Goal: Information Seeking & Learning: Learn about a topic

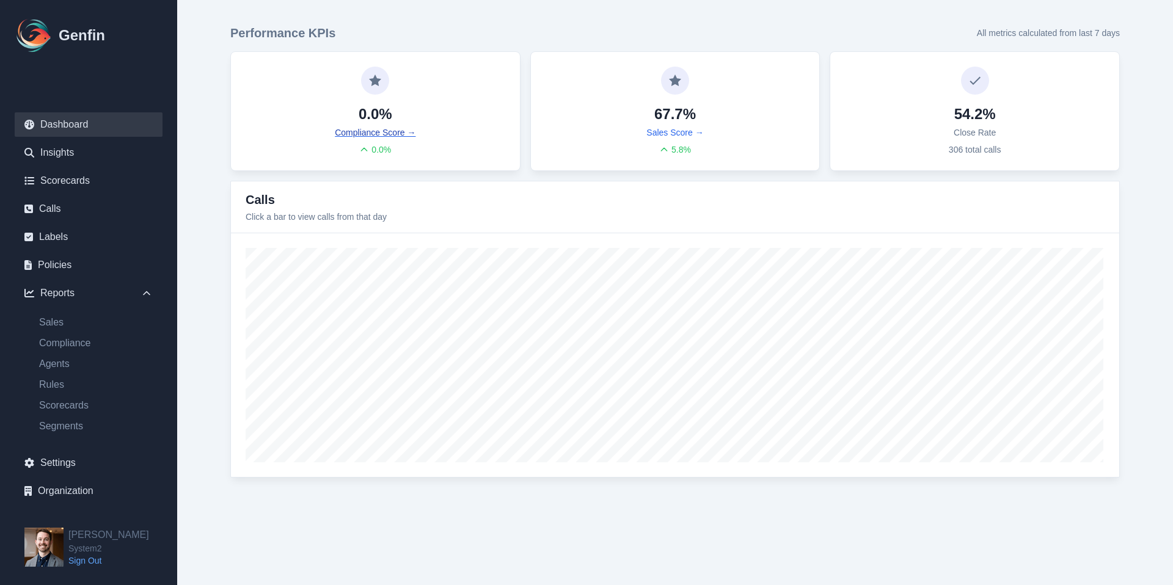
click at [386, 135] on link "Compliance Score →" at bounding box center [375, 132] width 81 height 12
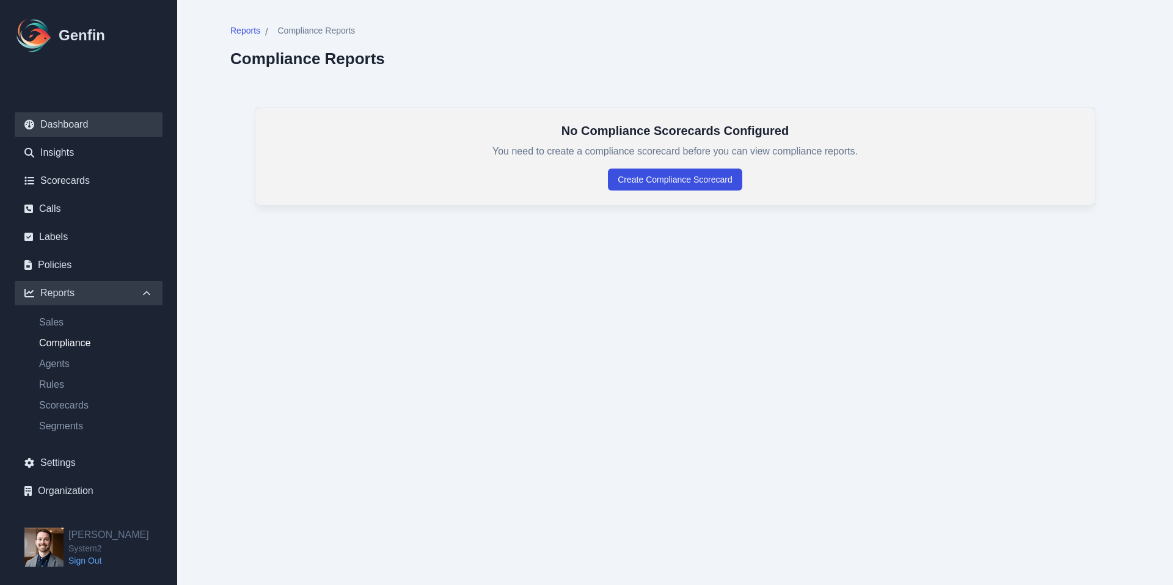
click at [101, 125] on link "Dashboard" at bounding box center [89, 124] width 148 height 24
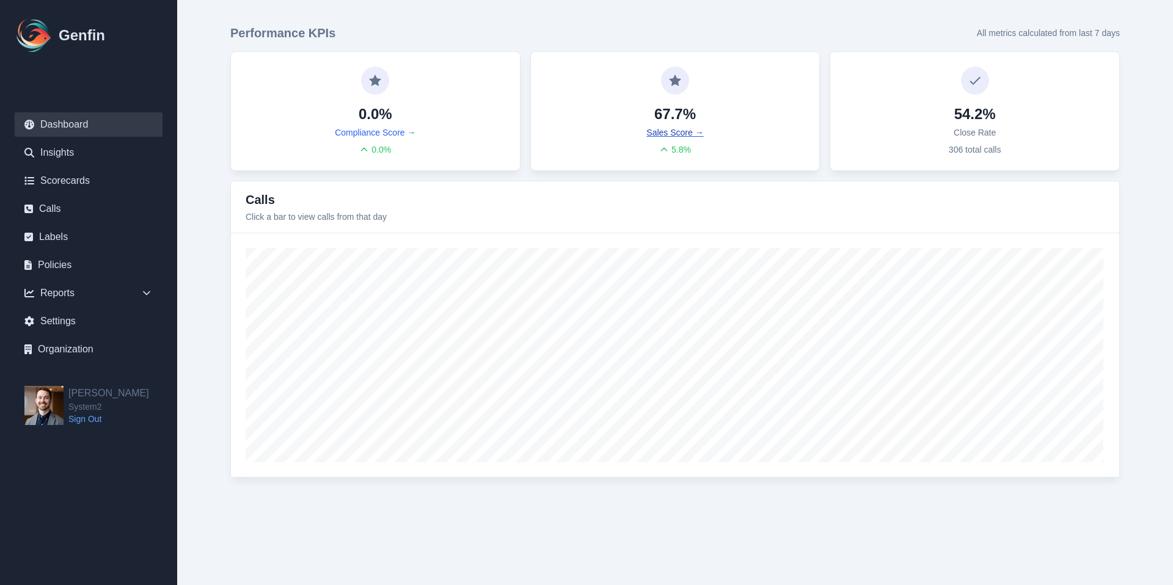
click at [667, 134] on link "Sales Score →" at bounding box center [675, 132] width 57 height 12
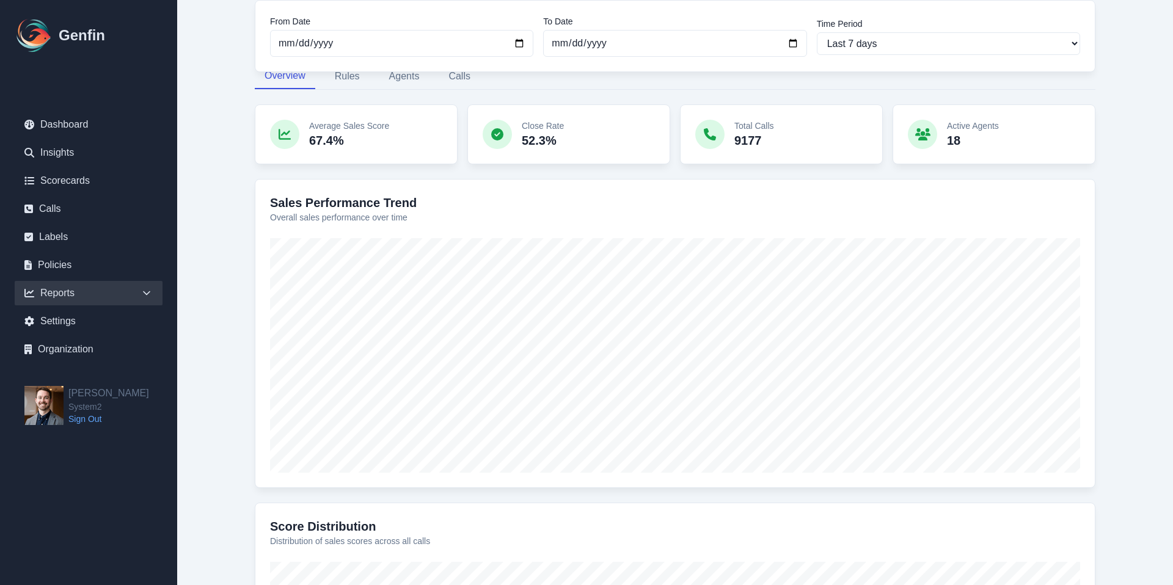
scroll to position [131, 0]
click at [319, 136] on p "67.4%" at bounding box center [349, 139] width 80 height 17
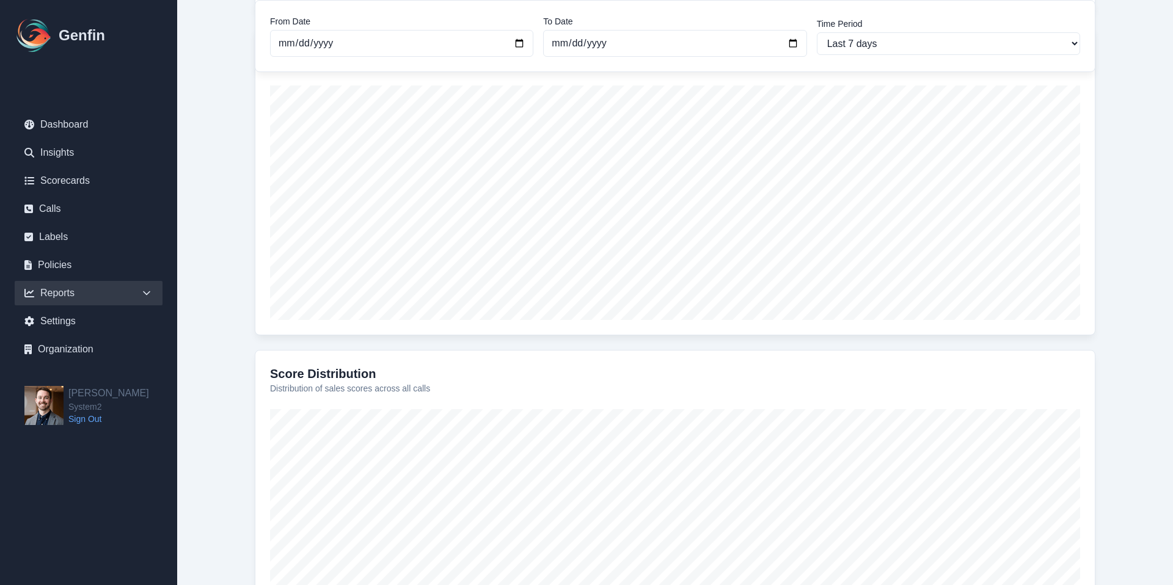
scroll to position [0, 0]
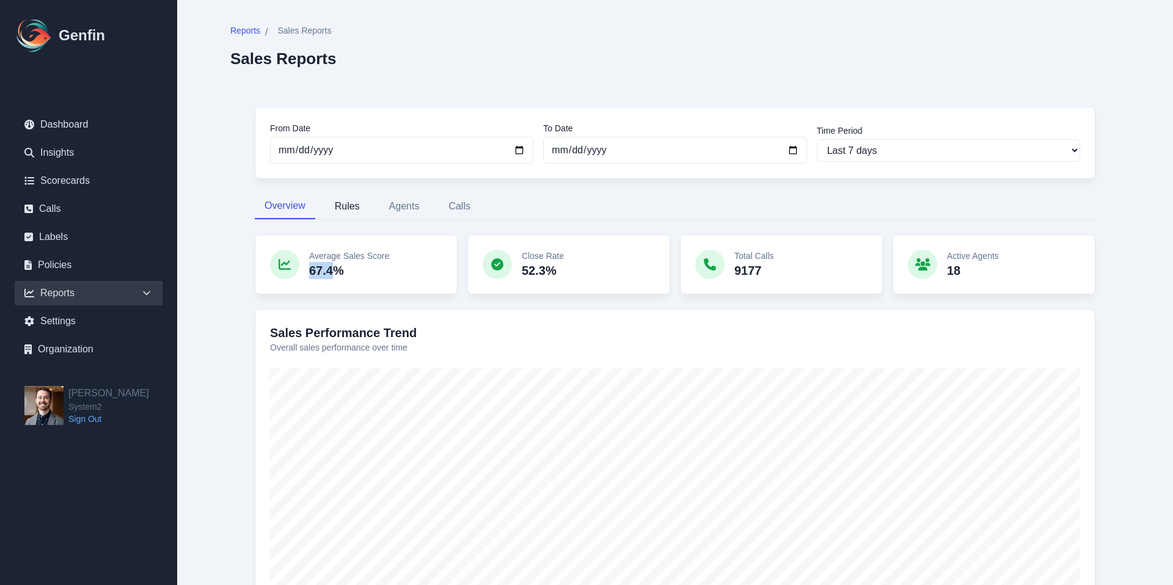
click at [344, 205] on button "Rules" at bounding box center [347, 207] width 45 height 26
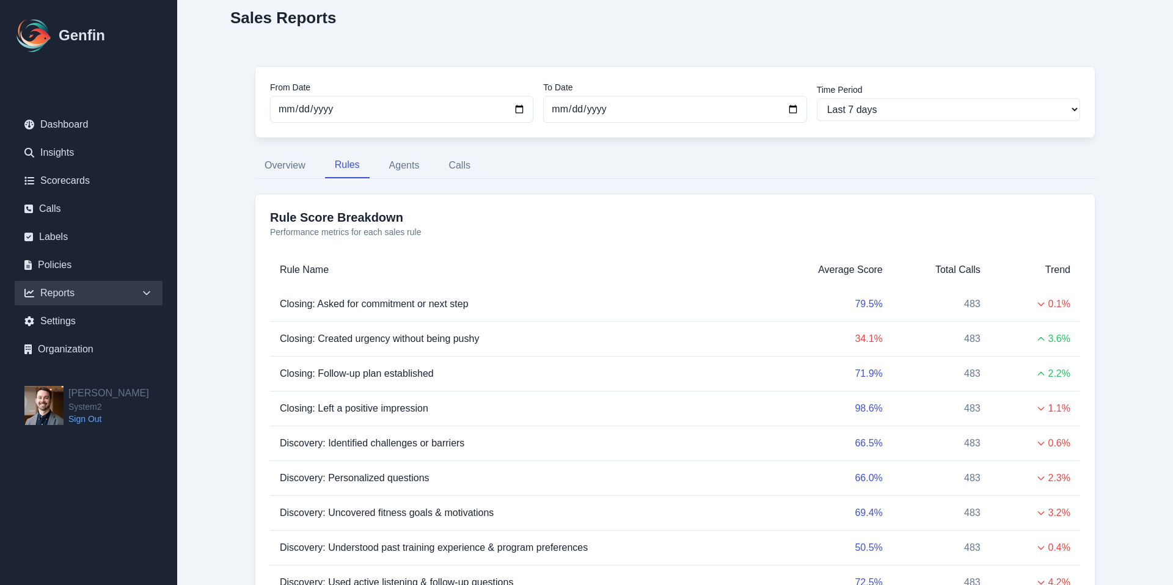
scroll to position [38, 0]
click at [403, 167] on button "Agents" at bounding box center [404, 168] width 50 height 26
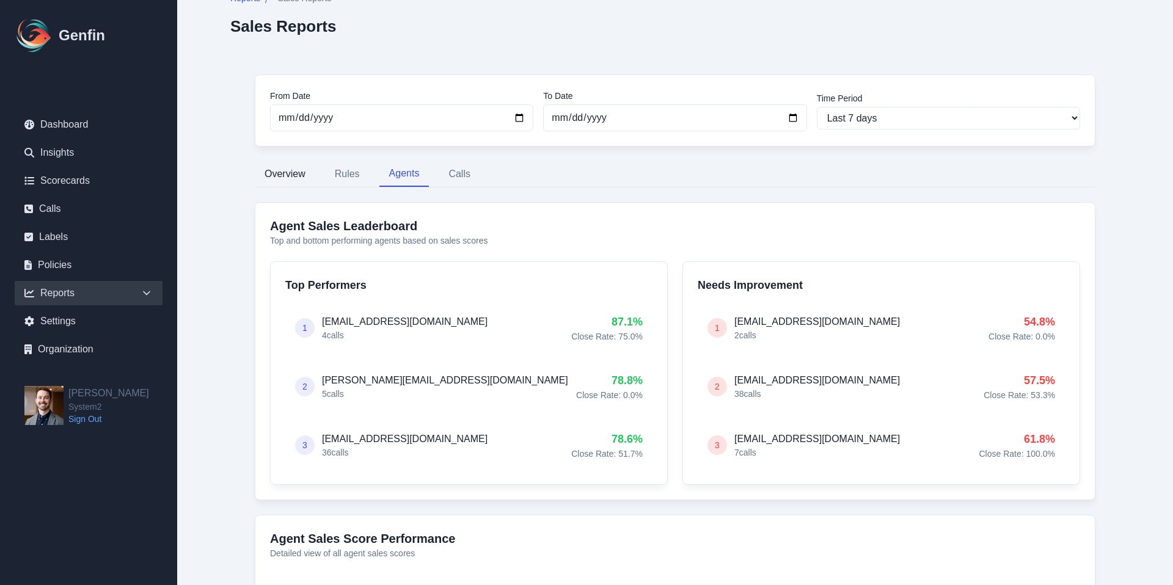
scroll to position [31, 0]
click at [301, 171] on button "Overview" at bounding box center [285, 176] width 60 height 26
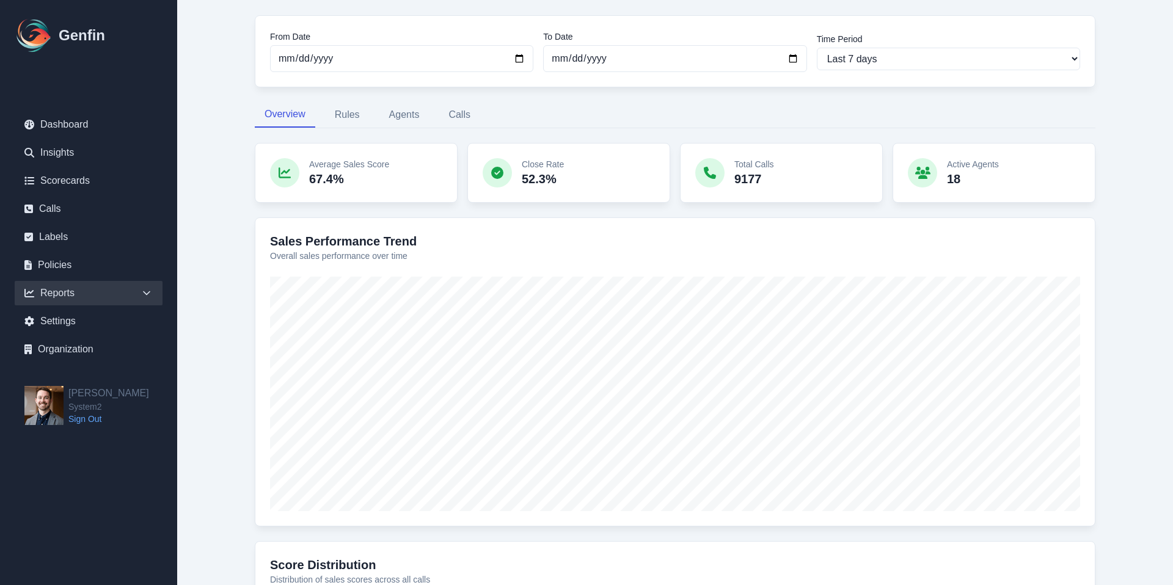
scroll to position [0, 0]
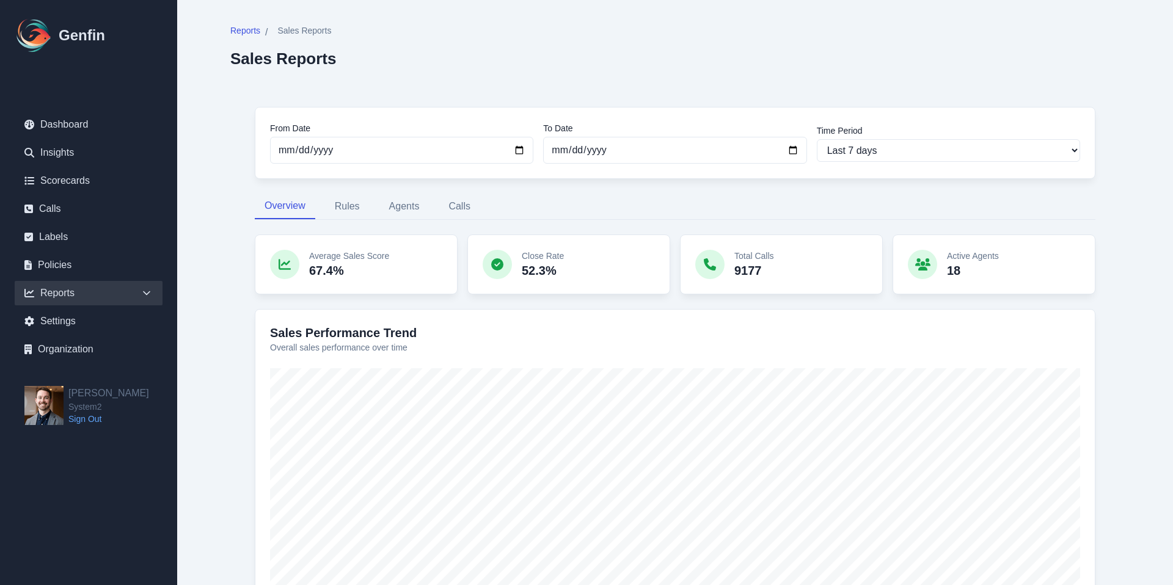
click at [142, 293] on icon at bounding box center [147, 293] width 12 height 12
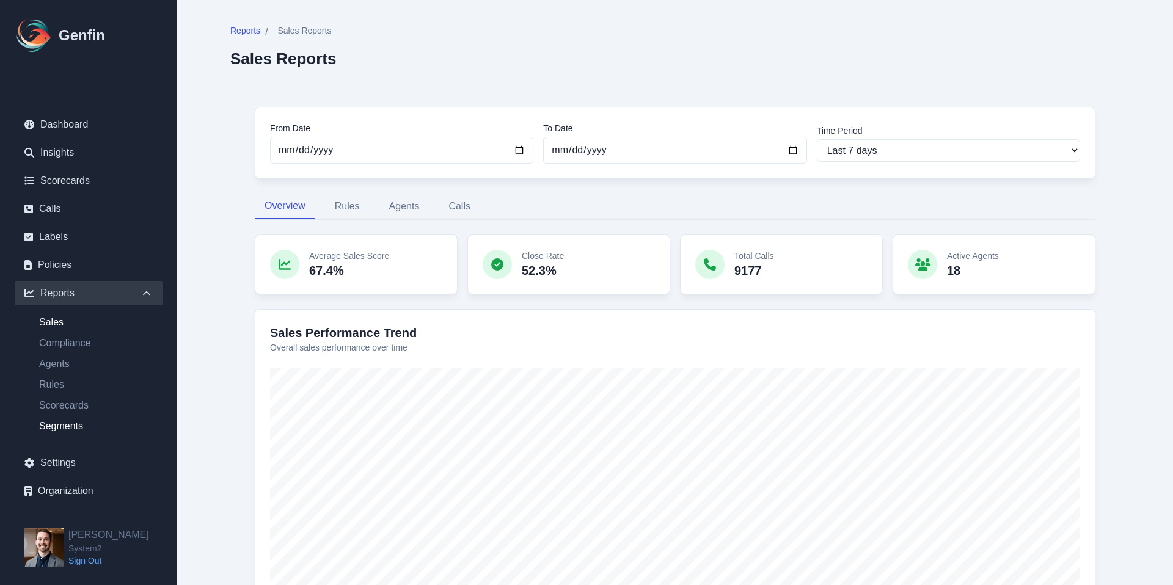
click at [81, 423] on link "Segments" at bounding box center [95, 426] width 133 height 15
select select "14"
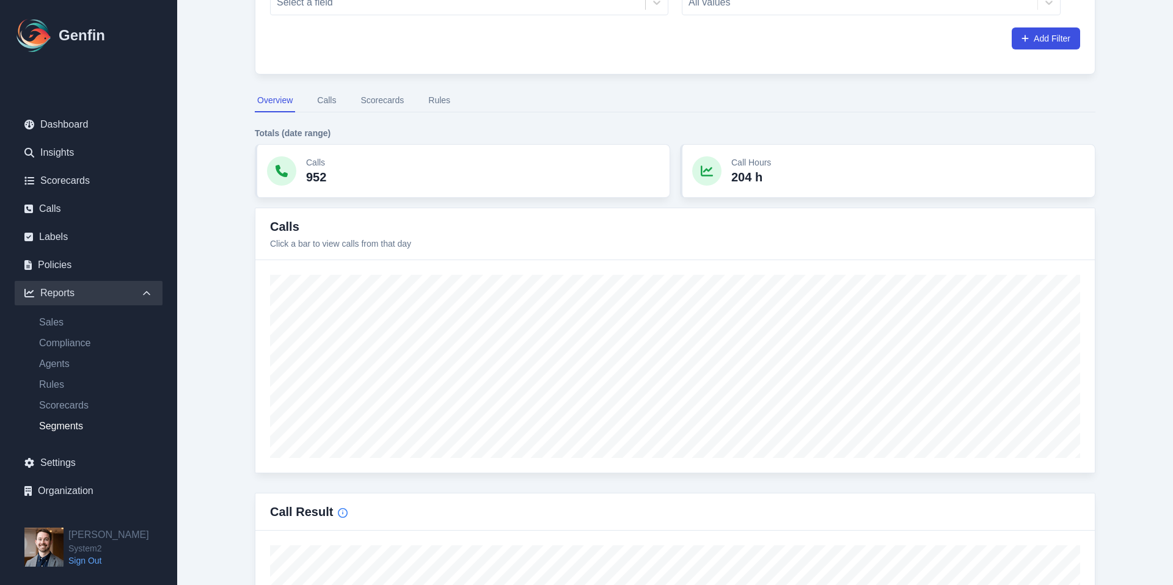
scroll to position [79, 0]
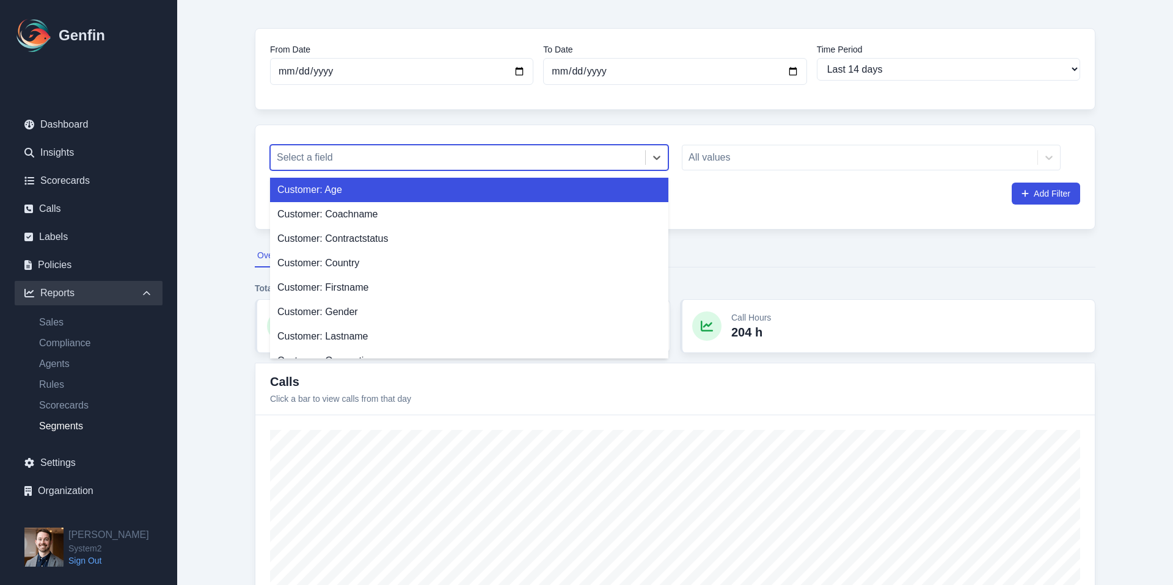
click at [463, 163] on div at bounding box center [458, 157] width 362 height 17
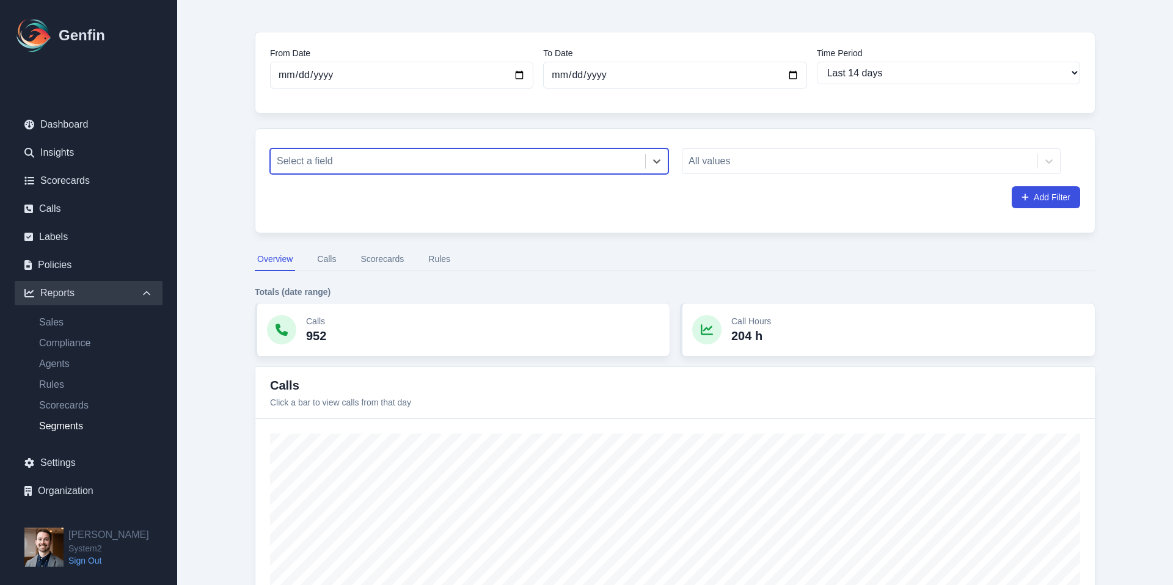
click at [545, 155] on div at bounding box center [458, 161] width 362 height 17
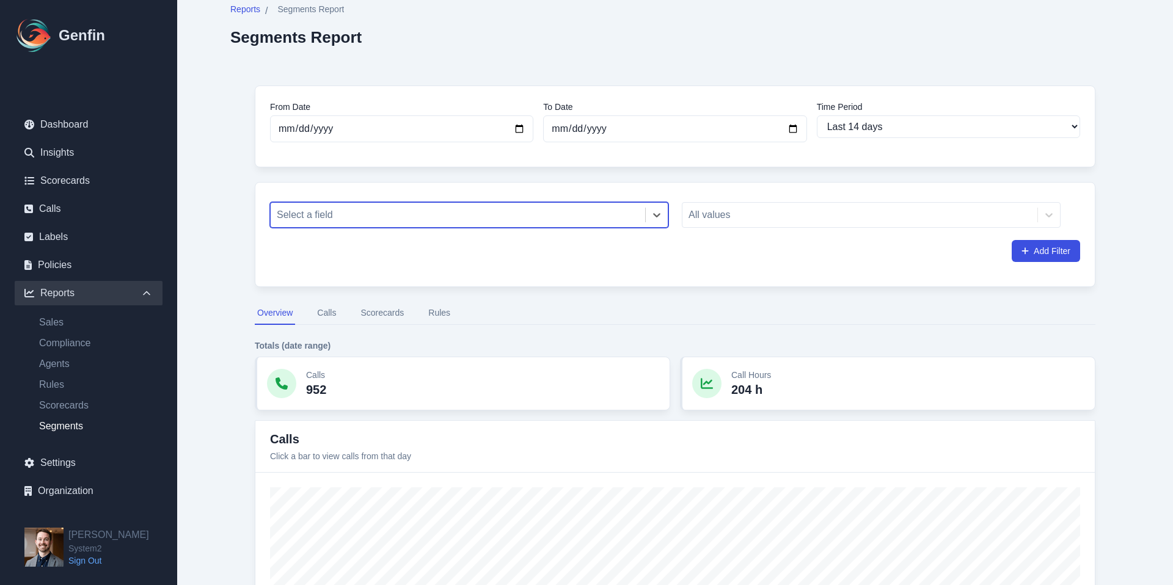
scroll to position [0, 0]
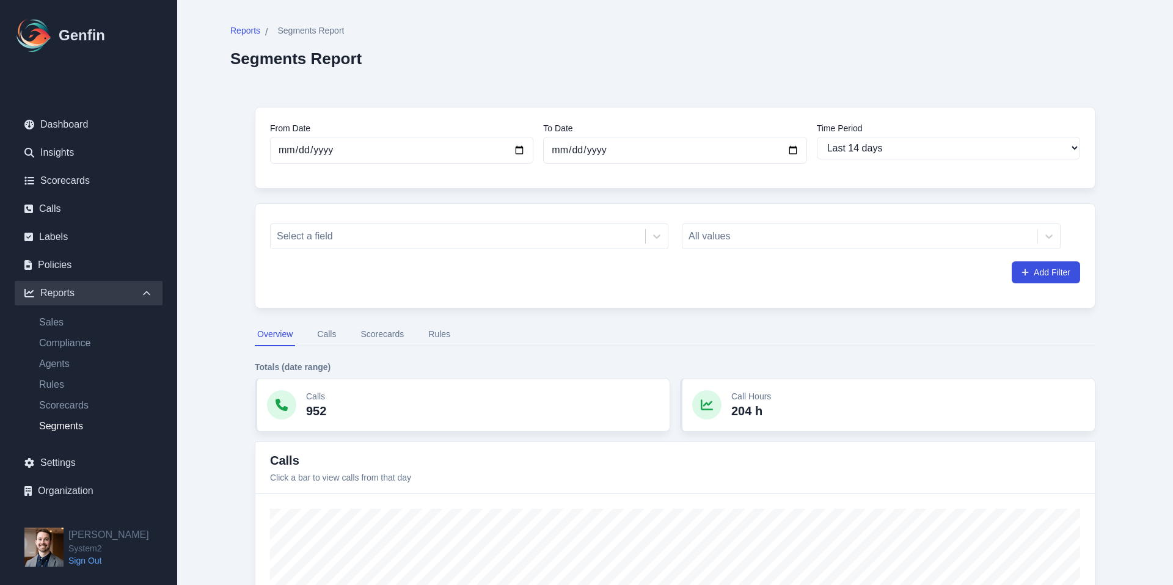
click at [761, 259] on div "Select a field All values Add Filter" at bounding box center [675, 251] width 810 height 65
click at [751, 244] on div "All values" at bounding box center [871, 237] width 379 height 26
click at [747, 234] on div "All values" at bounding box center [871, 237] width 379 height 26
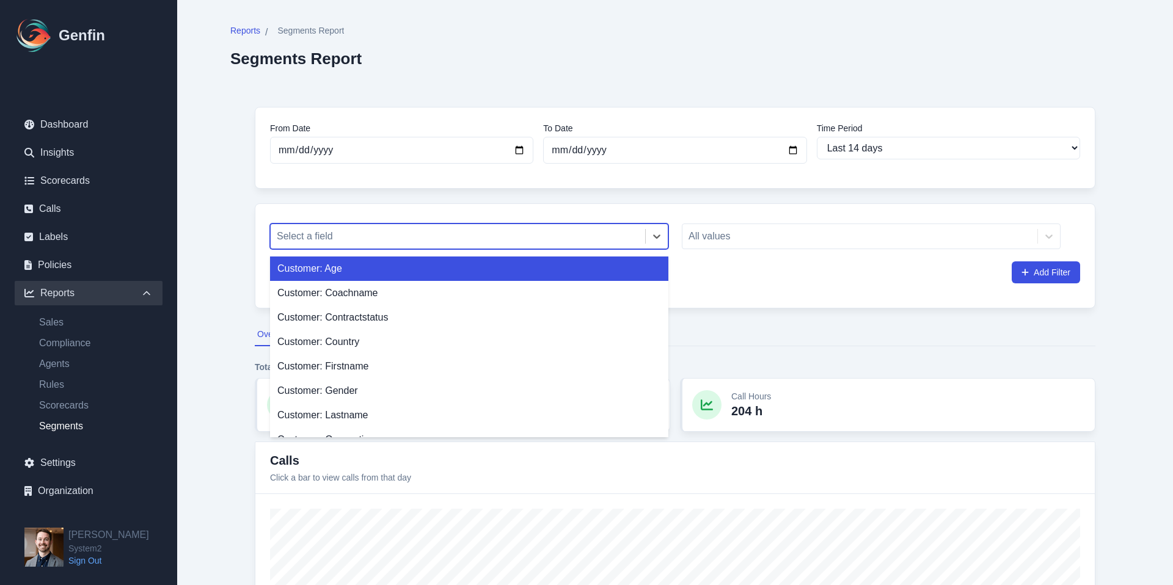
click at [582, 226] on div "Select a field" at bounding box center [458, 236] width 375 height 22
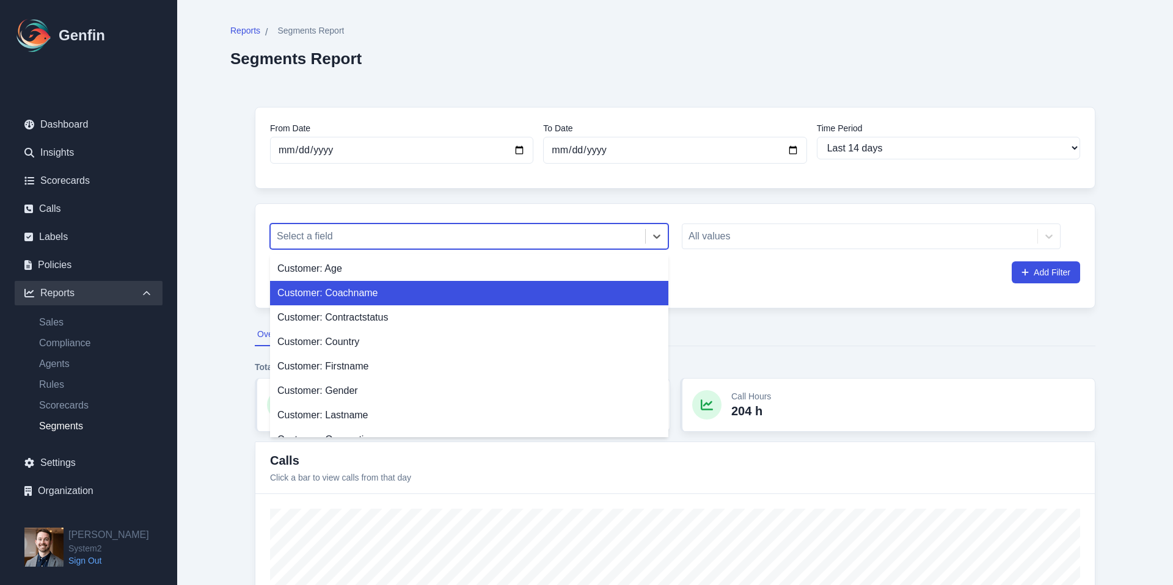
click at [527, 285] on div "Customer: Coachname" at bounding box center [469, 293] width 398 height 24
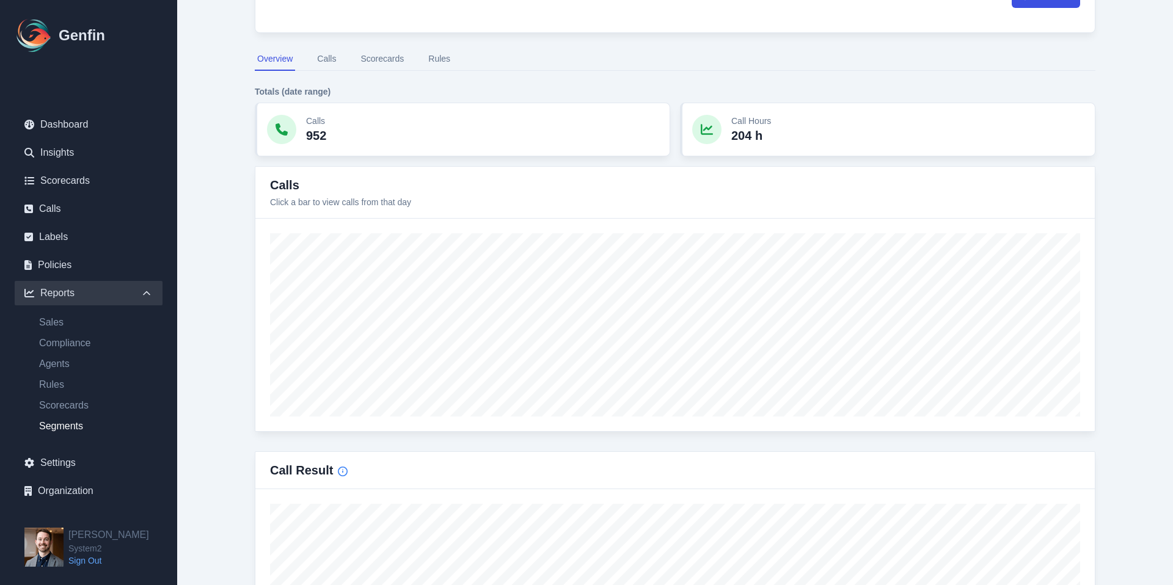
scroll to position [193, 0]
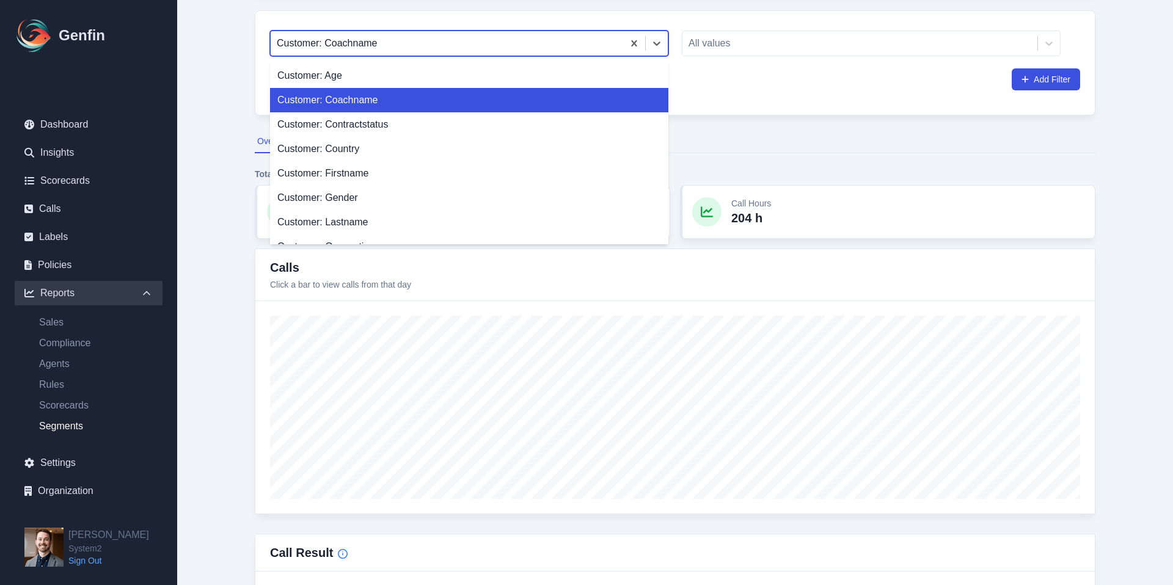
click at [406, 49] on div at bounding box center [447, 43] width 340 height 17
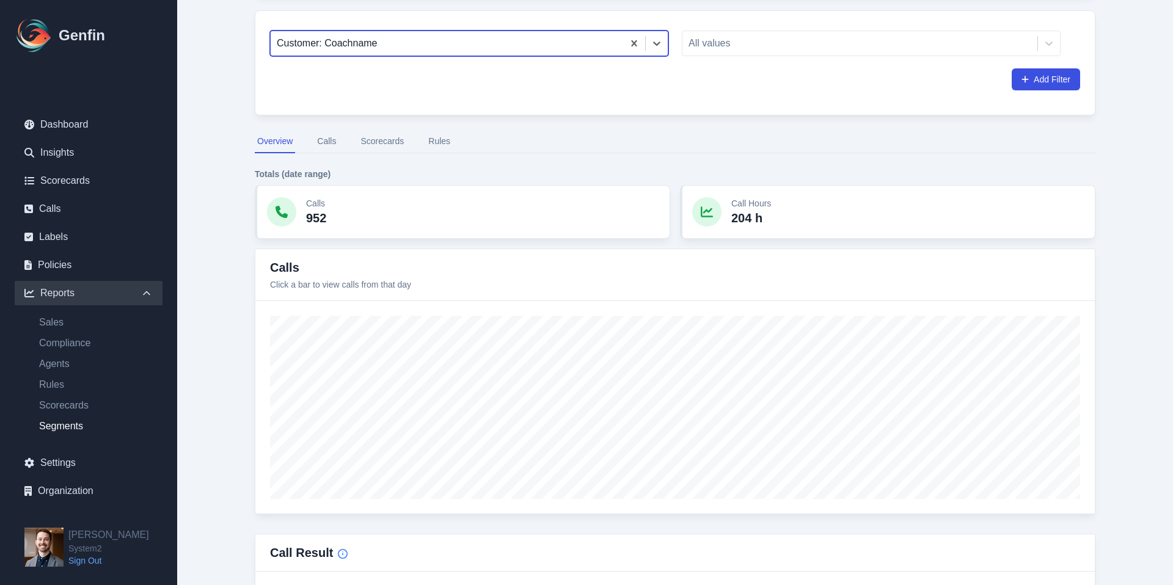
click at [395, 47] on div at bounding box center [447, 43] width 340 height 17
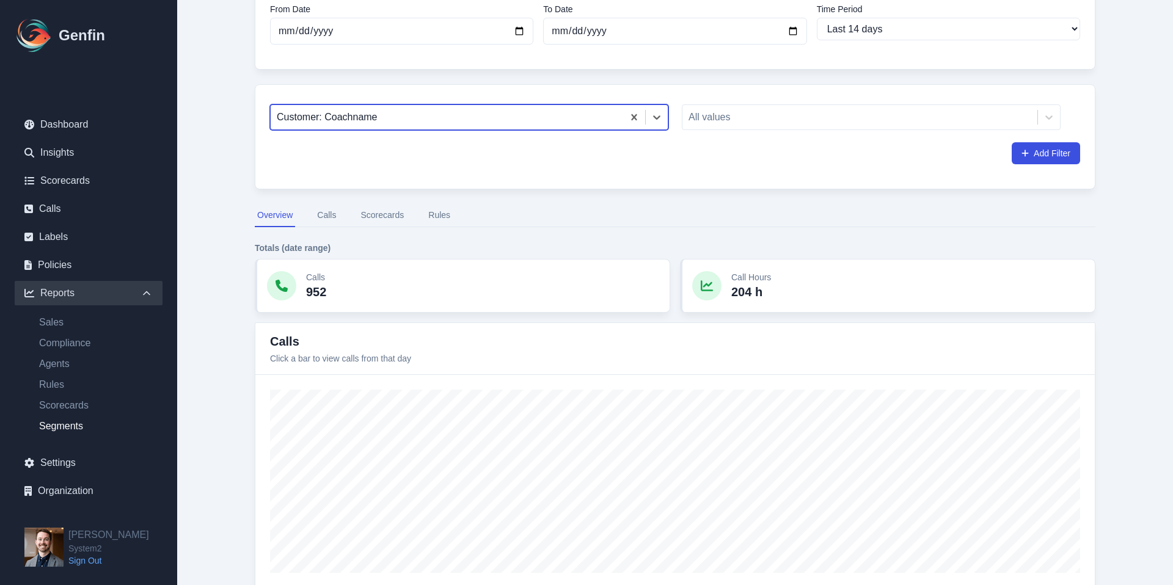
scroll to position [24, 0]
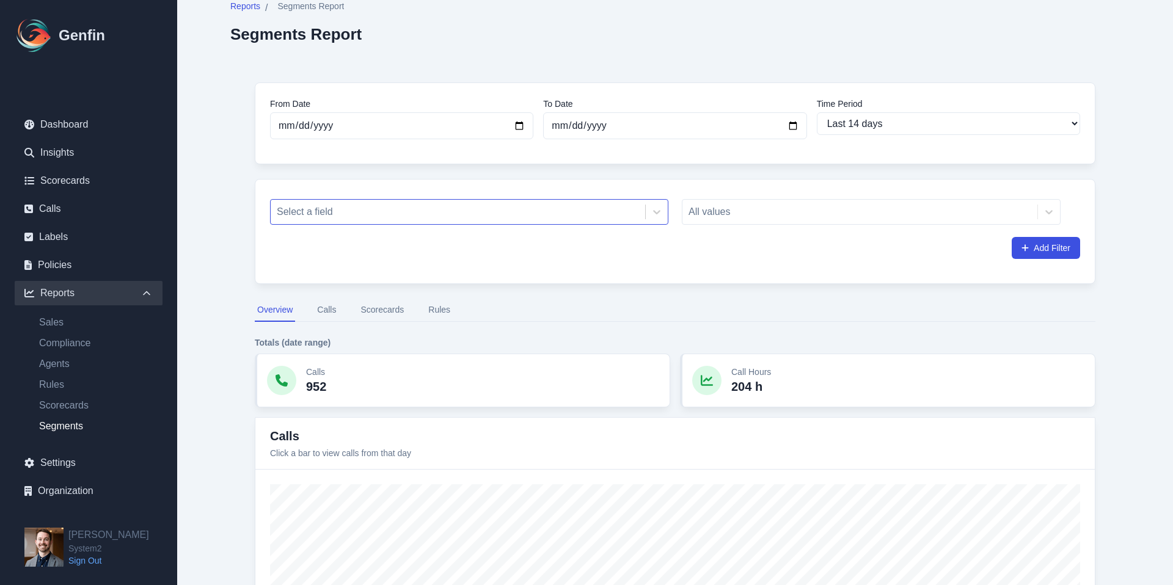
click at [744, 213] on div "All values" at bounding box center [871, 212] width 379 height 26
click at [743, 213] on div "All values" at bounding box center [871, 212] width 379 height 26
click at [539, 211] on div at bounding box center [458, 211] width 362 height 17
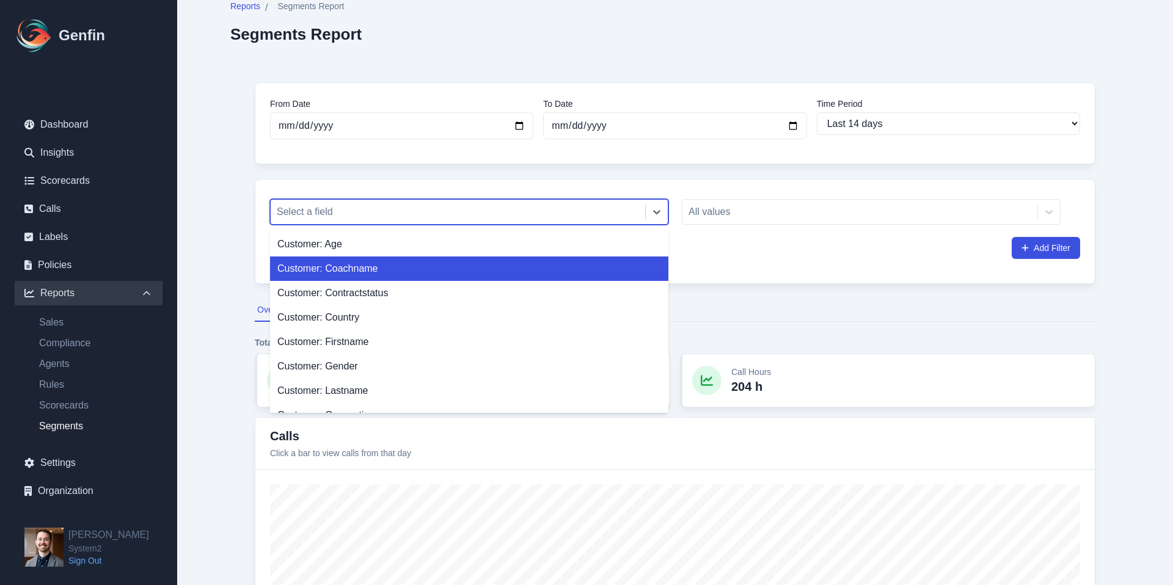
drag, startPoint x: 527, startPoint y: 266, endPoint x: 614, endPoint y: 236, distance: 92.4
click at [528, 265] on div "Customer: Coachname" at bounding box center [469, 269] width 398 height 24
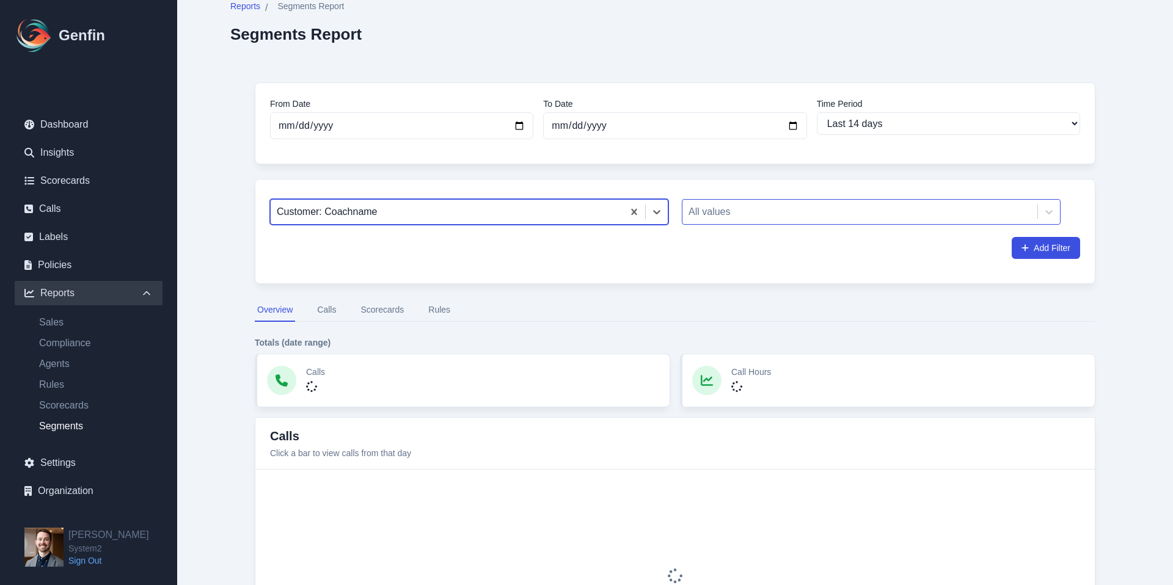
click at [731, 206] on div at bounding box center [860, 211] width 343 height 17
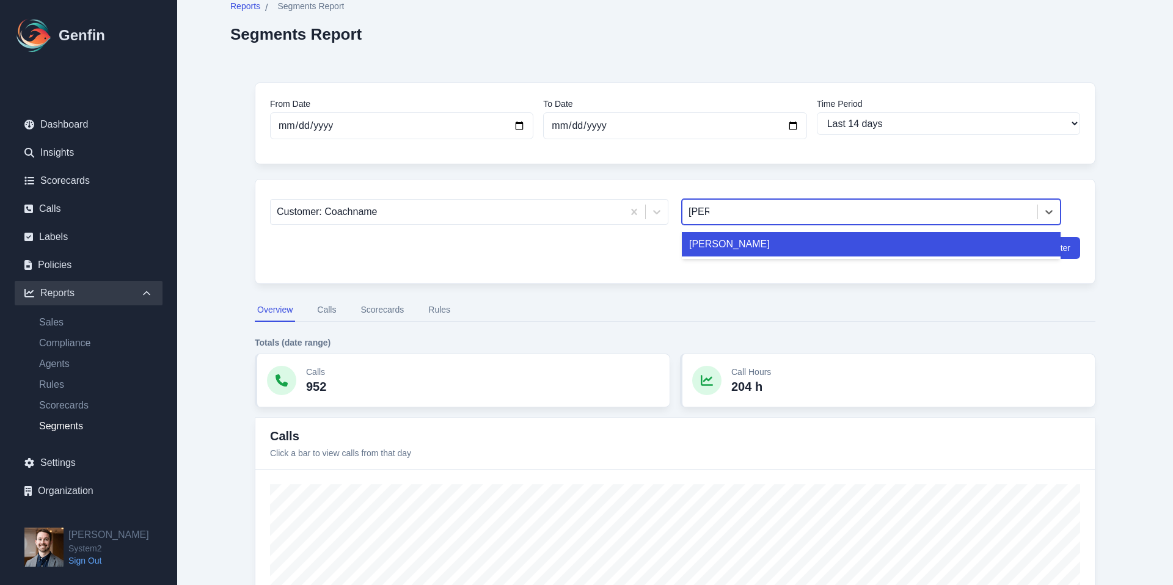
type input "[PERSON_NAME]"
click at [736, 234] on div "[PERSON_NAME]" at bounding box center [871, 244] width 379 height 24
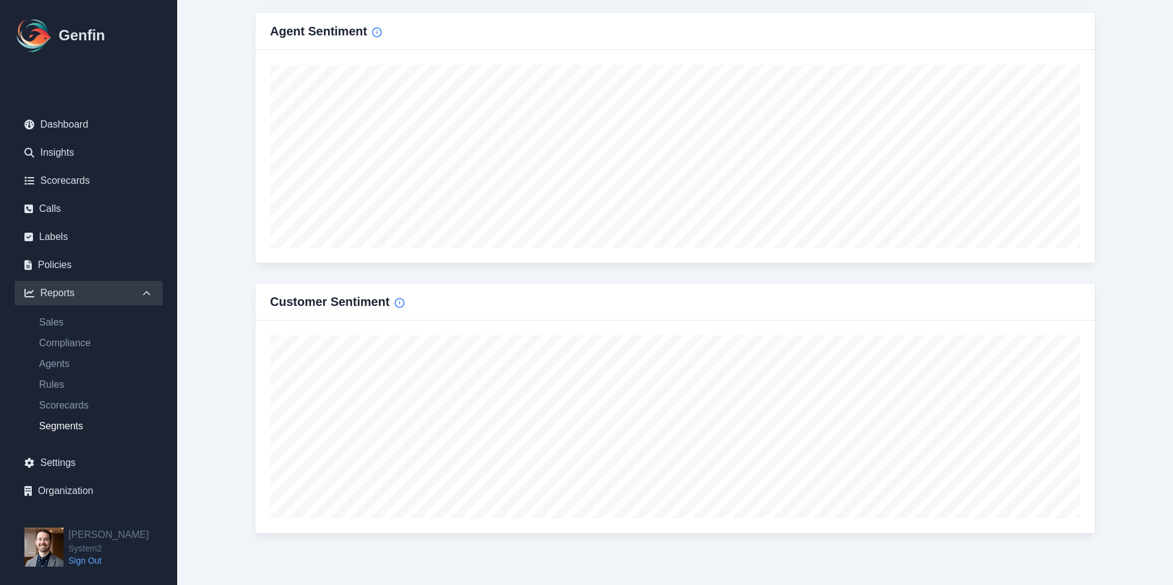
scroll to position [1365, 0]
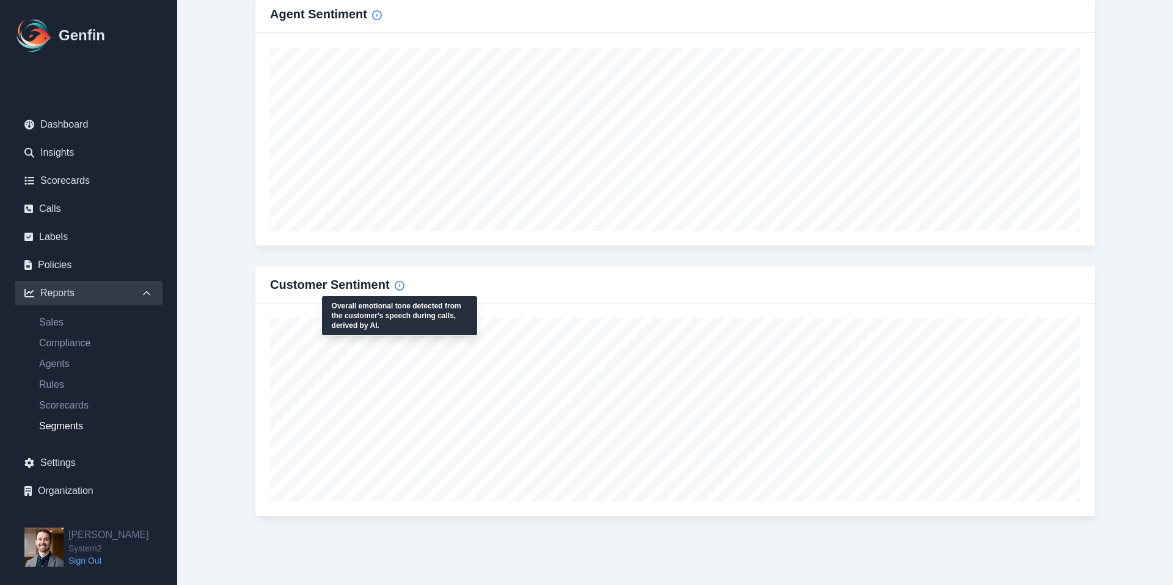
click at [401, 287] on icon "Info" at bounding box center [400, 286] width 10 height 10
click at [398, 284] on icon "Info" at bounding box center [400, 286] width 10 height 10
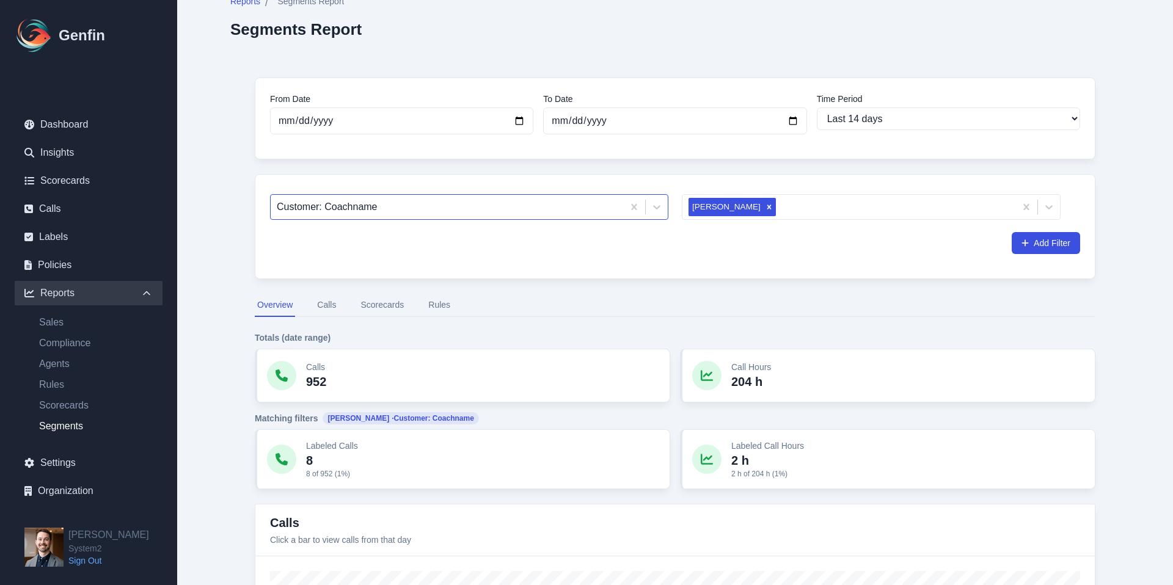
scroll to position [0, 0]
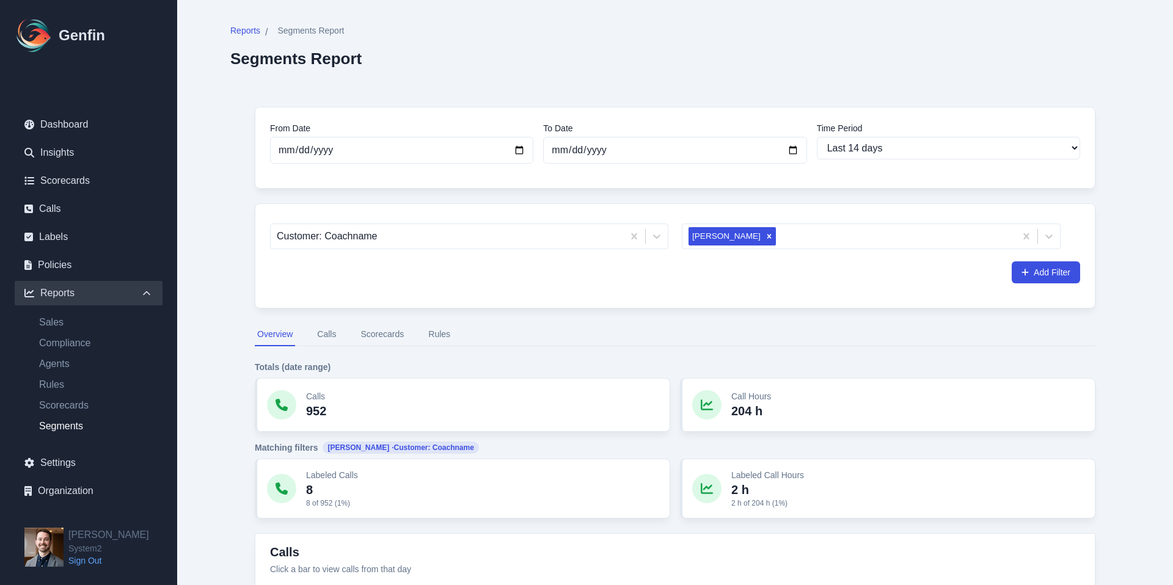
click at [373, 332] on button "Scorecards" at bounding box center [382, 334] width 48 height 23
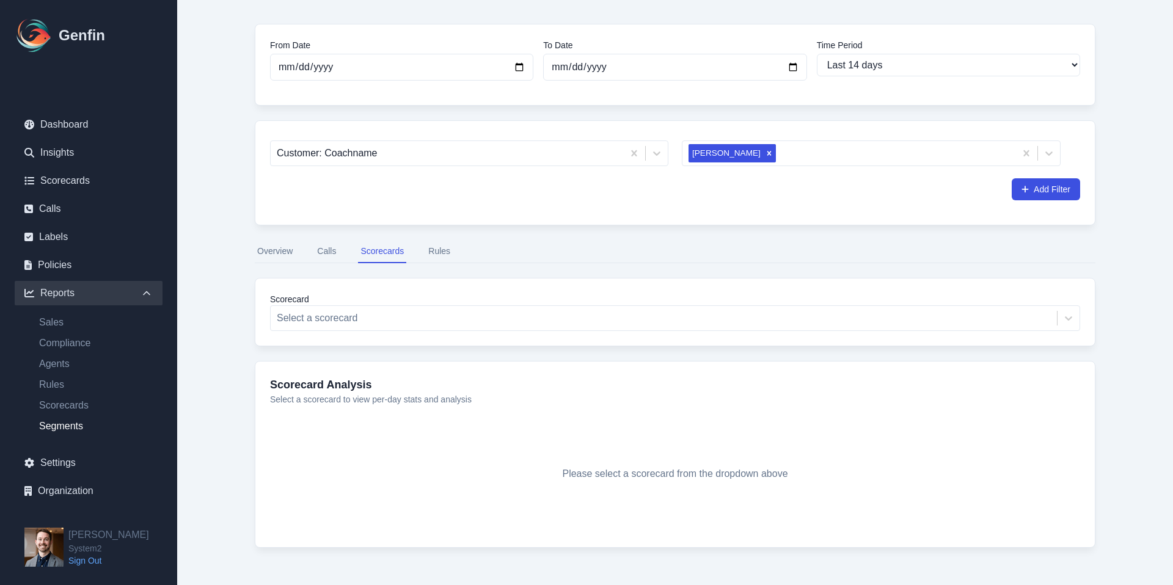
scroll to position [114, 0]
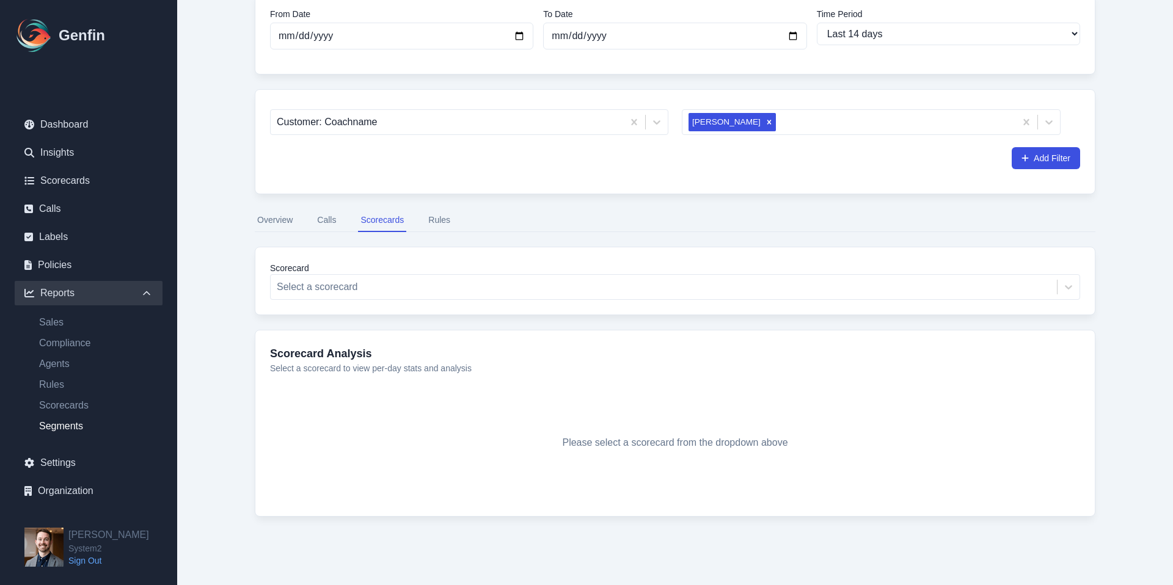
click at [271, 216] on button "Overview" at bounding box center [275, 220] width 40 height 23
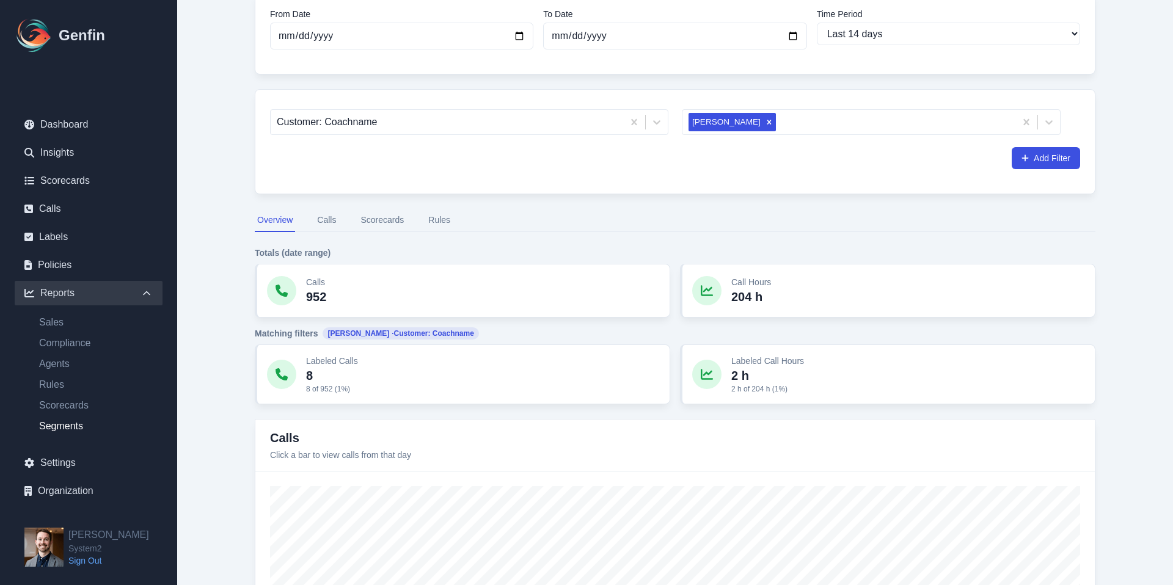
click at [441, 221] on button "Rules" at bounding box center [439, 220] width 27 height 23
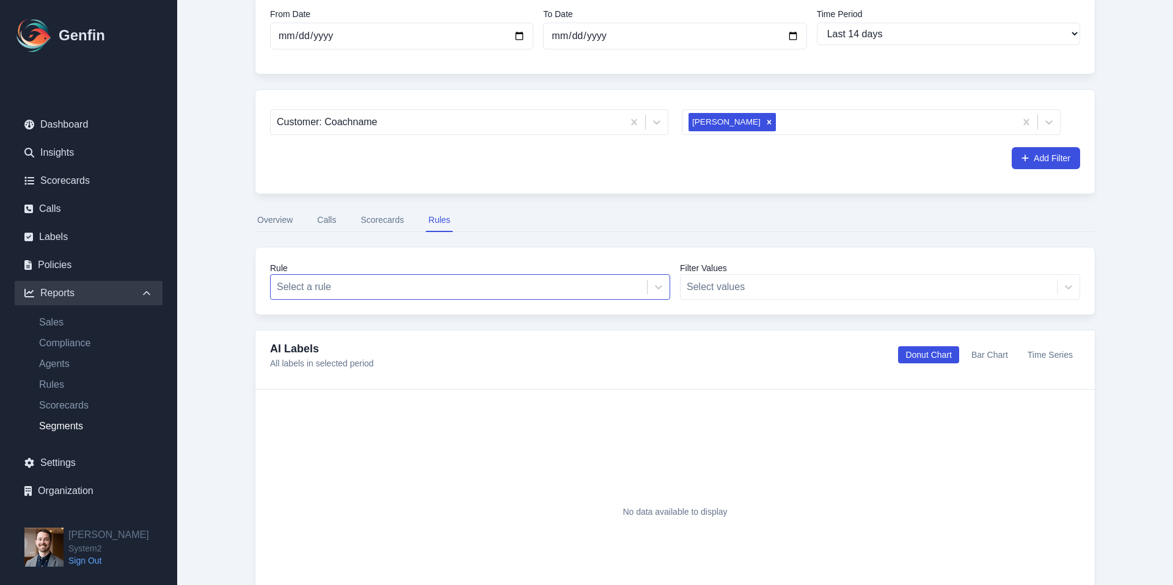
click at [395, 288] on div at bounding box center [459, 287] width 364 height 17
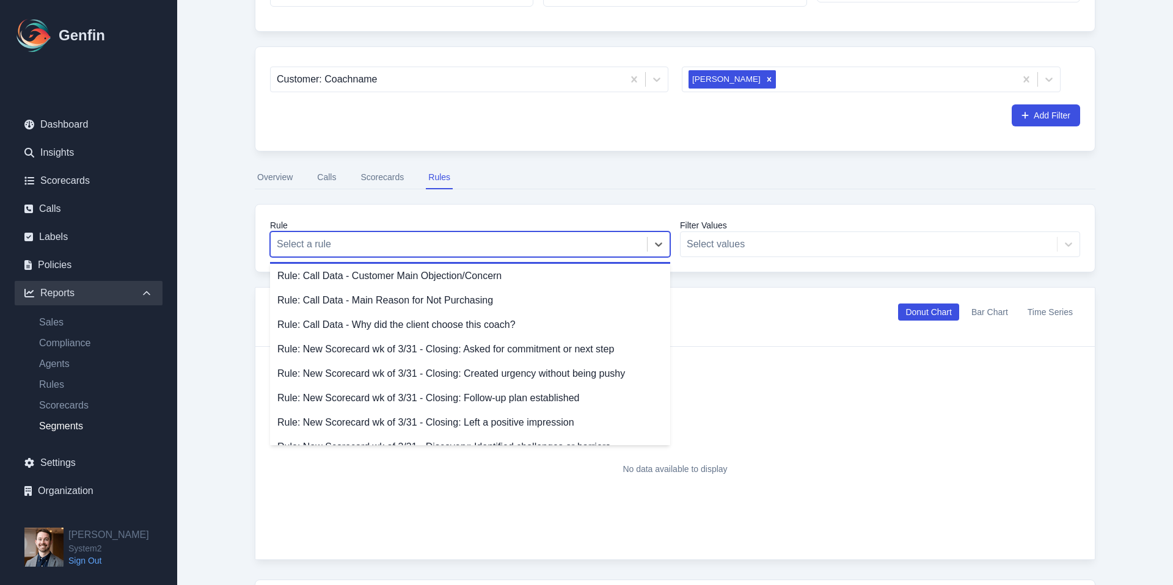
scroll to position [51, 0]
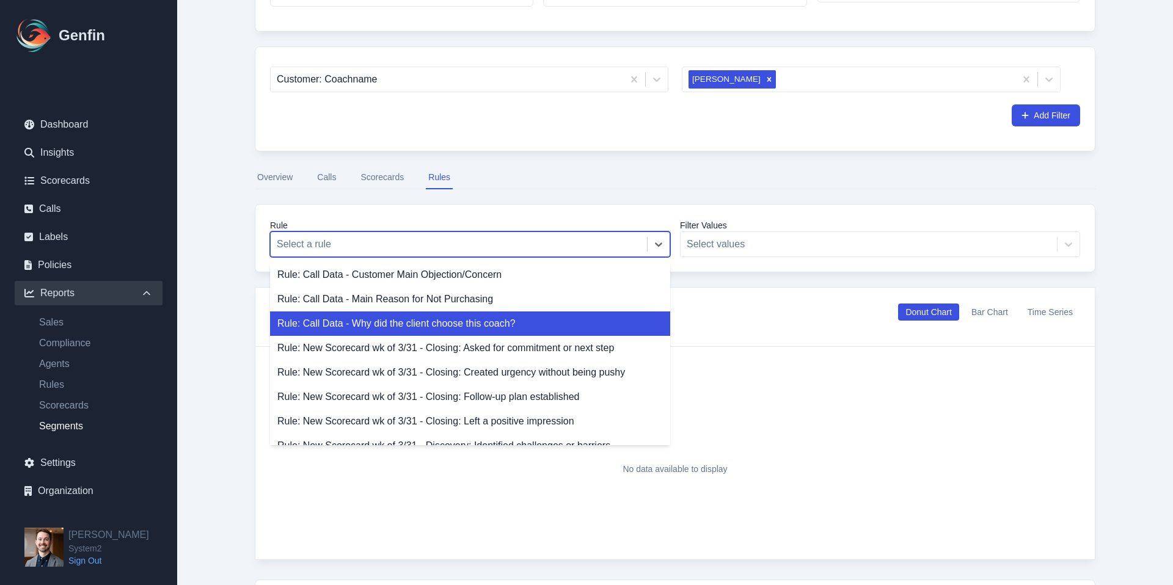
click at [432, 317] on div "Rule: Call Data - Why did the client choose this coach?" at bounding box center [470, 324] width 400 height 24
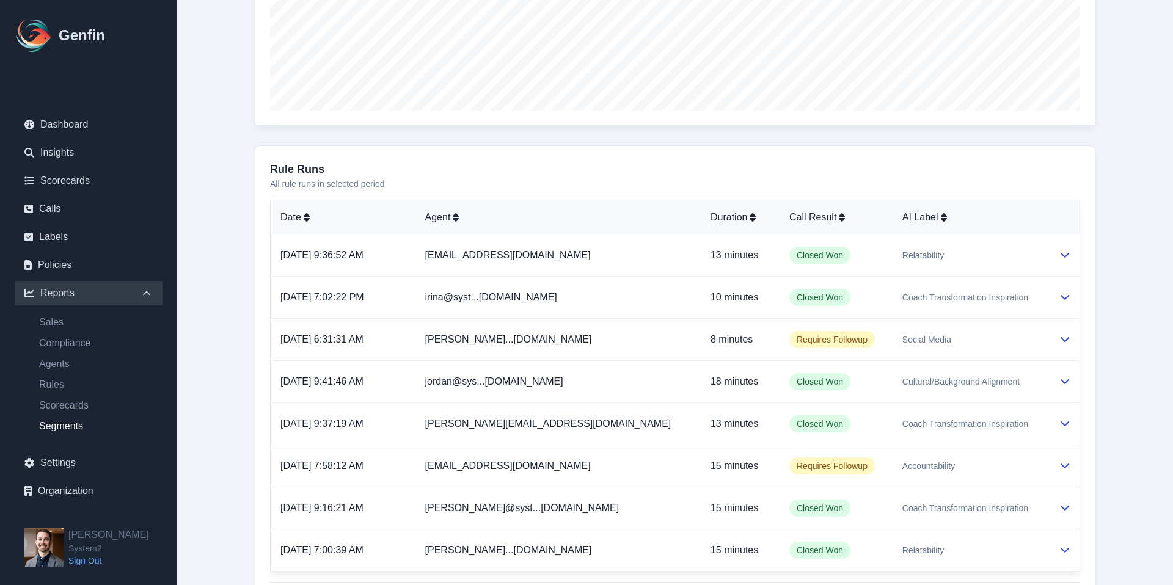
scroll to position [593, 0]
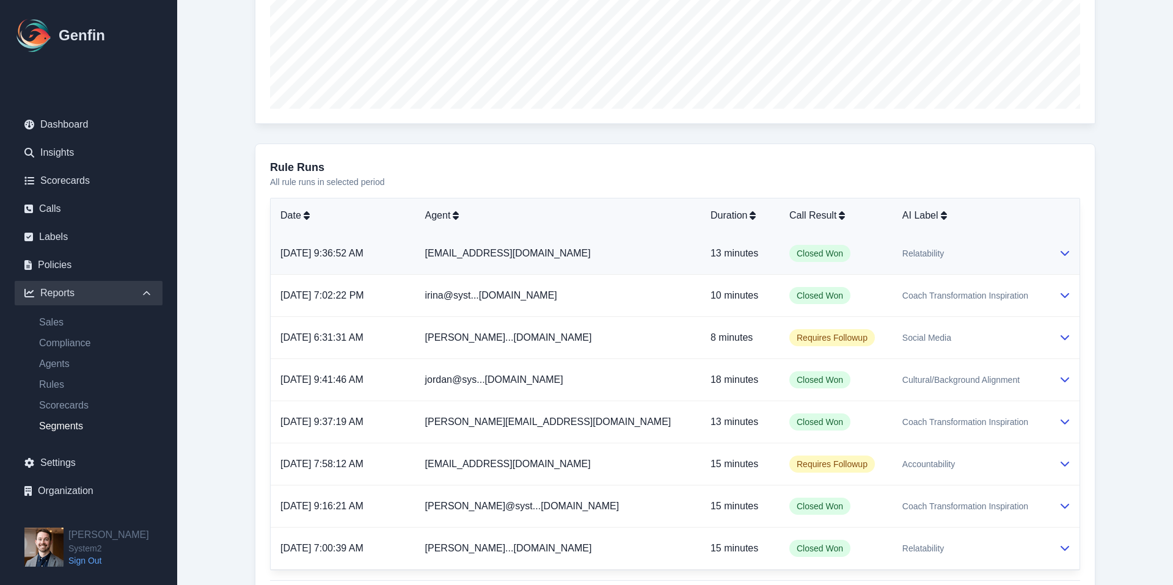
click at [1041, 259] on td "Relatability" at bounding box center [971, 254] width 156 height 42
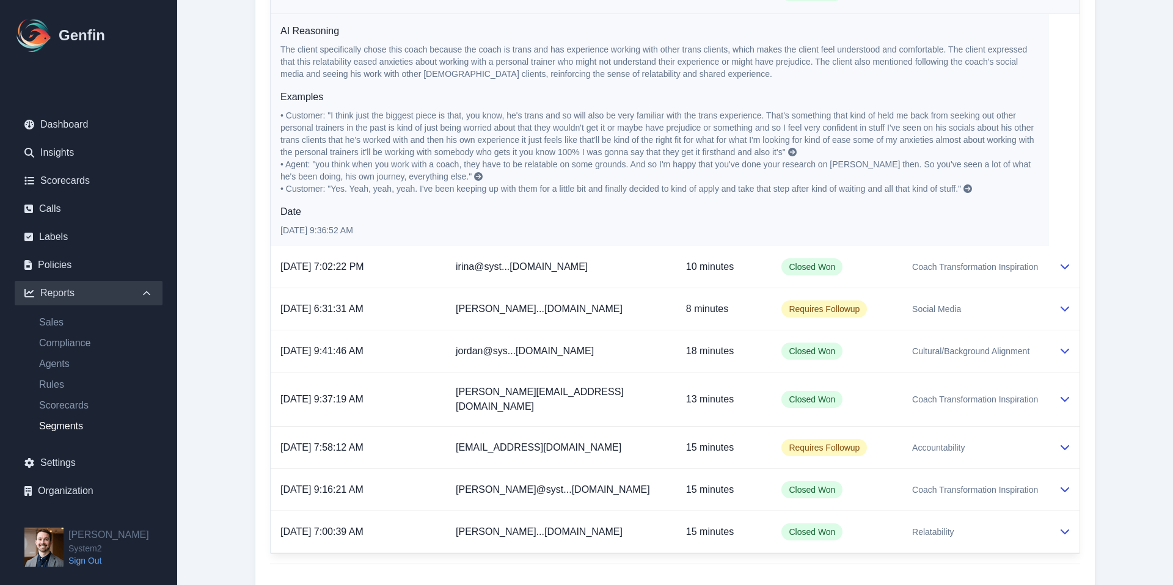
scroll to position [895, 0]
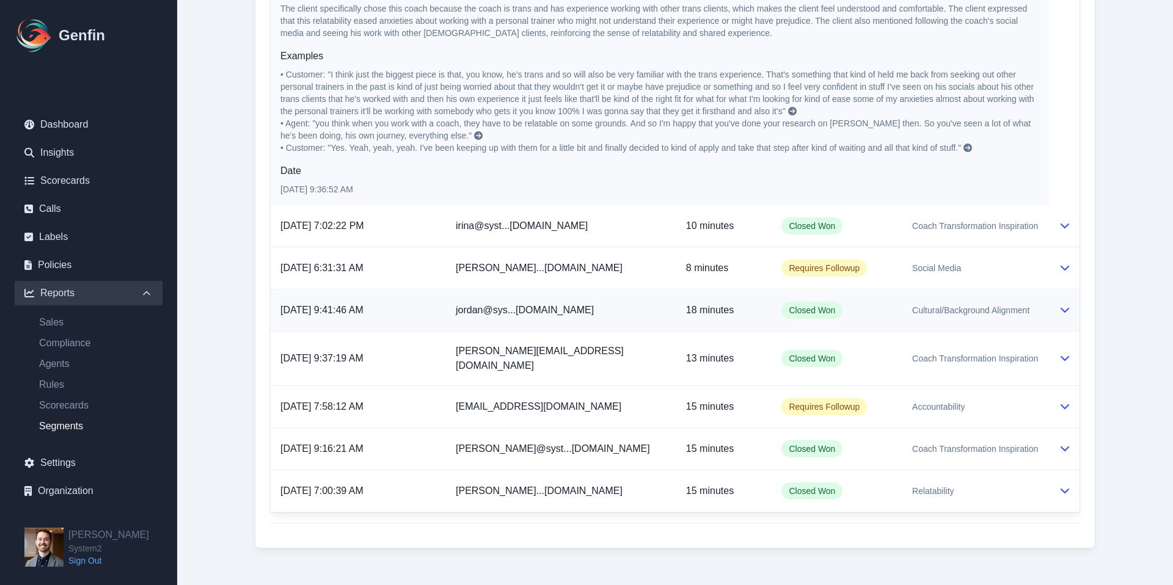
click at [912, 305] on span "Cultural/Background Alignment" at bounding box center [970, 310] width 117 height 12
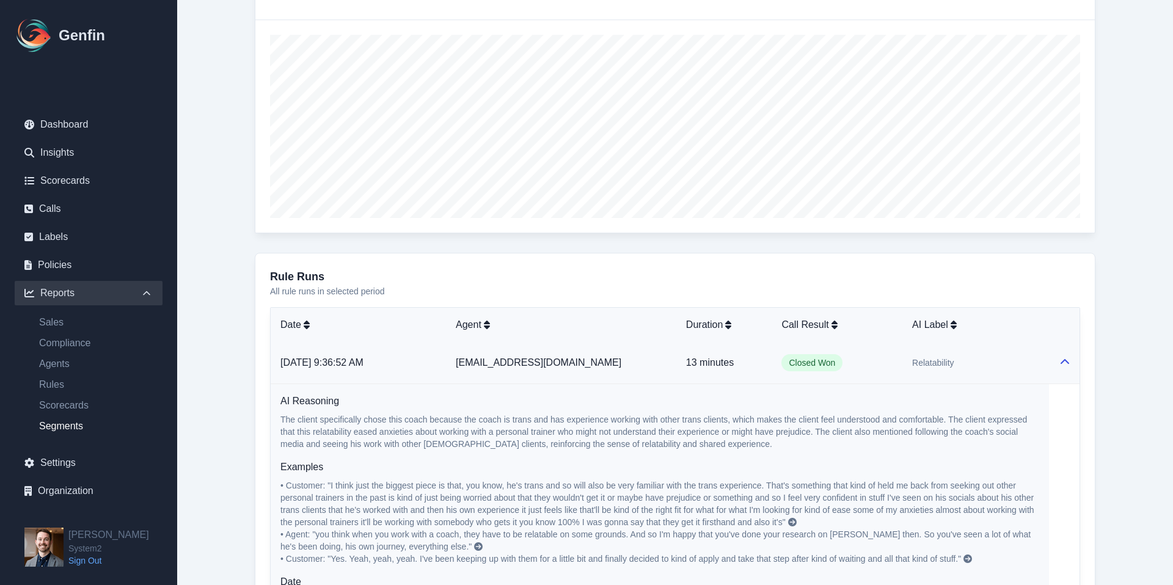
scroll to position [483, 0]
click at [692, 227] on div at bounding box center [675, 127] width 840 height 213
drag, startPoint x: 1068, startPoint y: 351, endPoint x: 1051, endPoint y: 342, distance: 18.9
click at [1068, 350] on td at bounding box center [1064, 364] width 31 height 42
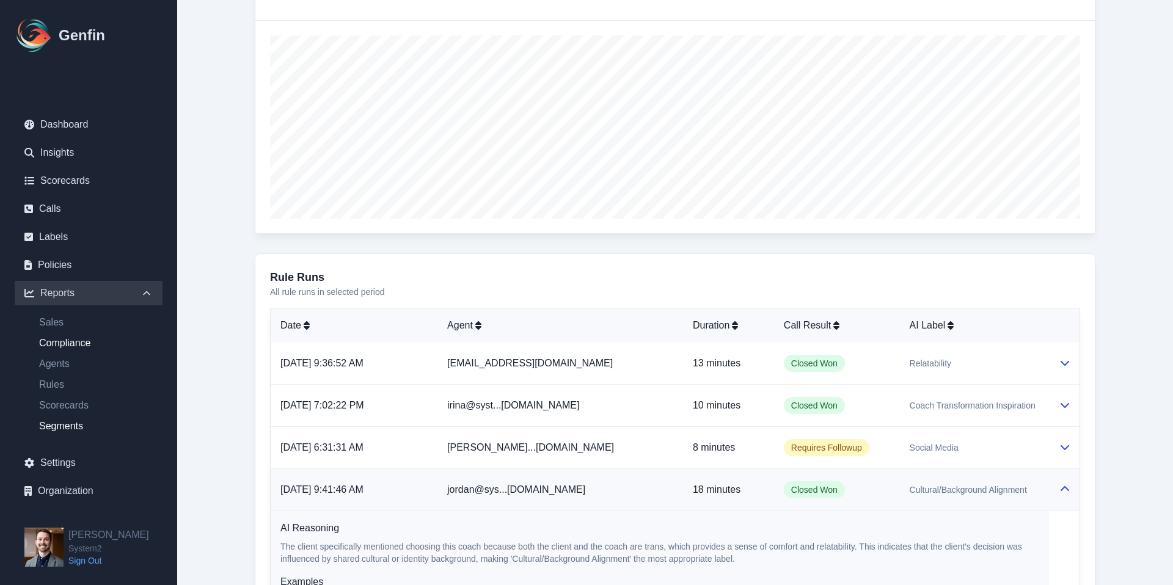
click at [63, 336] on link "Compliance" at bounding box center [95, 343] width 133 height 15
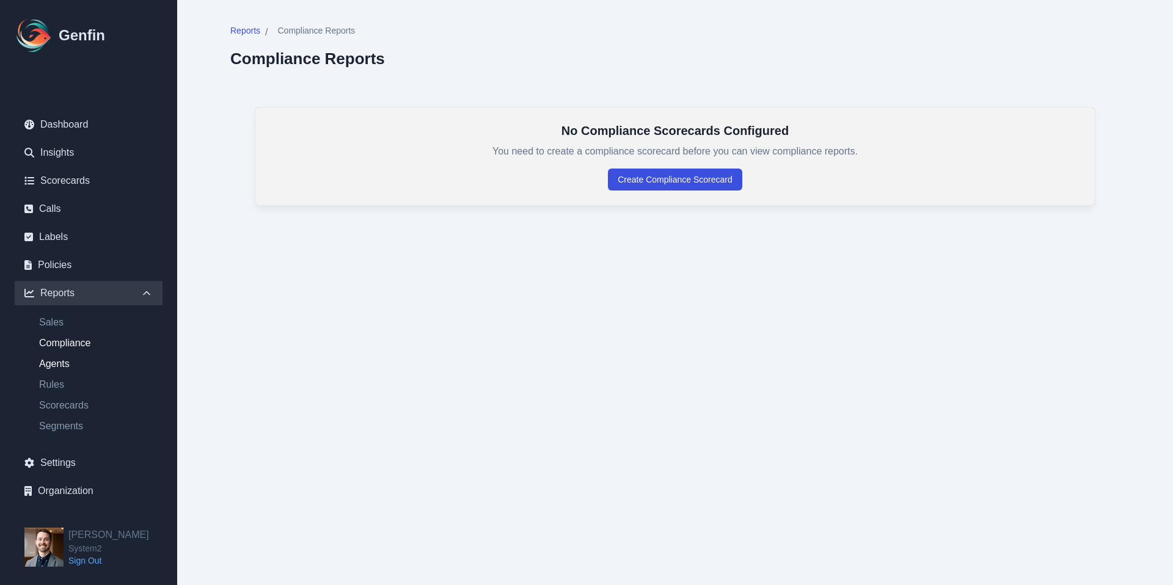
click at [68, 364] on link "Agents" at bounding box center [95, 364] width 133 height 15
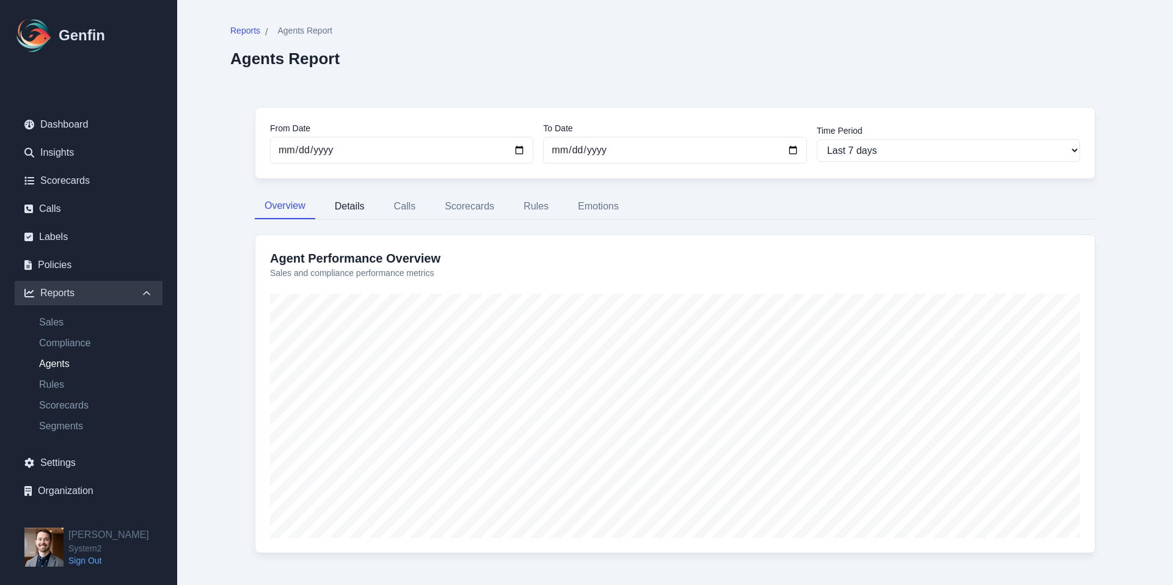
click at [358, 209] on button "Details" at bounding box center [349, 207] width 49 height 26
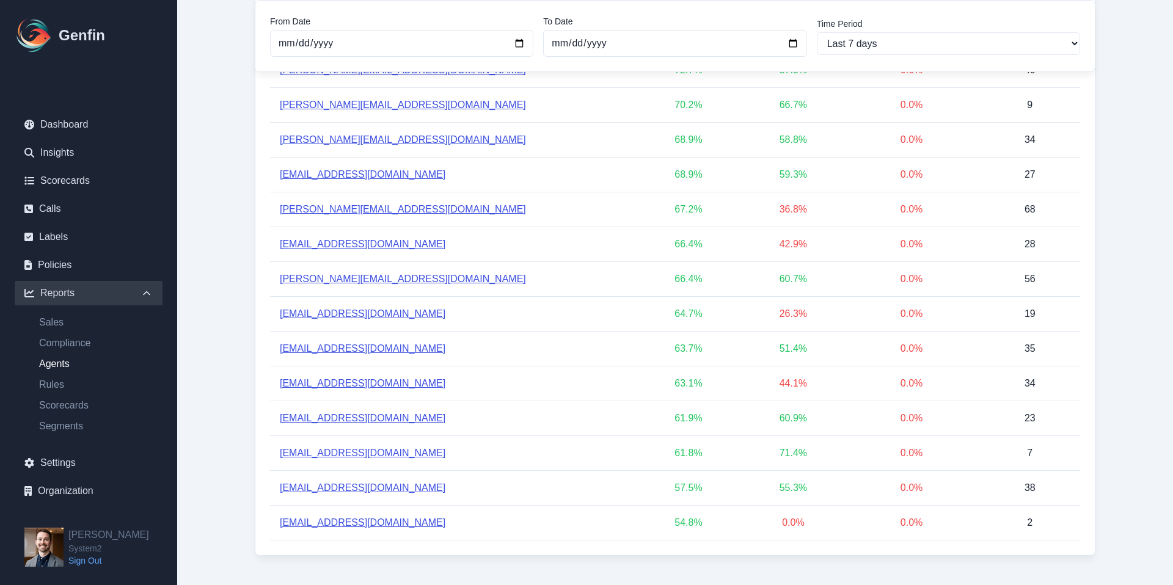
scroll to position [446, 0]
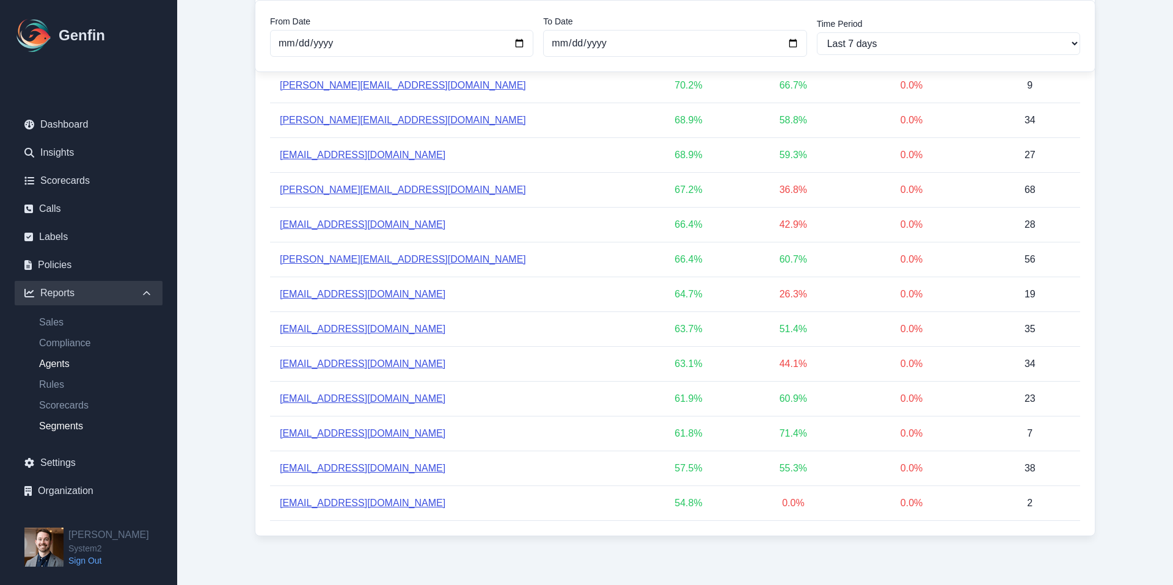
click at [81, 423] on link "Segments" at bounding box center [95, 426] width 133 height 15
select select "14"
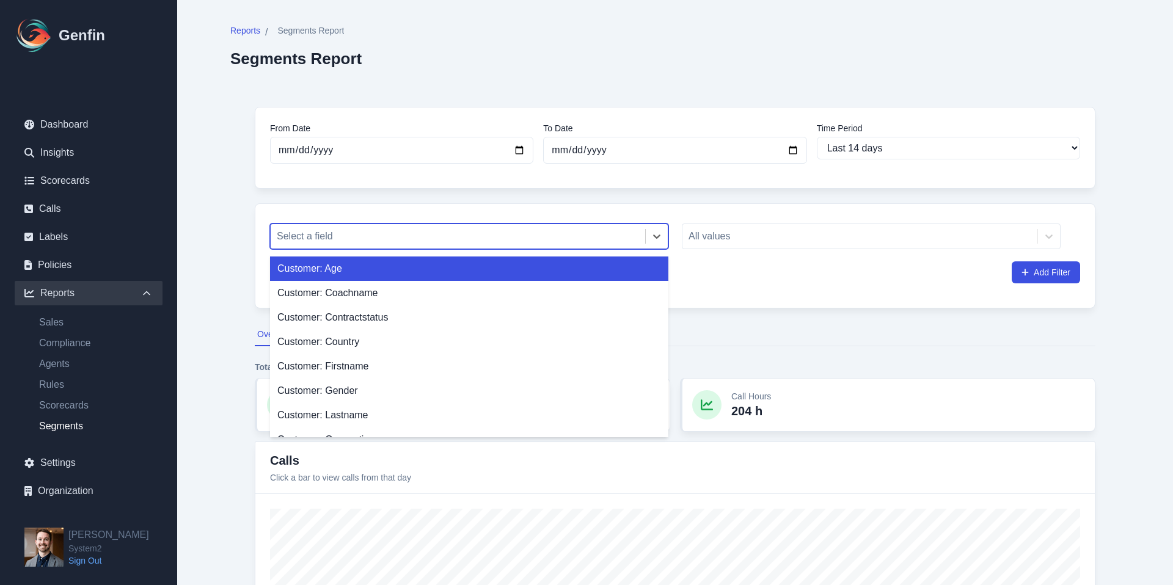
click at [362, 231] on div at bounding box center [458, 236] width 362 height 17
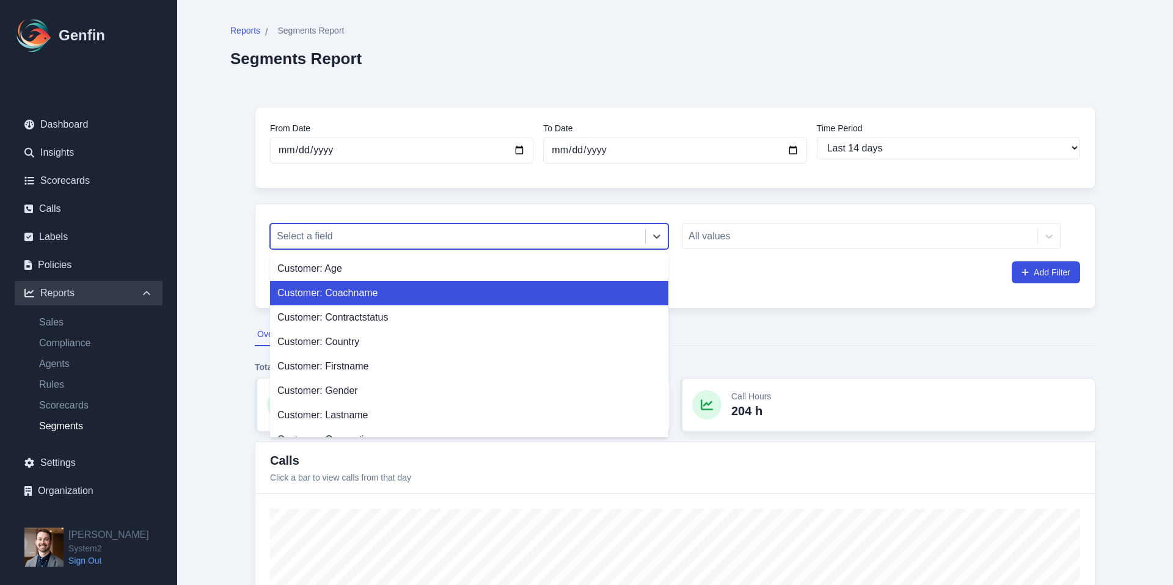
click at [341, 296] on div "Customer: Coachname" at bounding box center [469, 293] width 398 height 24
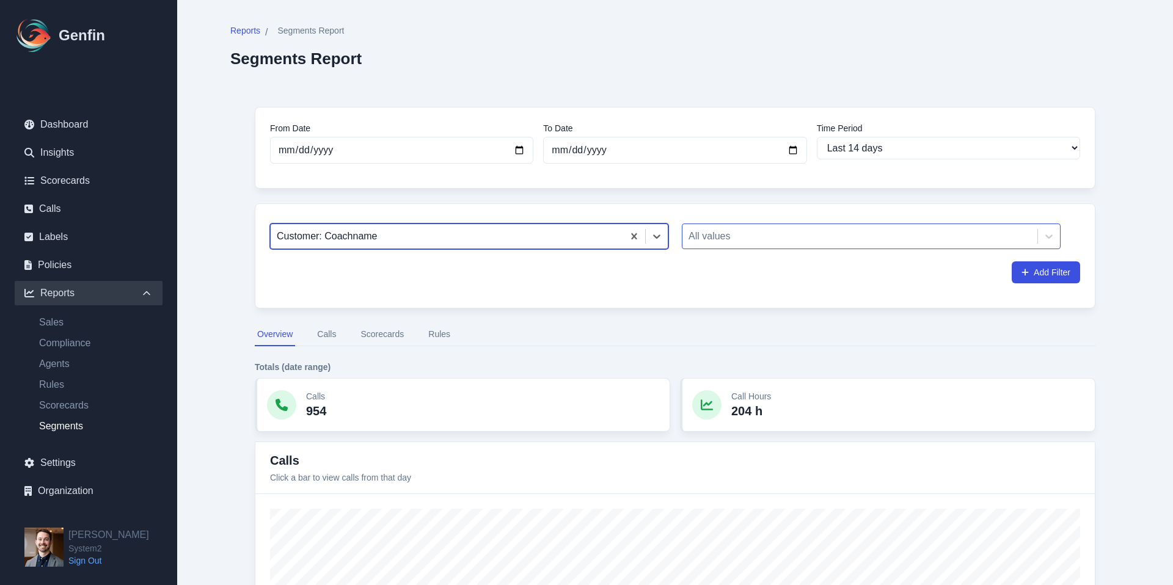
click at [722, 239] on div at bounding box center [860, 236] width 343 height 17
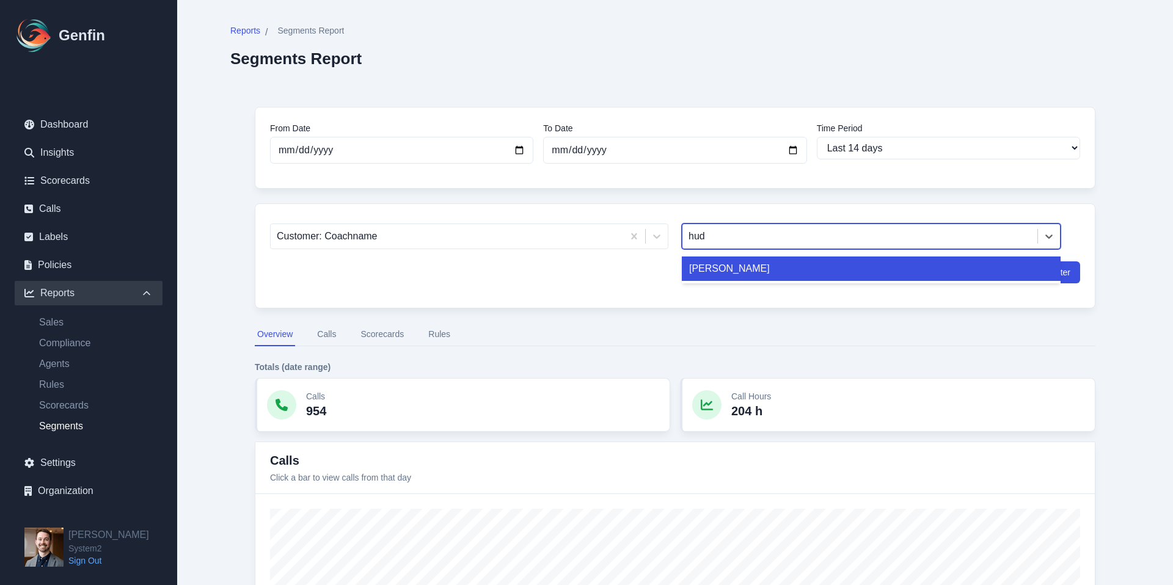
type input "huda"
click at [728, 264] on div "[PERSON_NAME]" at bounding box center [871, 269] width 379 height 24
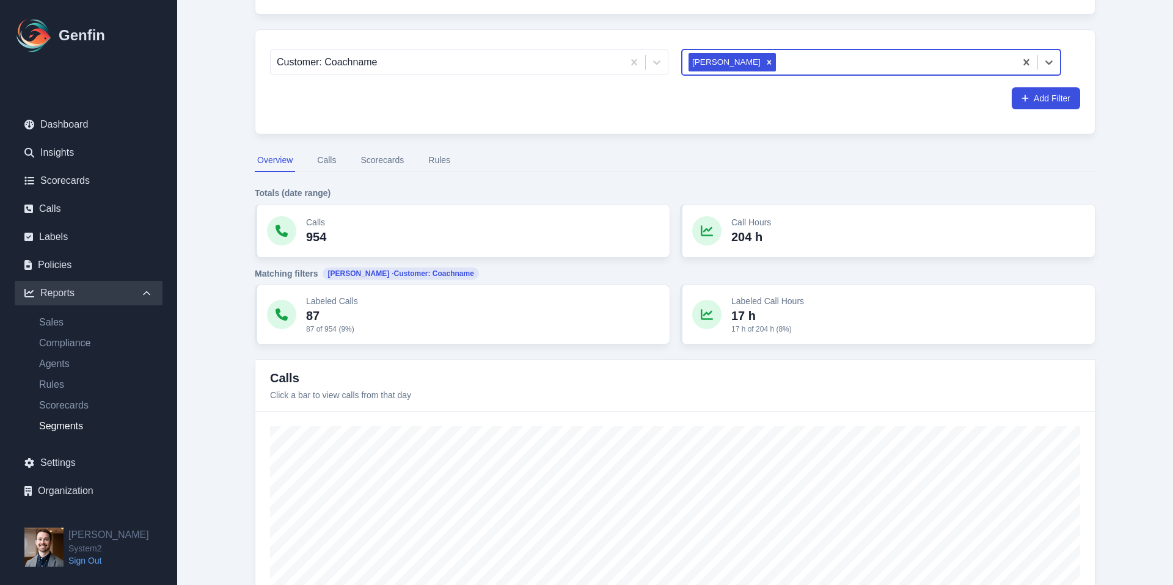
scroll to position [175, 0]
click at [315, 162] on button "Calls" at bounding box center [327, 159] width 24 height 23
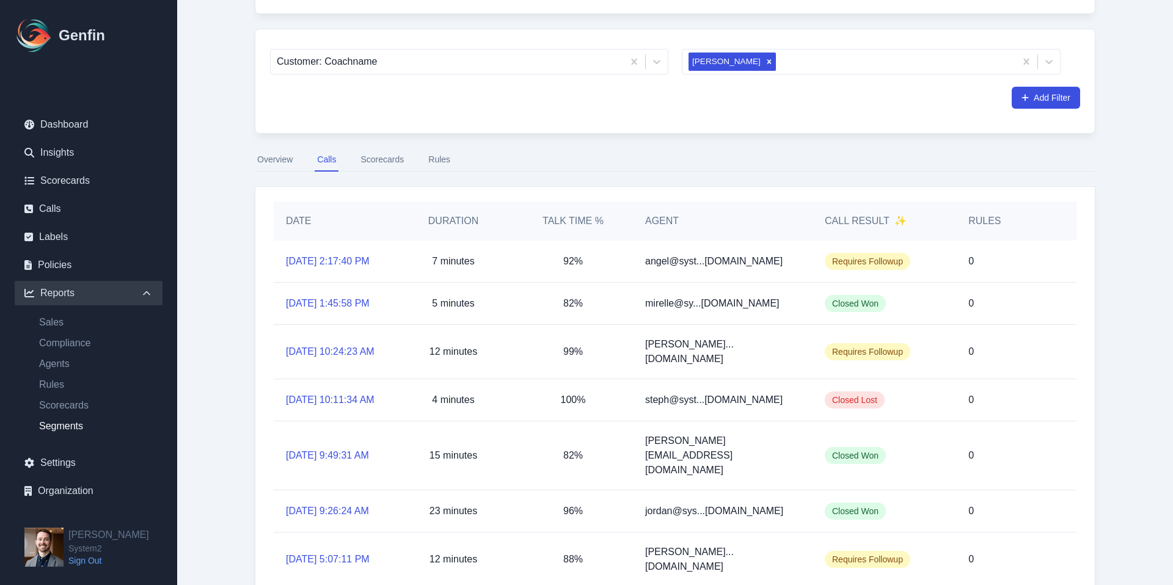
click at [328, 161] on button "Calls" at bounding box center [327, 159] width 24 height 23
click at [1006, 274] on div "0" at bounding box center [1004, 262] width 96 height 42
click at [910, 262] on div "Requires Followup" at bounding box center [885, 262] width 144 height 42
click at [837, 265] on span "Requires Followup" at bounding box center [868, 261] width 86 height 17
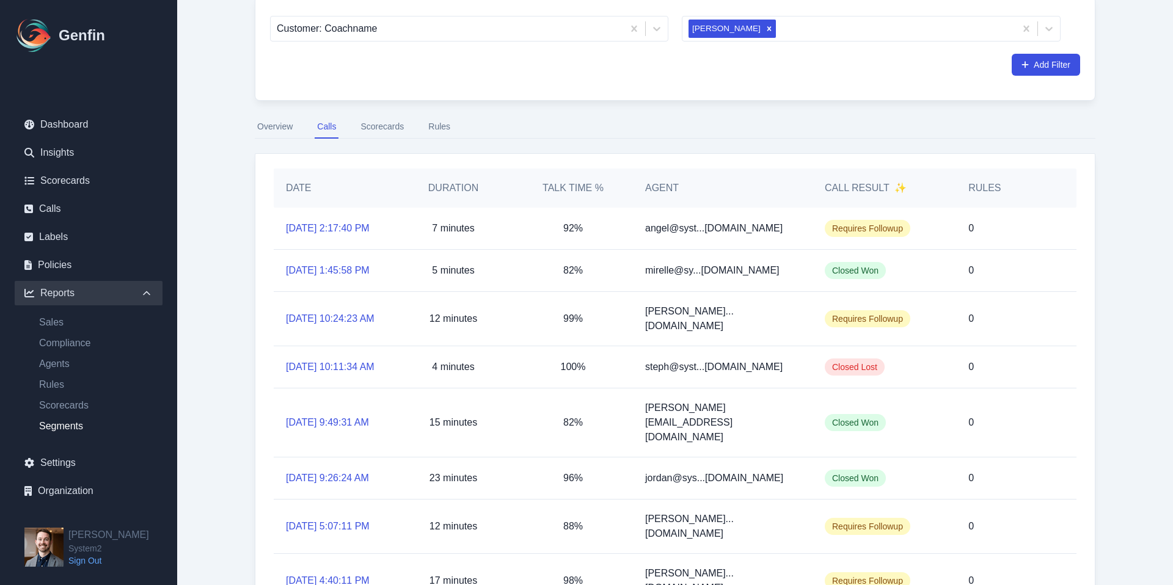
click at [843, 279] on span "Closed Won" at bounding box center [855, 270] width 61 height 17
click at [962, 291] on div "0" at bounding box center [1004, 271] width 96 height 42
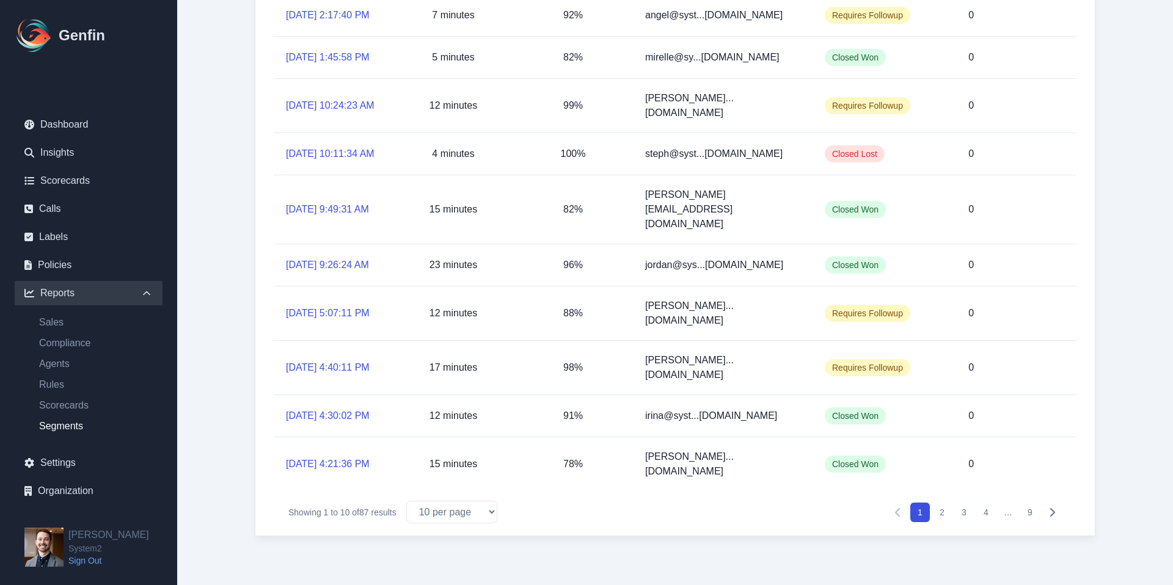
scroll to position [467, 0]
click at [863, 309] on span "Requires Followup" at bounding box center [868, 313] width 86 height 17
drag, startPoint x: 711, startPoint y: 304, endPoint x: 673, endPoint y: 301, distance: 38.0
click at [704, 303] on p "[PERSON_NAME]...[DOMAIN_NAME]" at bounding box center [722, 313] width 155 height 29
click at [331, 306] on link "[DATE] 5:07:11 PM" at bounding box center [328, 313] width 84 height 15
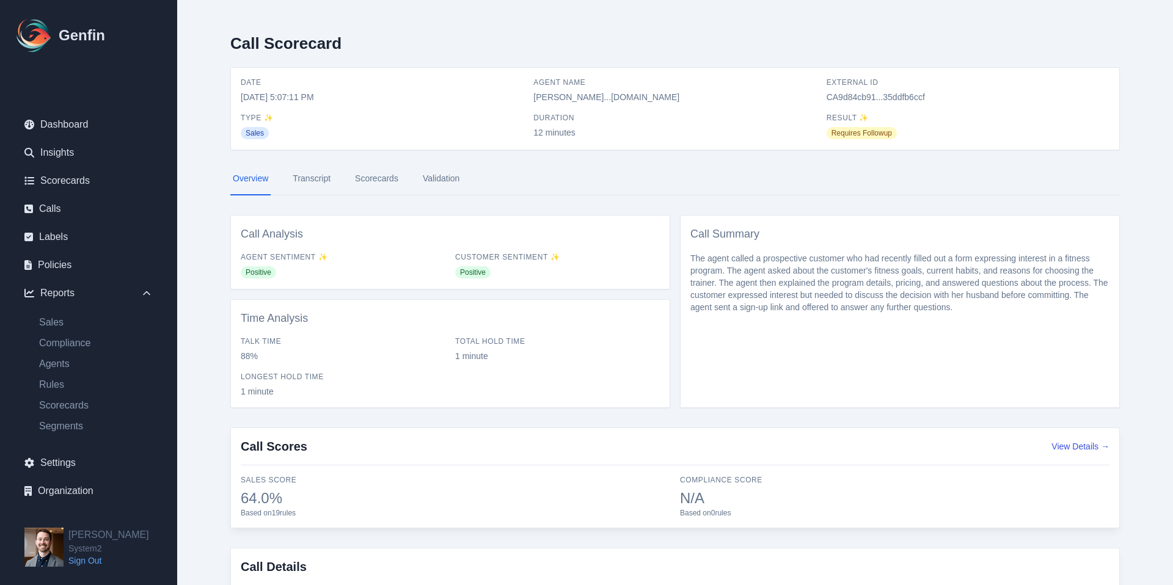
click at [311, 169] on link "Transcript" at bounding box center [311, 179] width 43 height 33
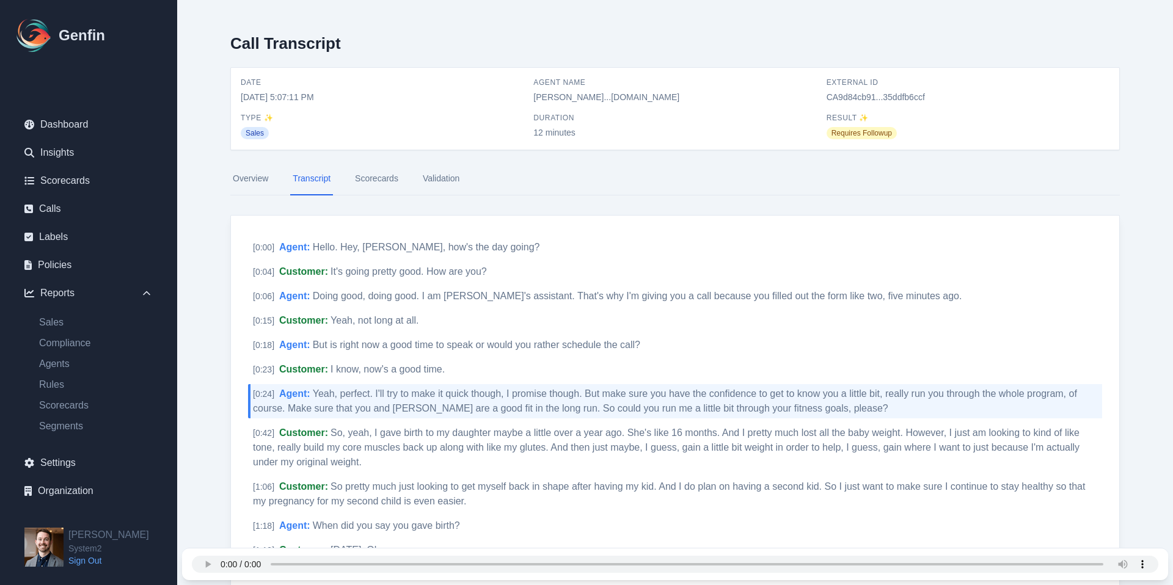
click at [432, 181] on link "Validation" at bounding box center [441, 179] width 42 height 33
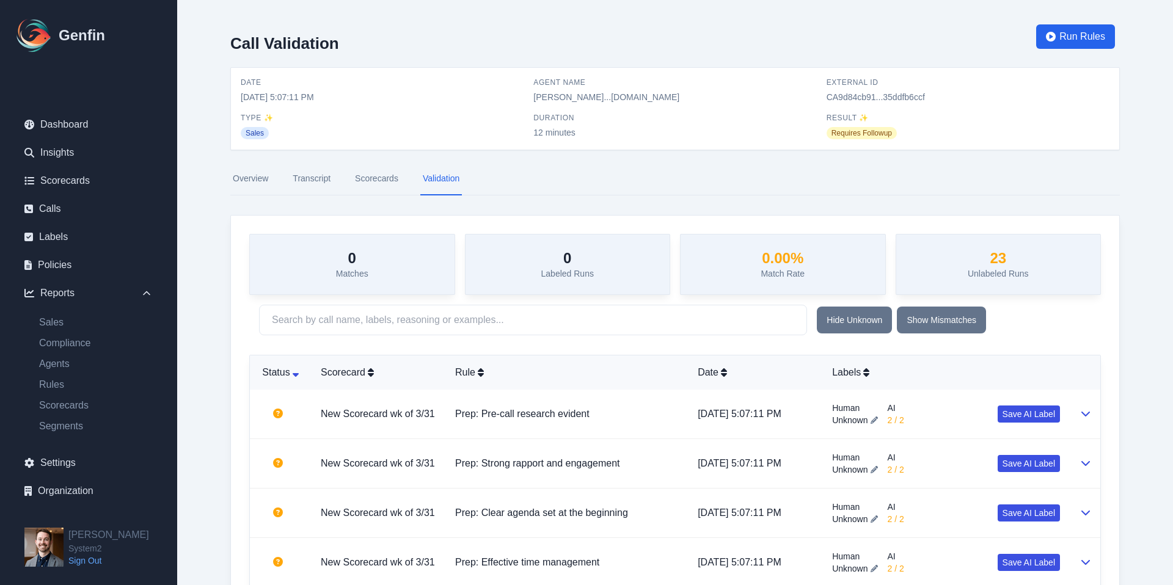
click at [376, 181] on link "Scorecards" at bounding box center [377, 179] width 48 height 33
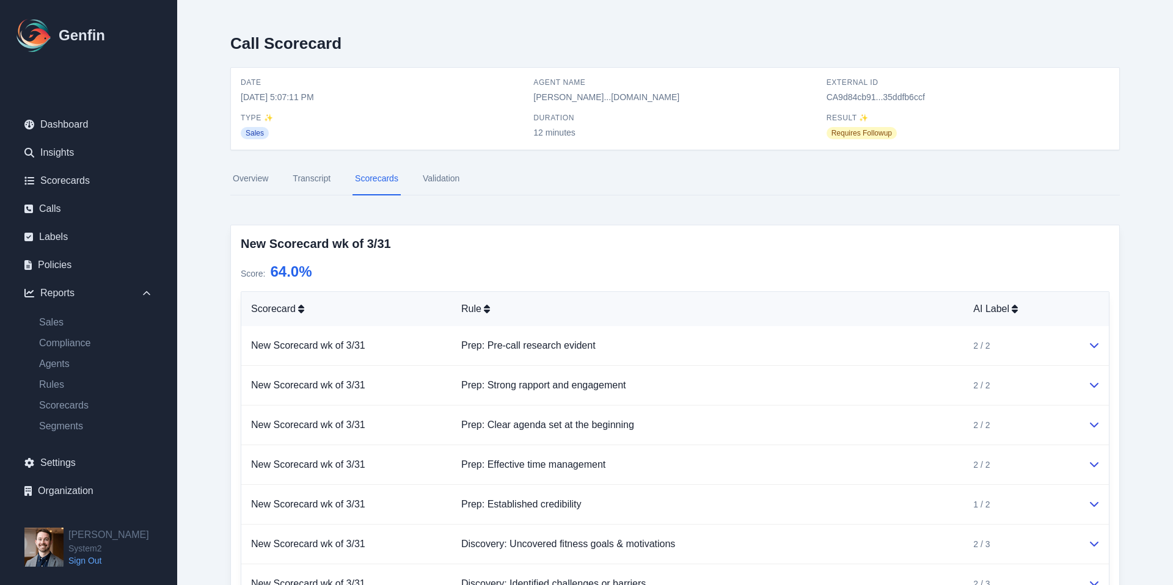
click at [433, 183] on link "Validation" at bounding box center [441, 179] width 42 height 33
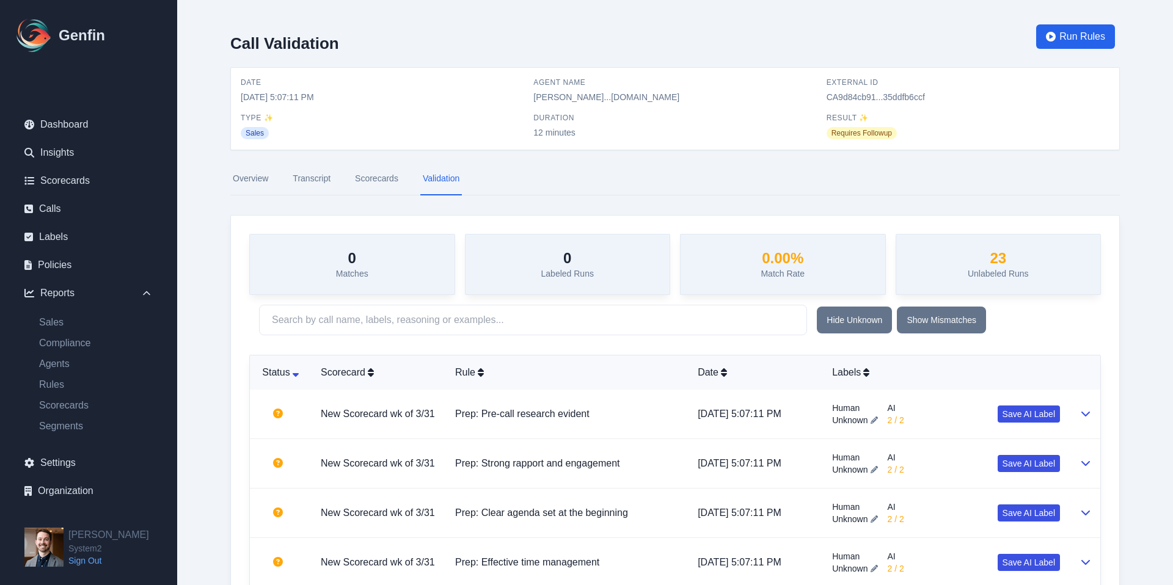
click at [401, 185] on nav "Overview Transcript Scorecards Validation" at bounding box center [675, 179] width 890 height 33
click at [392, 183] on link "Scorecards" at bounding box center [377, 179] width 48 height 33
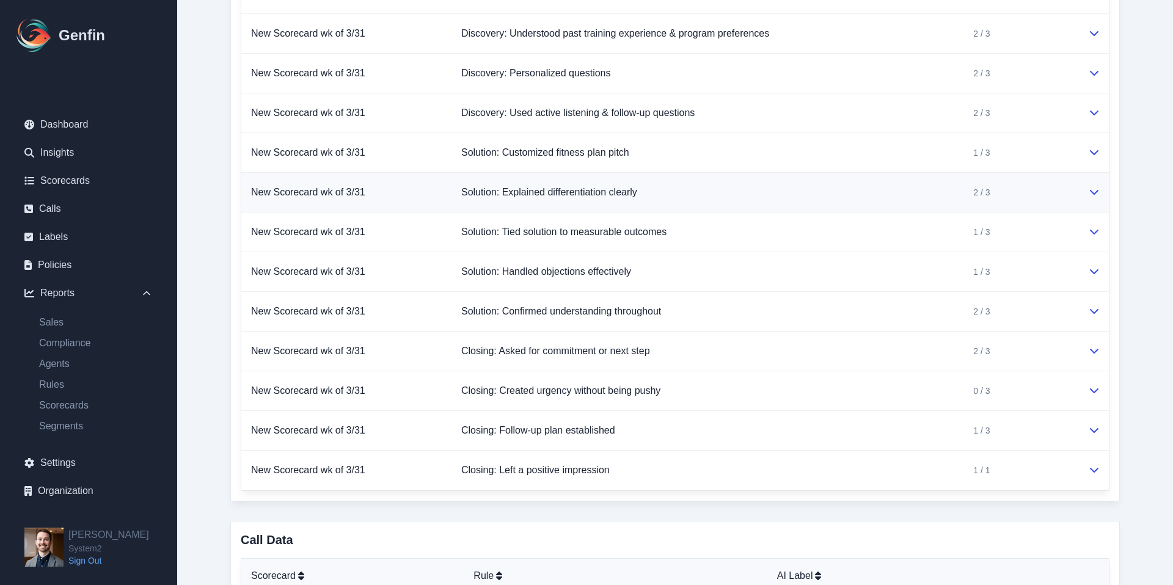
scroll to position [612, 0]
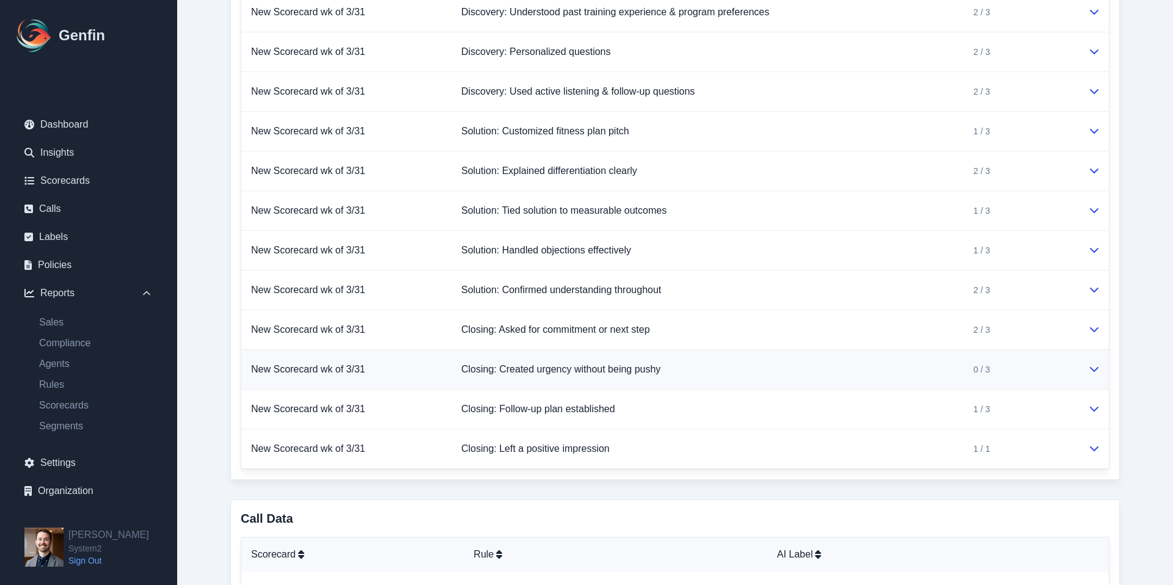
click at [728, 383] on td "Closing: Created urgency without being pushy" at bounding box center [708, 370] width 512 height 40
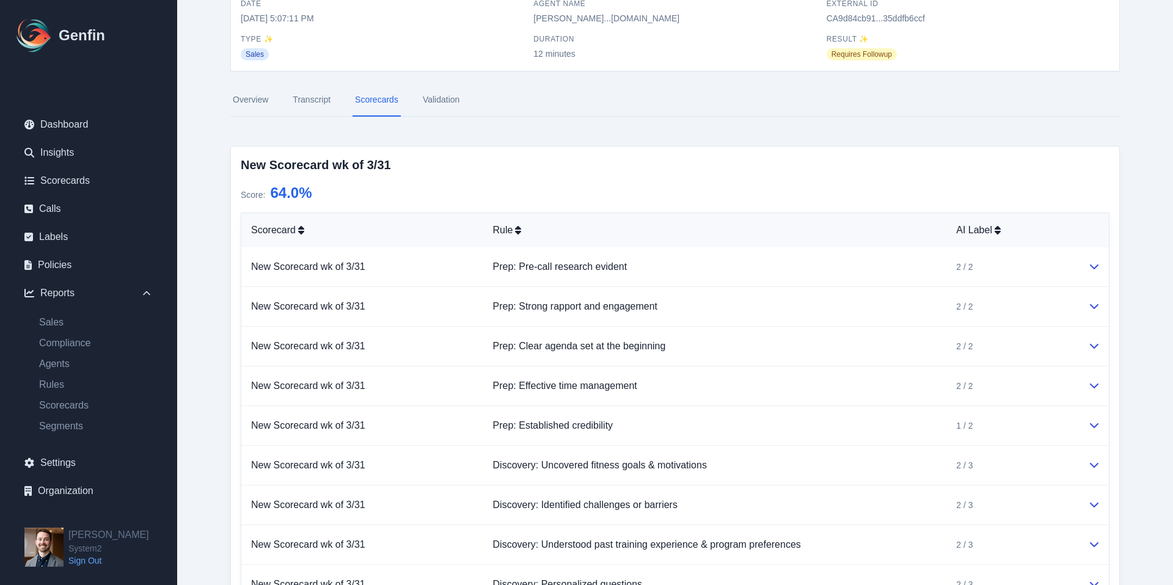
scroll to position [0, 0]
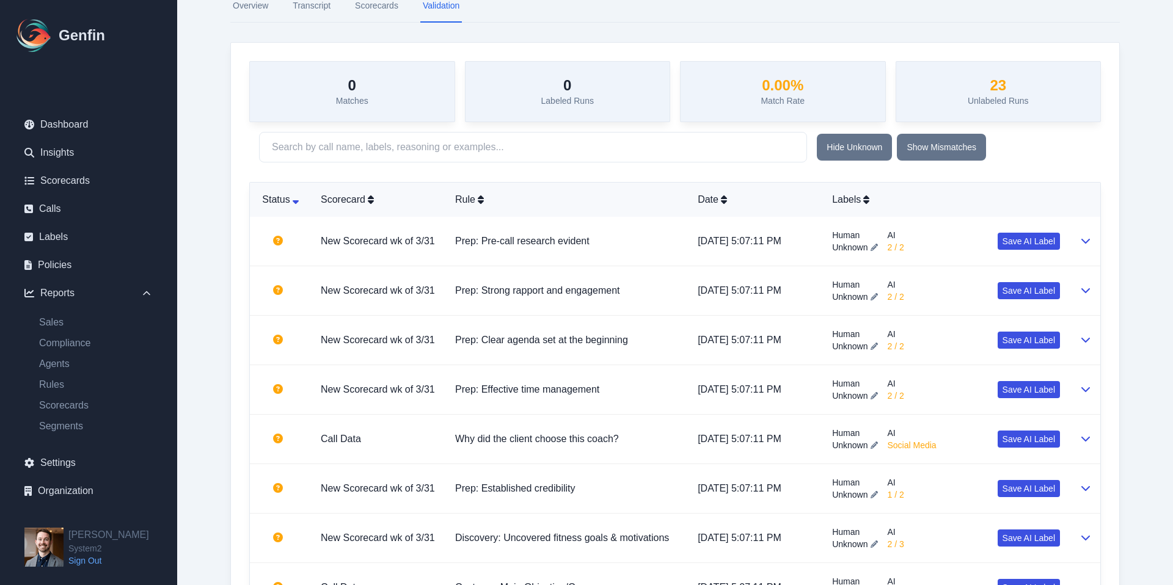
scroll to position [177, 0]
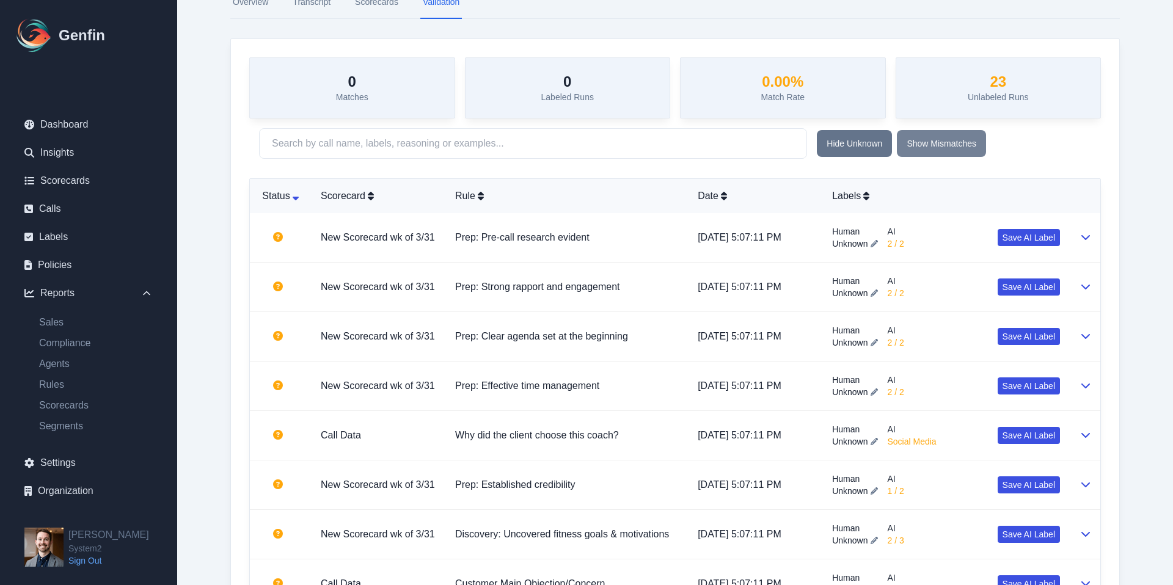
click at [911, 137] on button "Show Mismatches" at bounding box center [941, 143] width 89 height 27
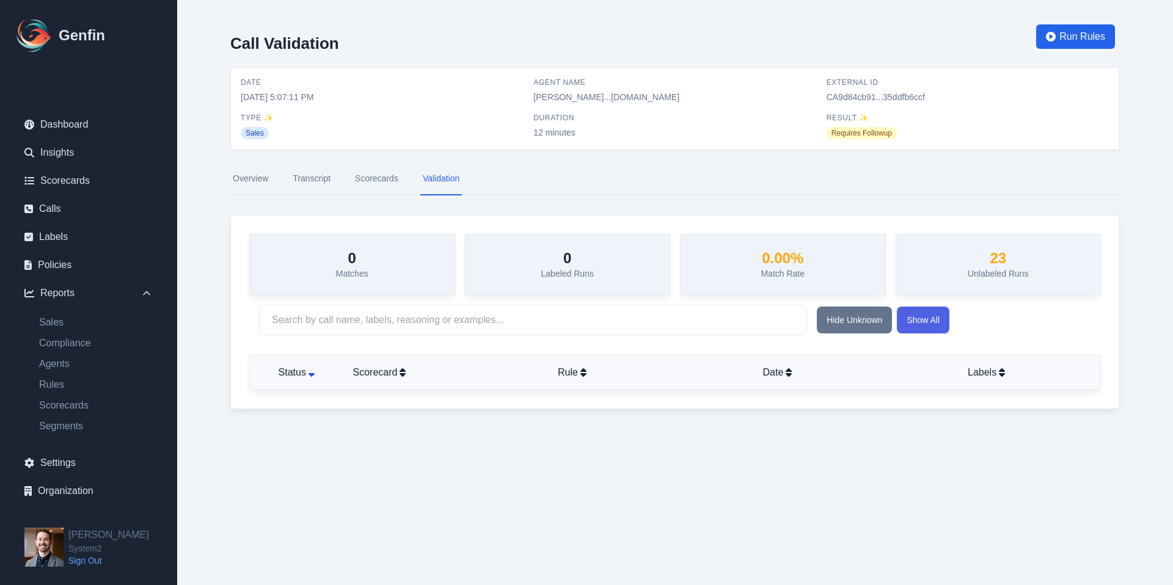
drag, startPoint x: 926, startPoint y: 320, endPoint x: 920, endPoint y: 318, distance: 7.2
click at [927, 320] on button "Show All" at bounding box center [923, 320] width 53 height 27
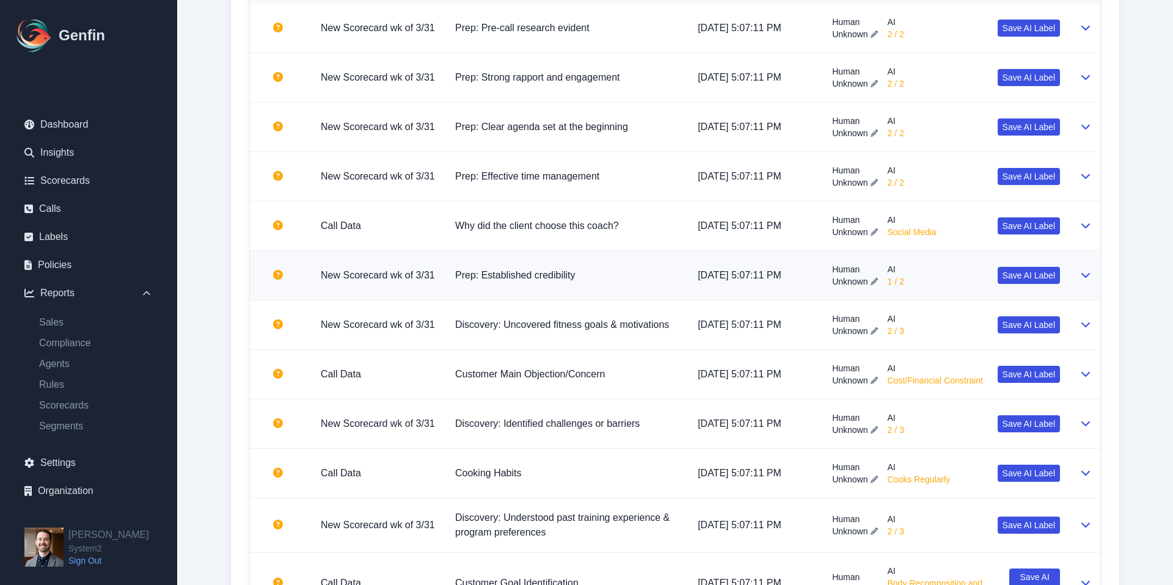
scroll to position [389, 0]
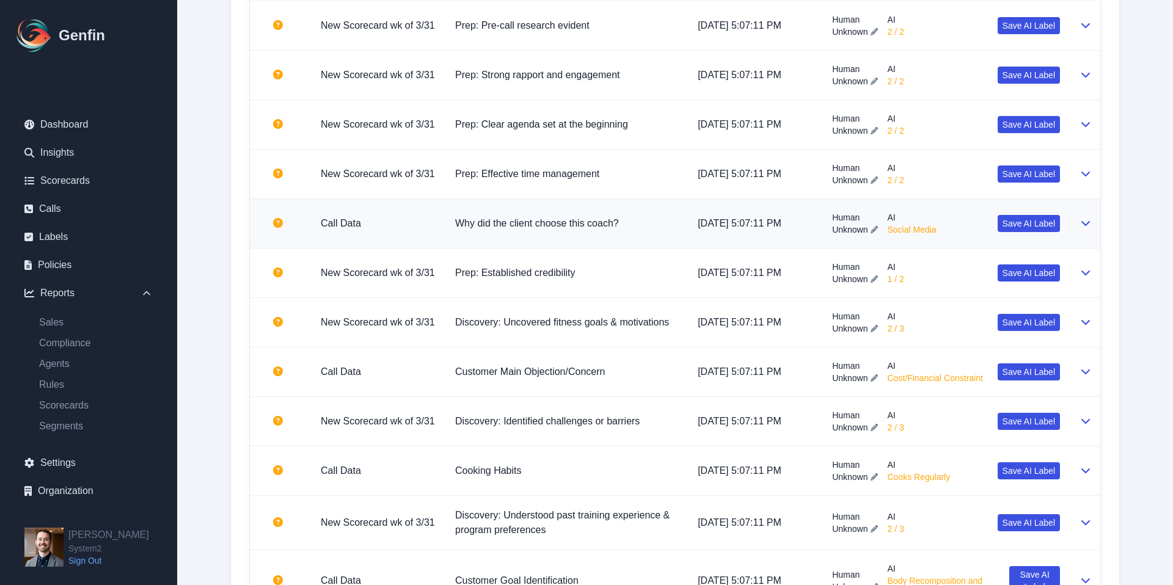
click at [628, 238] on td "Why did the client choose this coach?" at bounding box center [566, 223] width 243 height 49
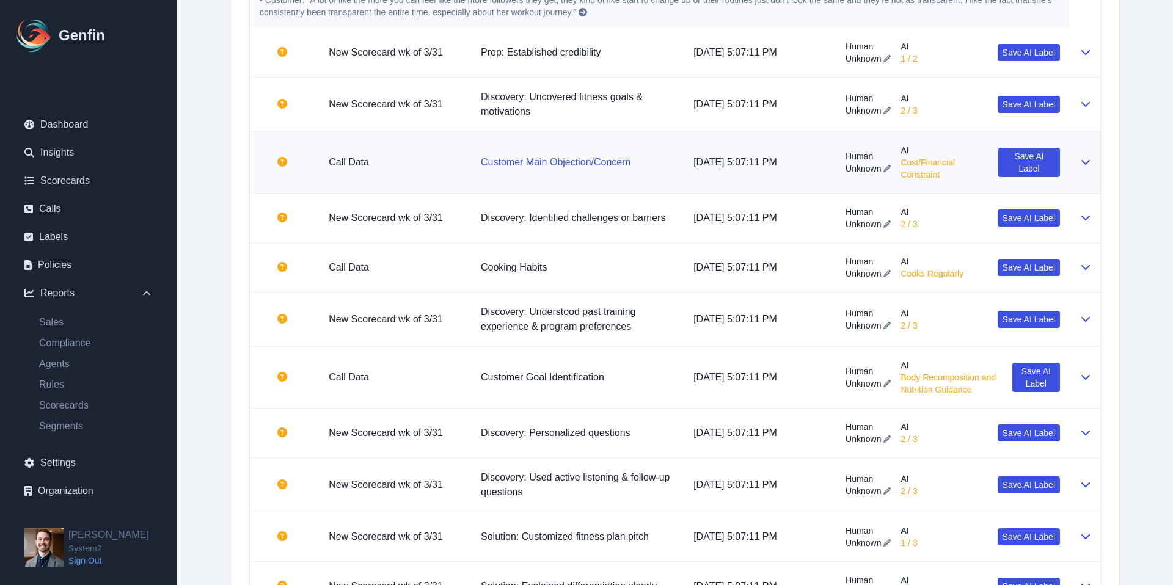
scroll to position [766, 0]
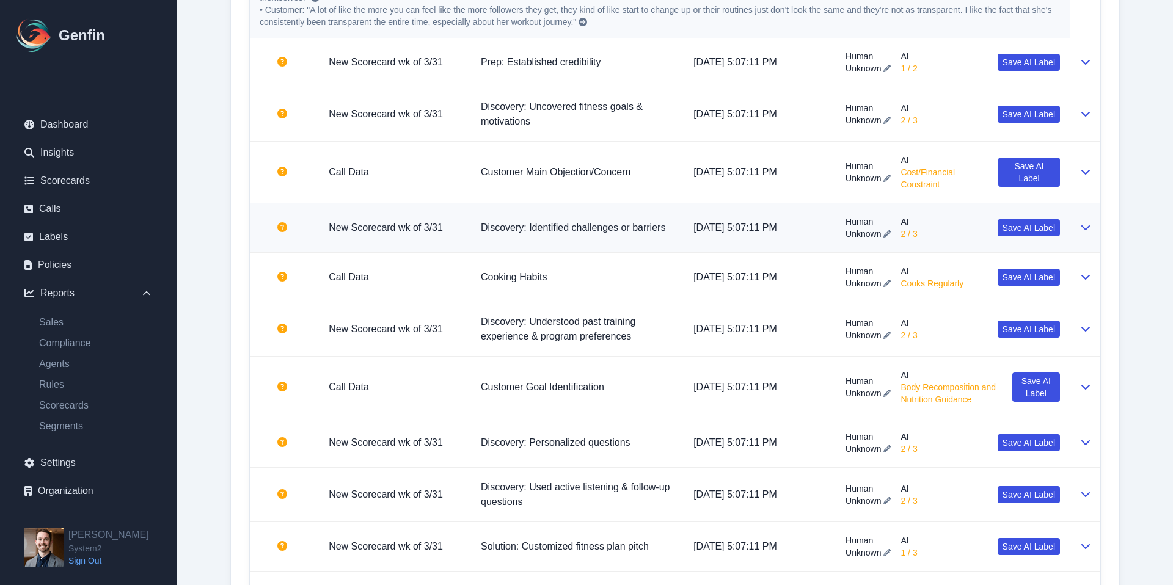
click at [610, 217] on td "Discovery: Identified challenges or barriers" at bounding box center [577, 227] width 213 height 49
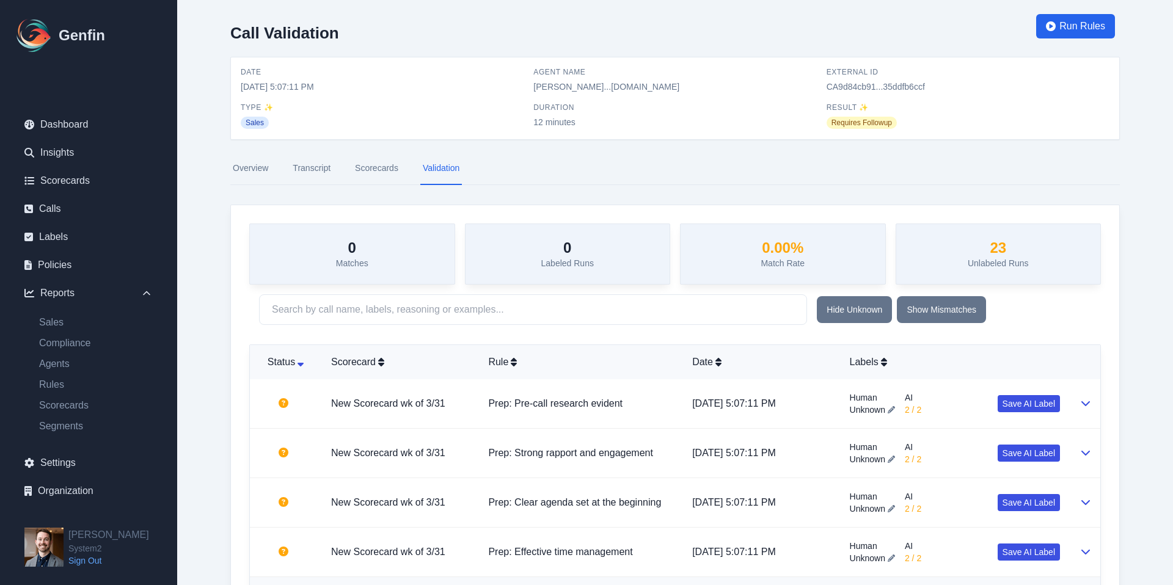
scroll to position [0, 0]
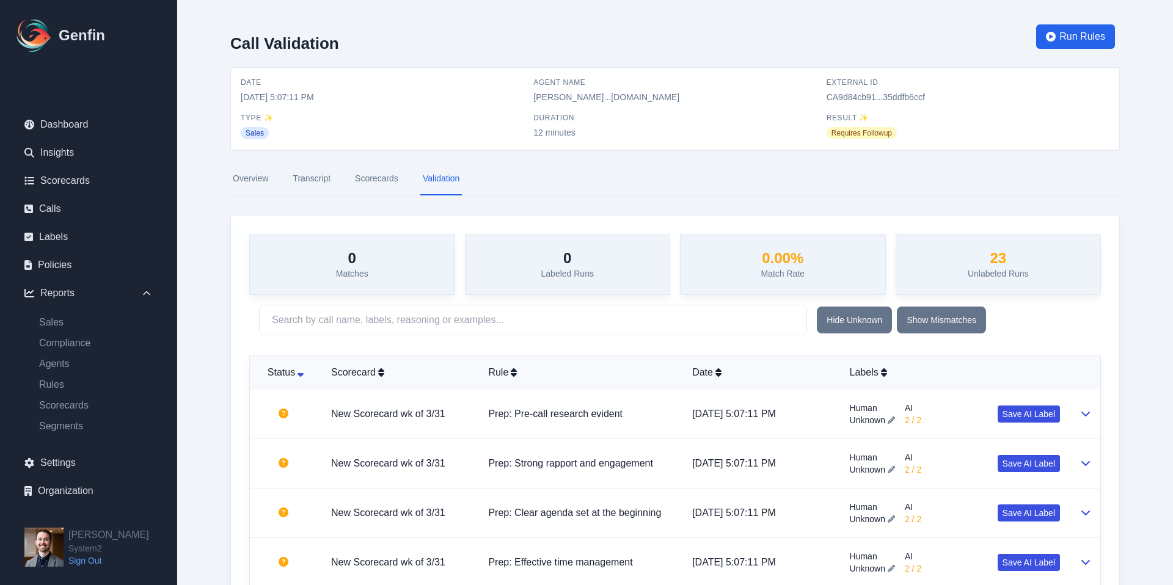
click at [357, 183] on link "Scorecards" at bounding box center [377, 179] width 48 height 33
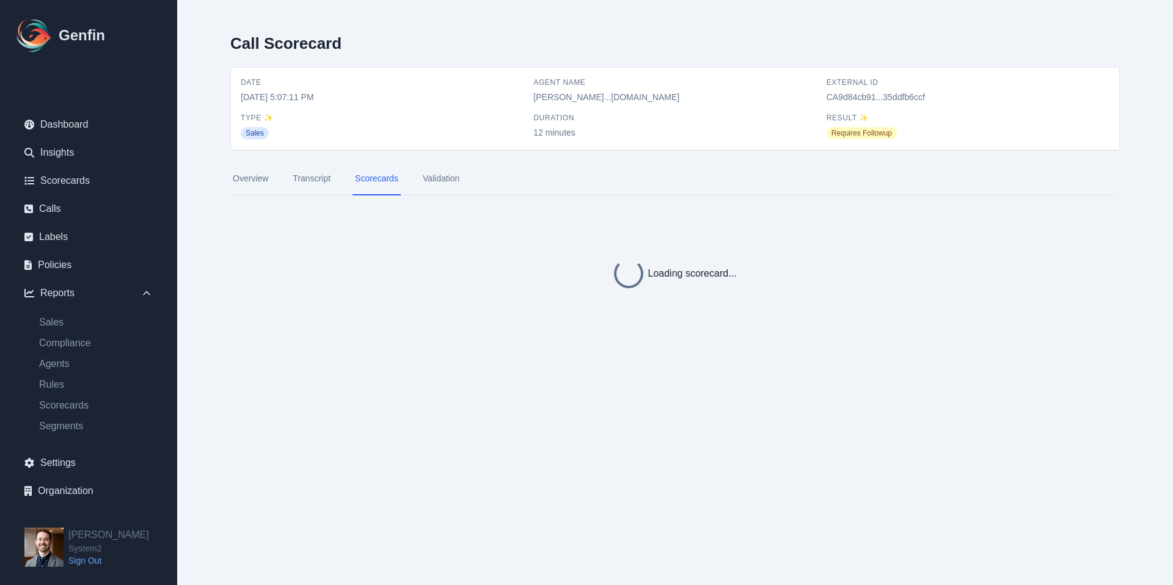
click at [315, 180] on link "Transcript" at bounding box center [311, 179] width 43 height 33
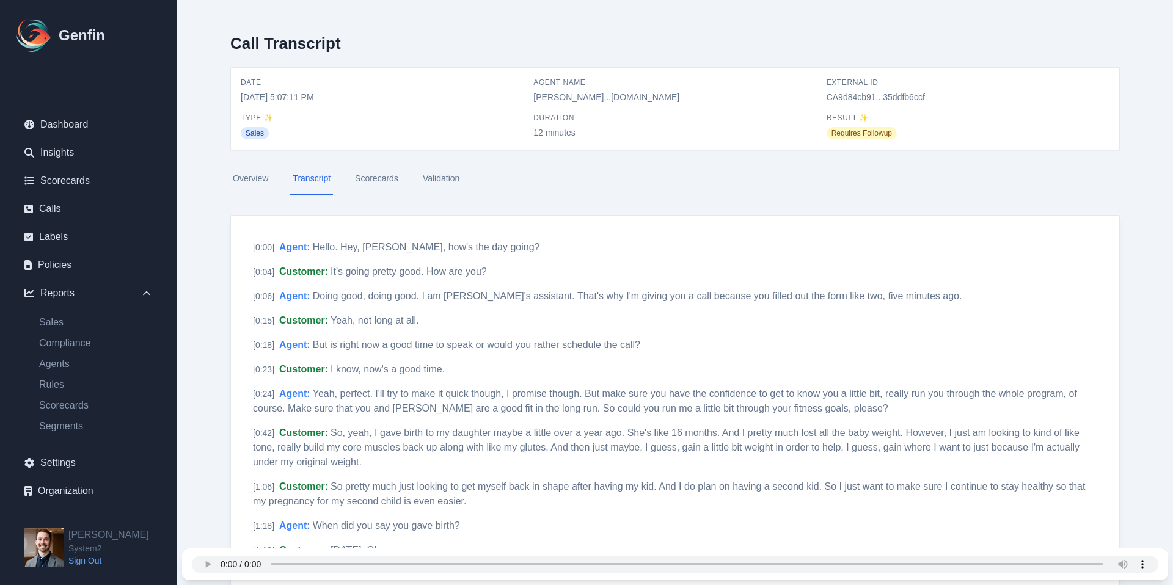
click at [989, 554] on div "Your browser does not support the audio element." at bounding box center [675, 565] width 967 height 32
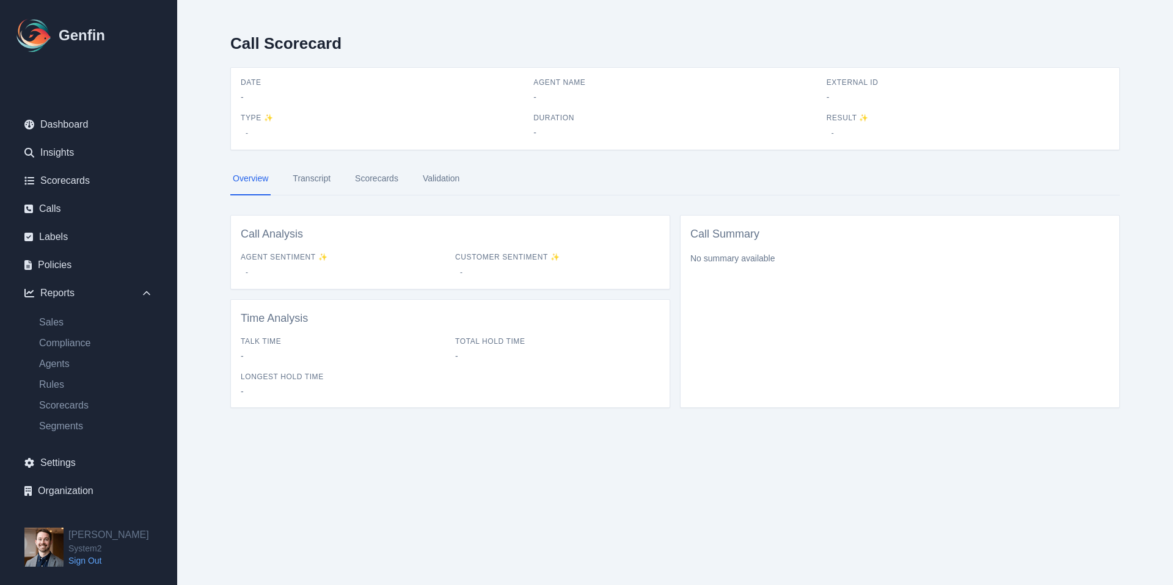
select select "14"
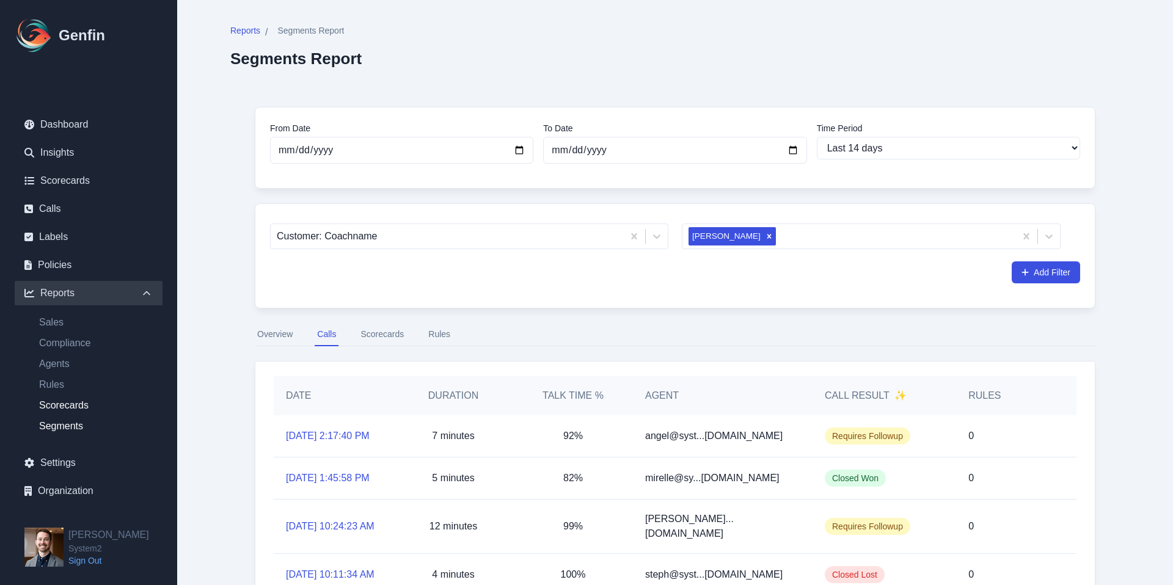
click at [70, 408] on link "Scorecards" at bounding box center [95, 405] width 133 height 15
select select "14"
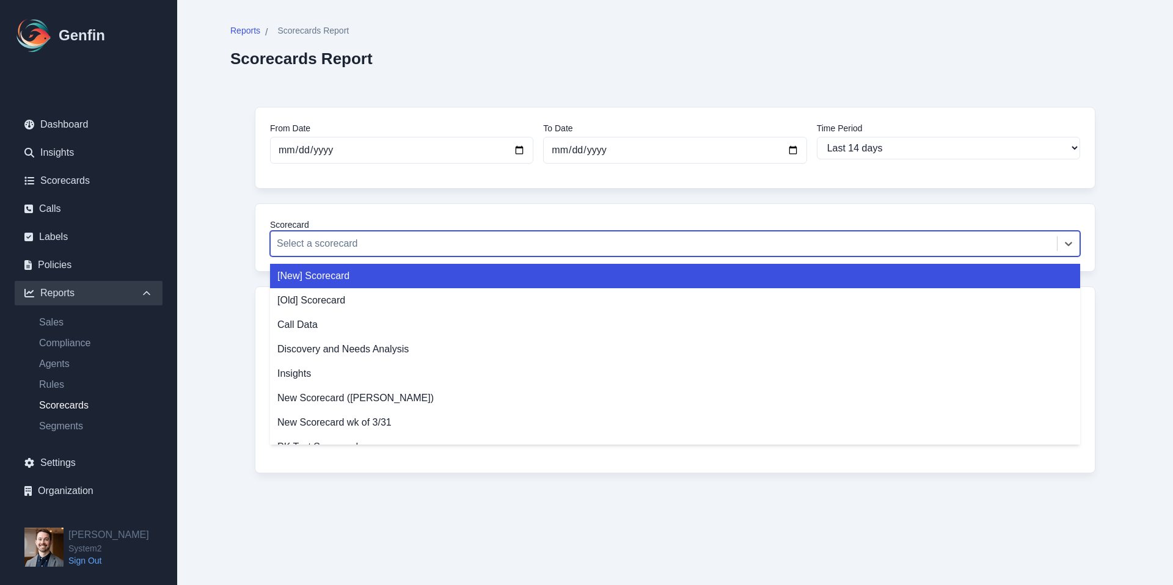
click at [404, 245] on div at bounding box center [664, 243] width 774 height 17
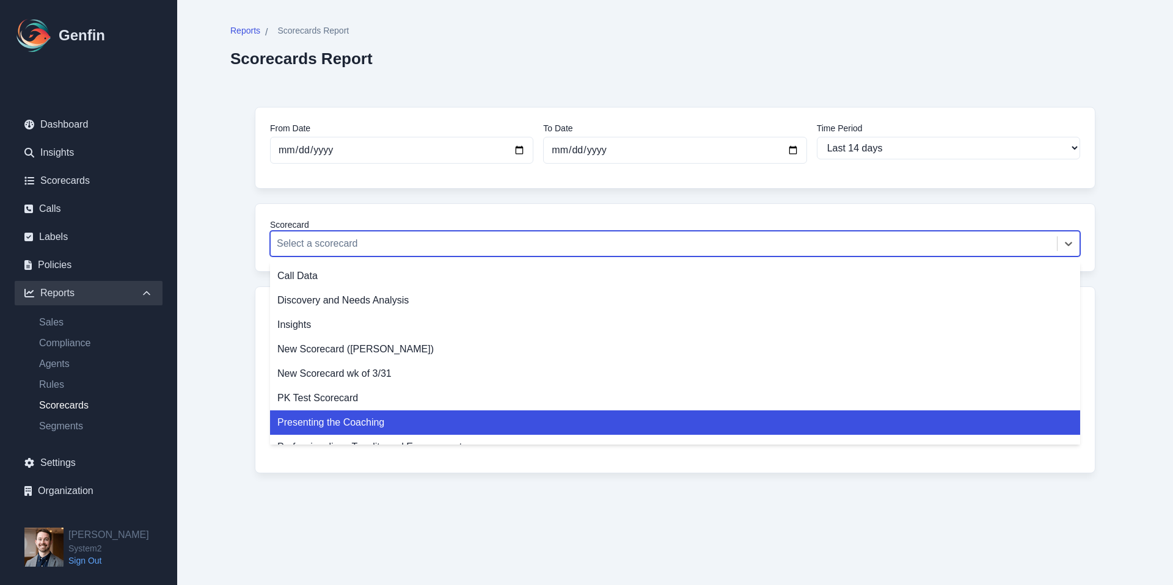
scroll to position [21, 0]
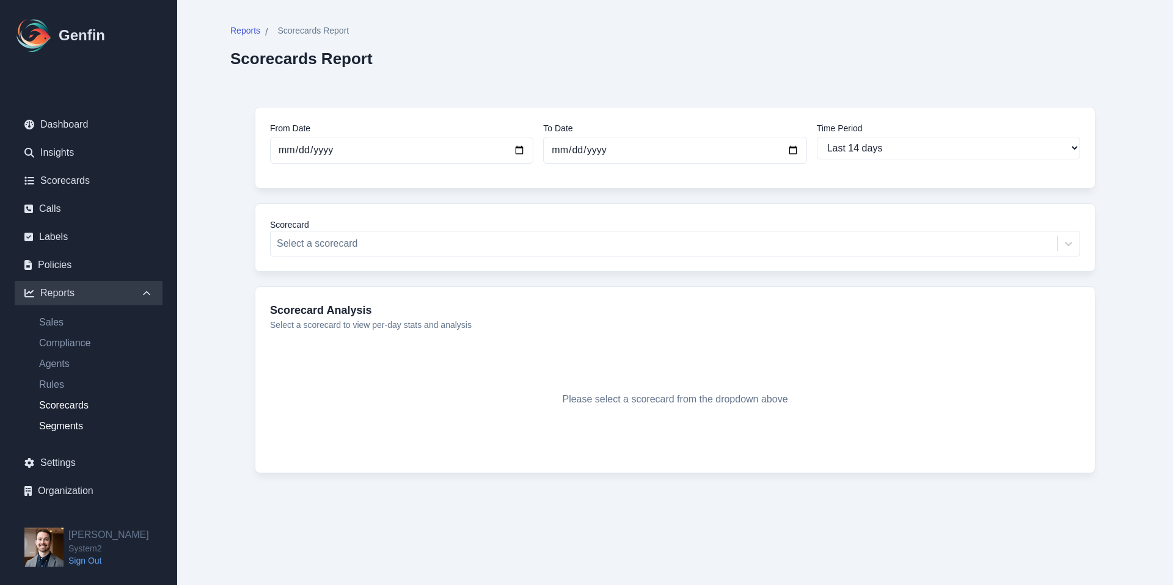
click at [87, 420] on link "Segments" at bounding box center [95, 426] width 133 height 15
select select "14"
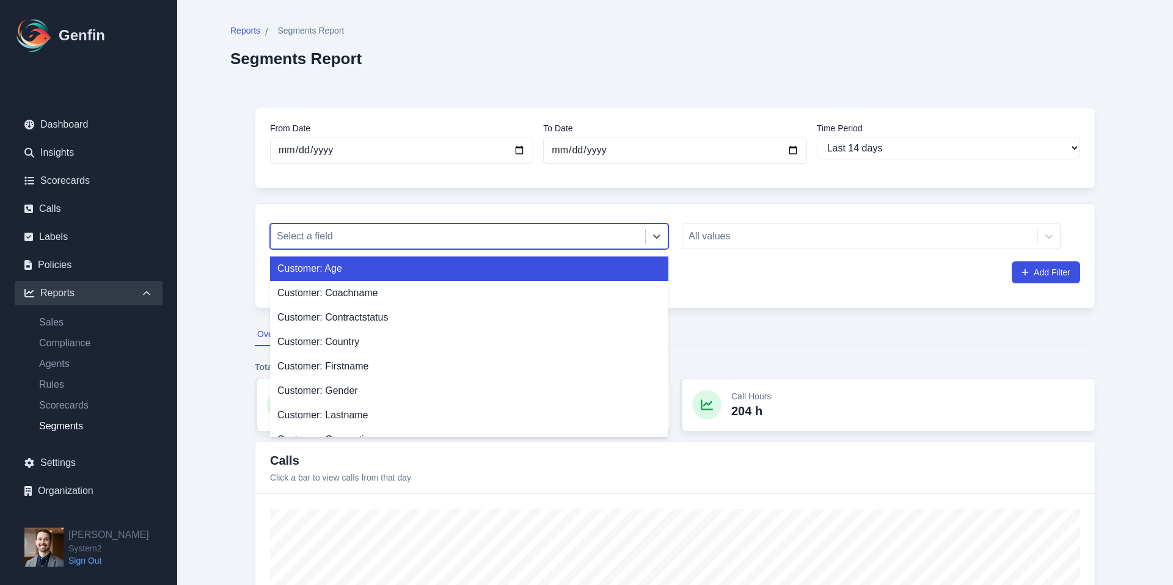
click at [367, 236] on div at bounding box center [458, 236] width 362 height 17
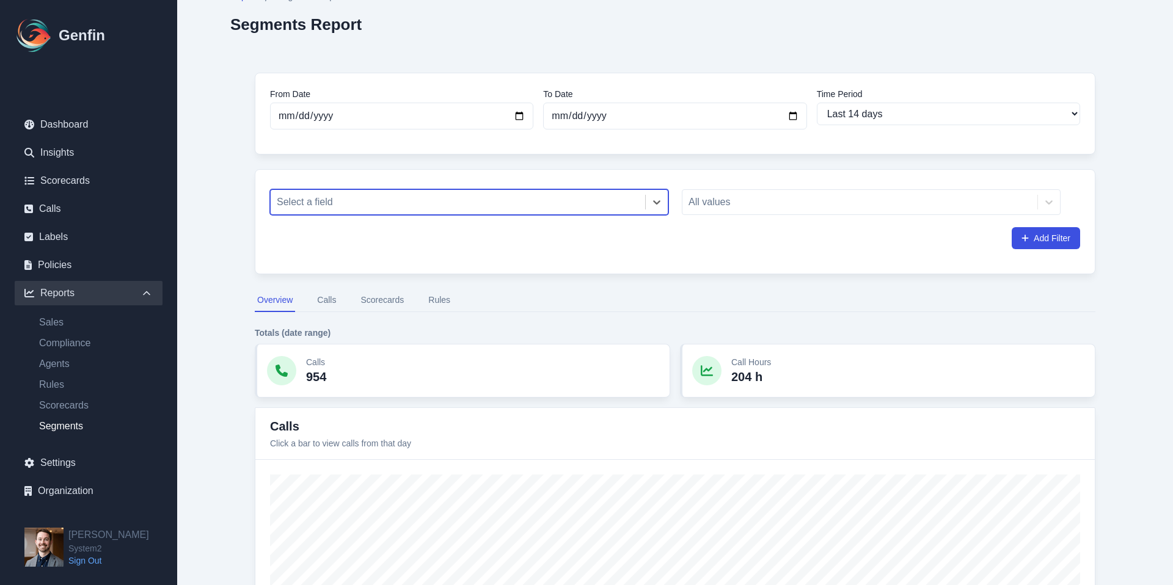
scroll to position [34, 0]
click at [340, 349] on div "Calls 954" at bounding box center [463, 372] width 416 height 54
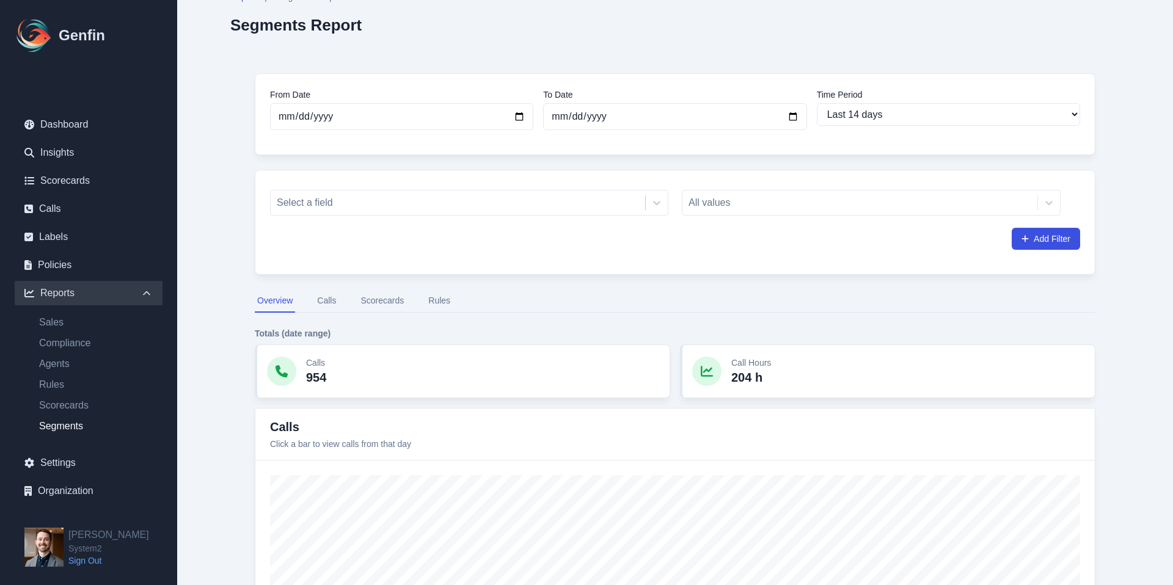
click at [324, 297] on button "Calls" at bounding box center [327, 301] width 24 height 23
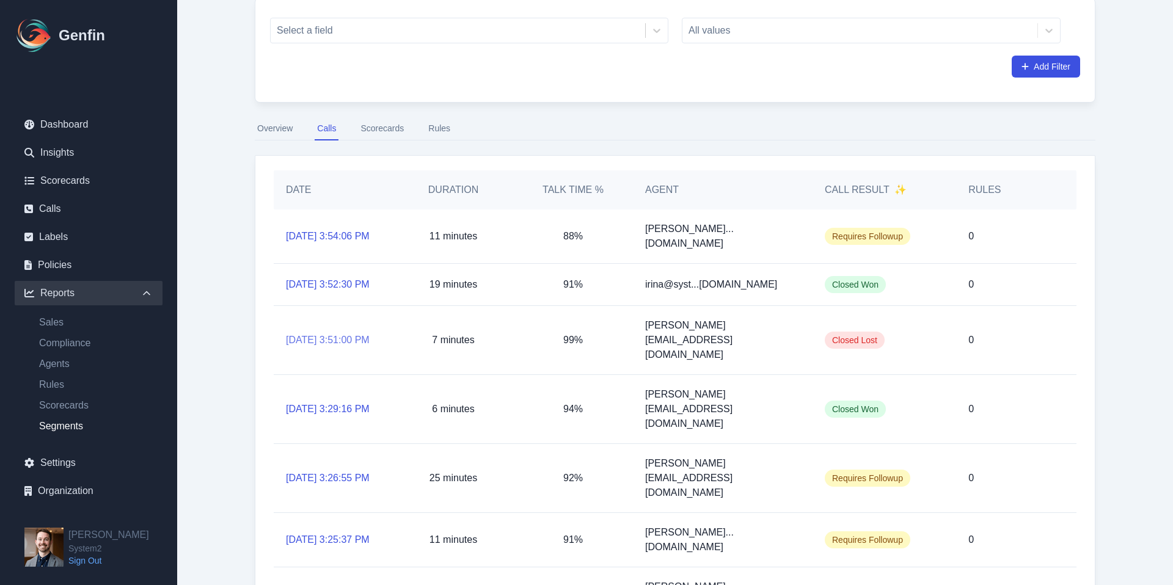
scroll to position [207, 0]
click at [333, 236] on link "[DATE] 3:54:06 PM" at bounding box center [328, 236] width 84 height 15
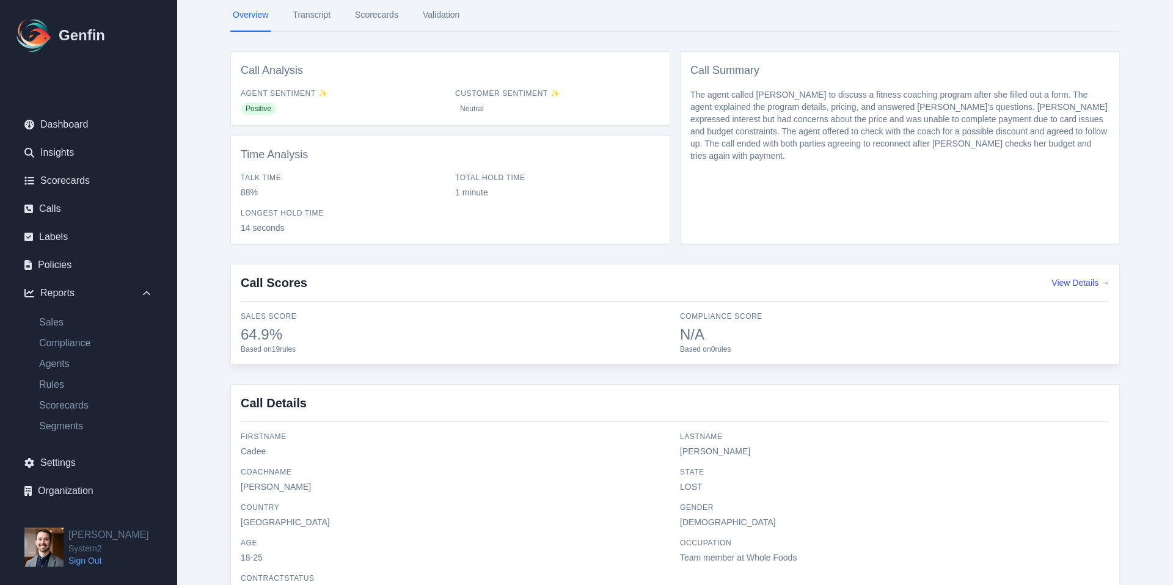
scroll to position [232, 0]
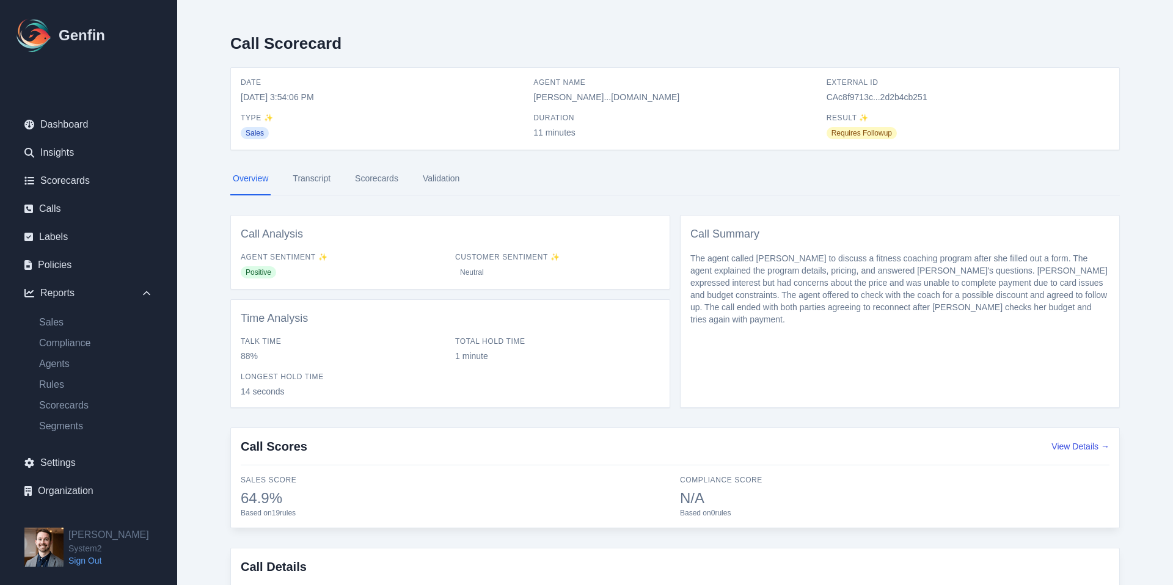
select select "14"
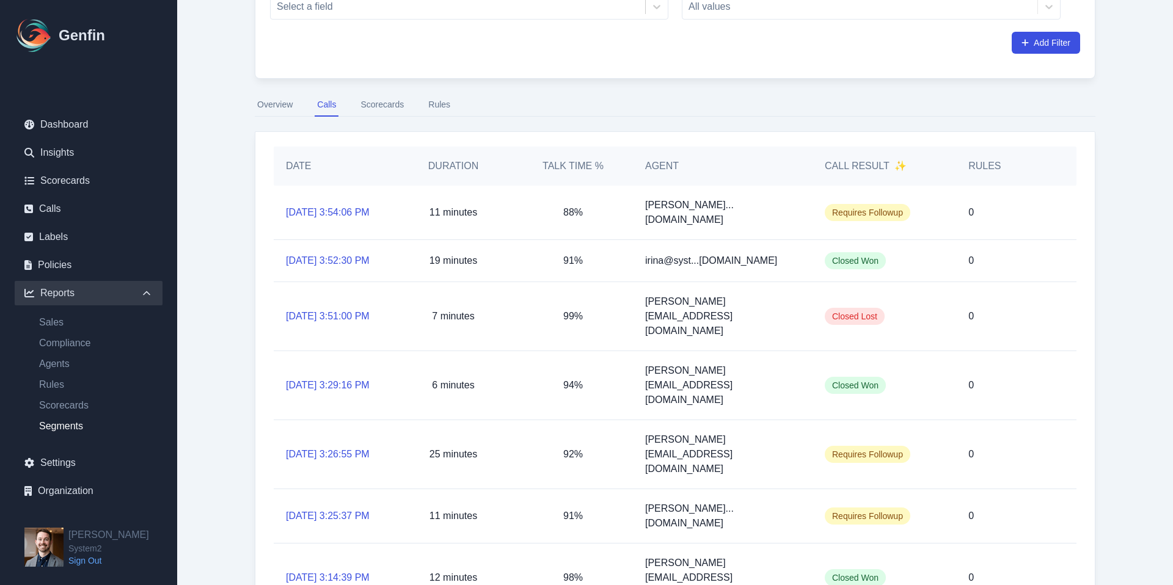
scroll to position [231, 0]
click at [953, 318] on div "Closed Lost" at bounding box center [885, 315] width 144 height 68
click at [354, 314] on link "[DATE] 3:51:00 PM" at bounding box center [328, 315] width 84 height 15
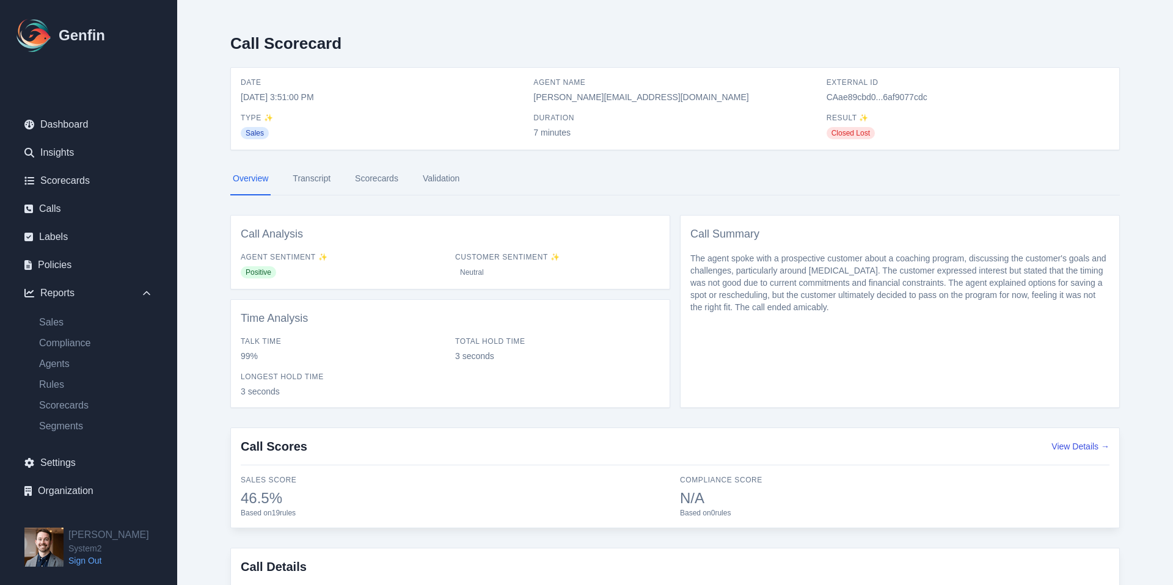
click at [314, 185] on link "Transcript" at bounding box center [311, 179] width 43 height 33
select select "14"
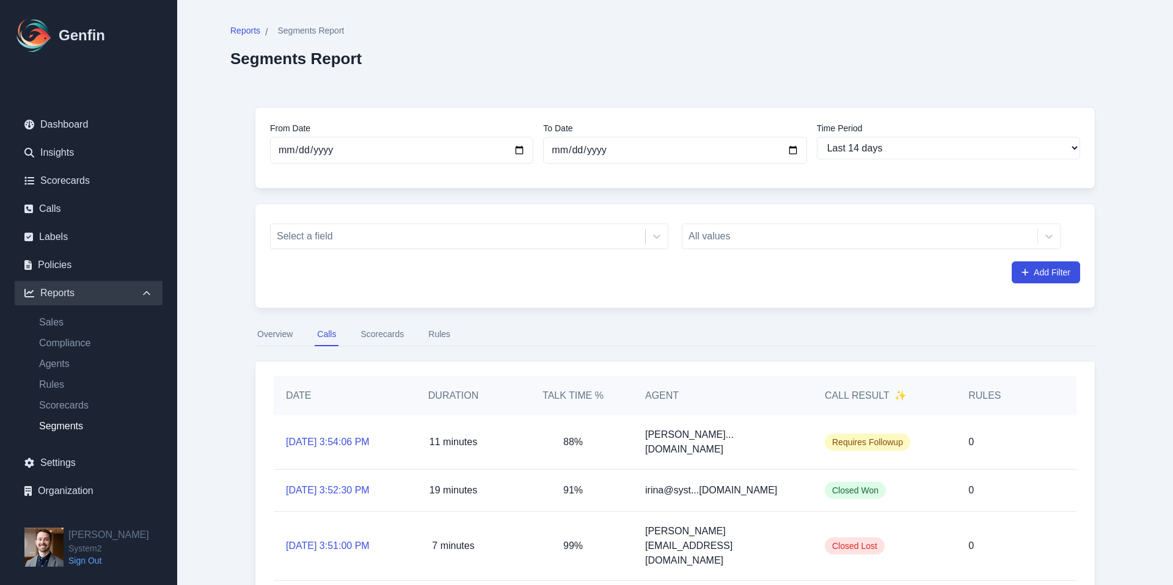
click at [428, 342] on button "Rules" at bounding box center [439, 334] width 27 height 23
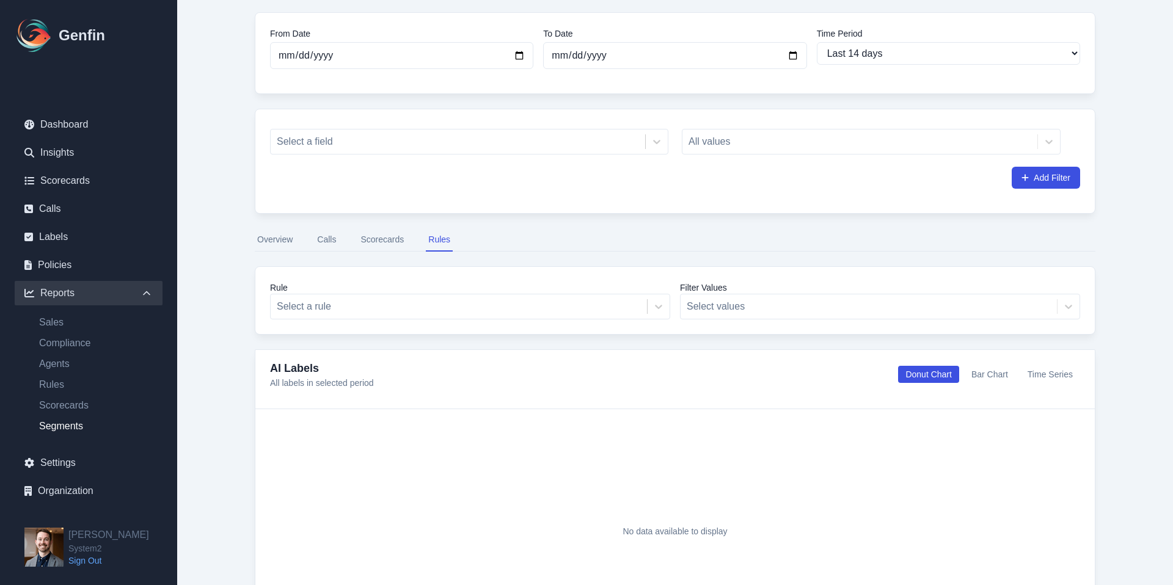
scroll to position [103, 0]
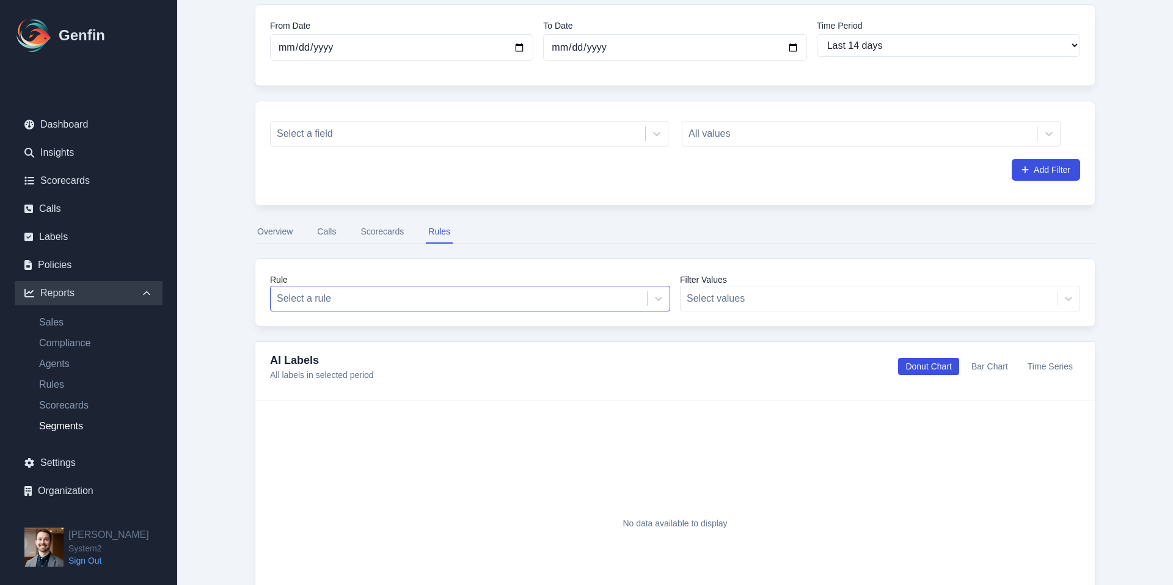
click at [420, 301] on div at bounding box center [459, 298] width 364 height 17
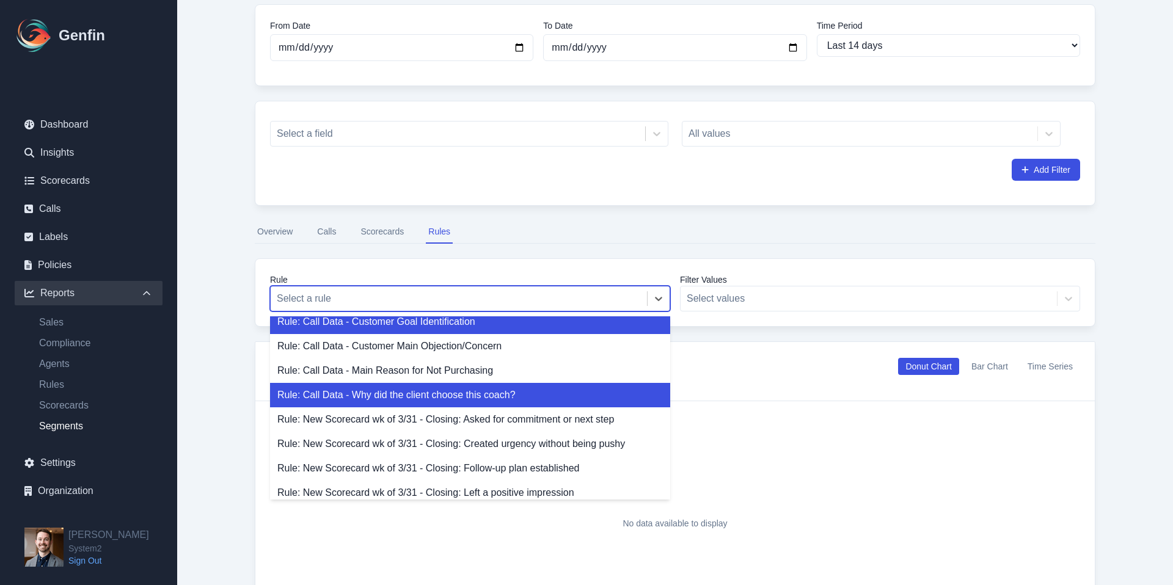
scroll to position [33, 0]
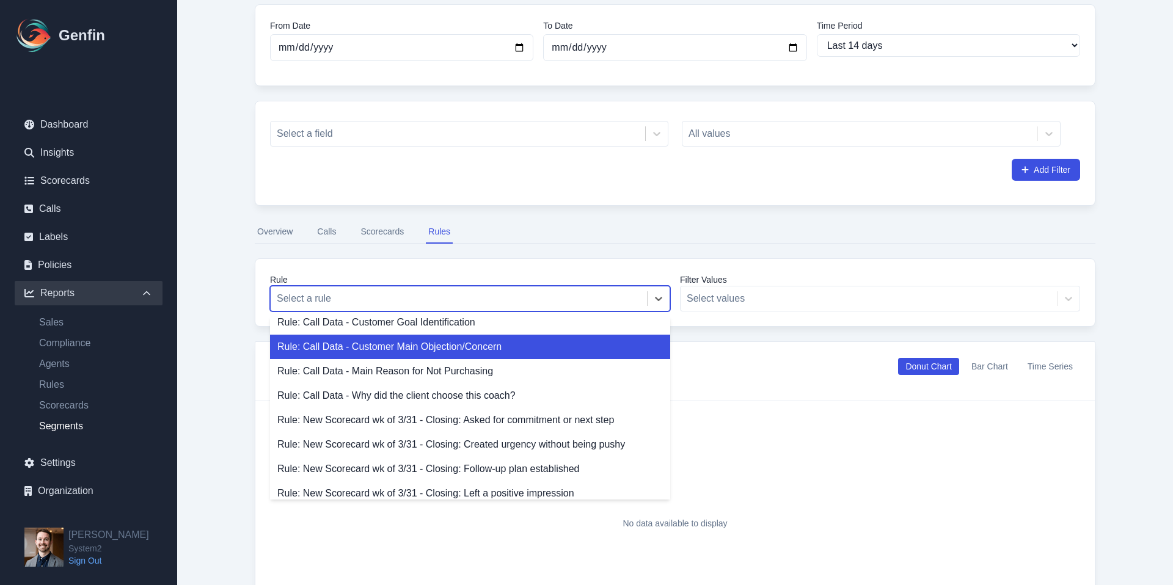
click at [409, 346] on div "Rule: Call Data - Customer Main Objection/Concern" at bounding box center [470, 347] width 400 height 24
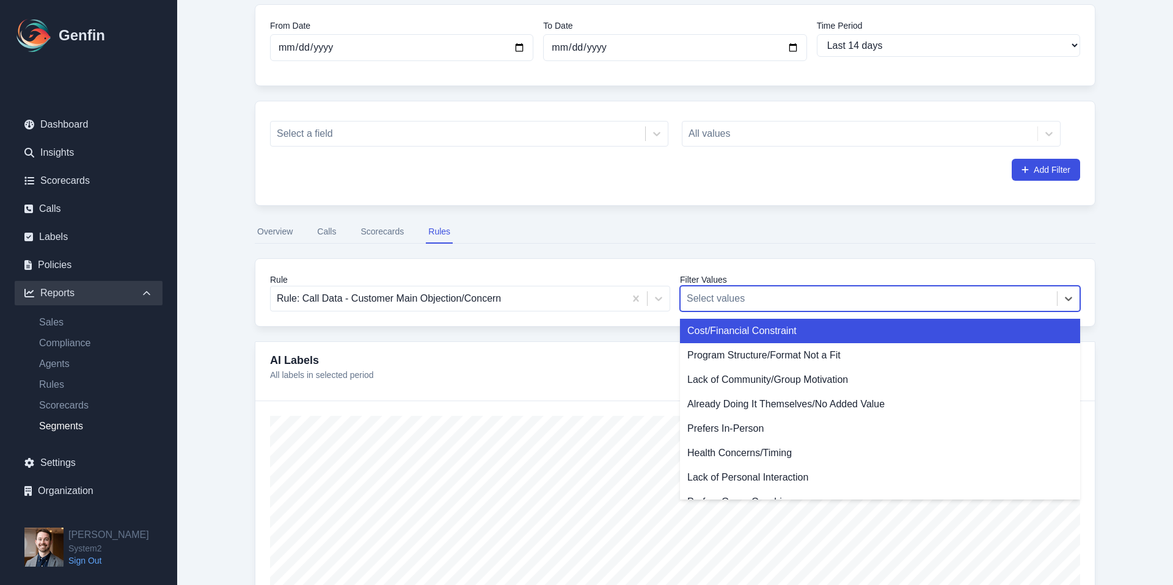
click at [764, 301] on div at bounding box center [869, 298] width 364 height 17
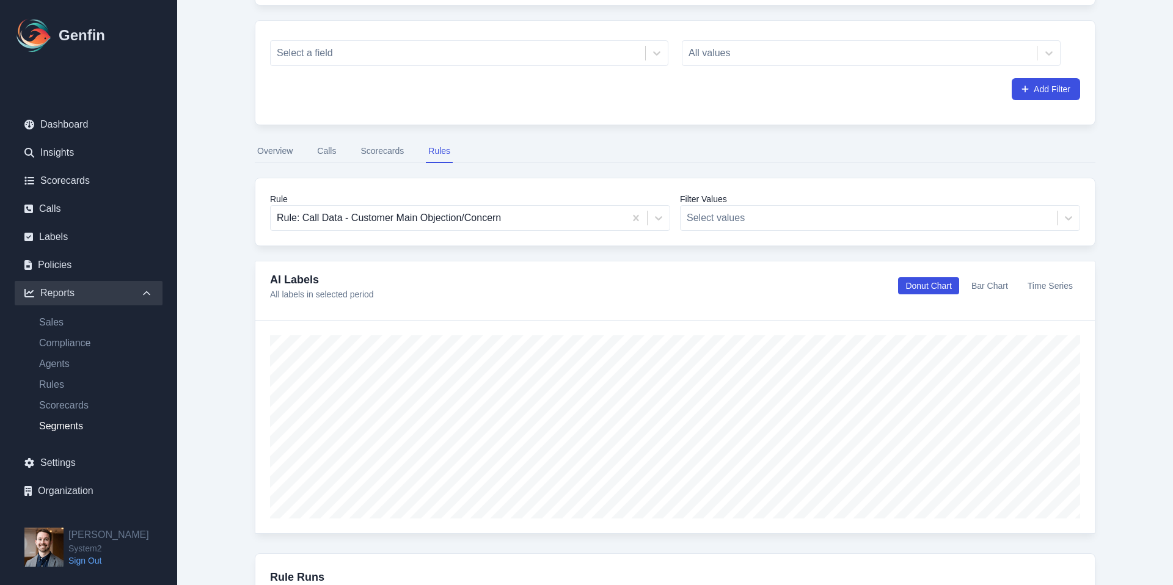
scroll to position [139, 0]
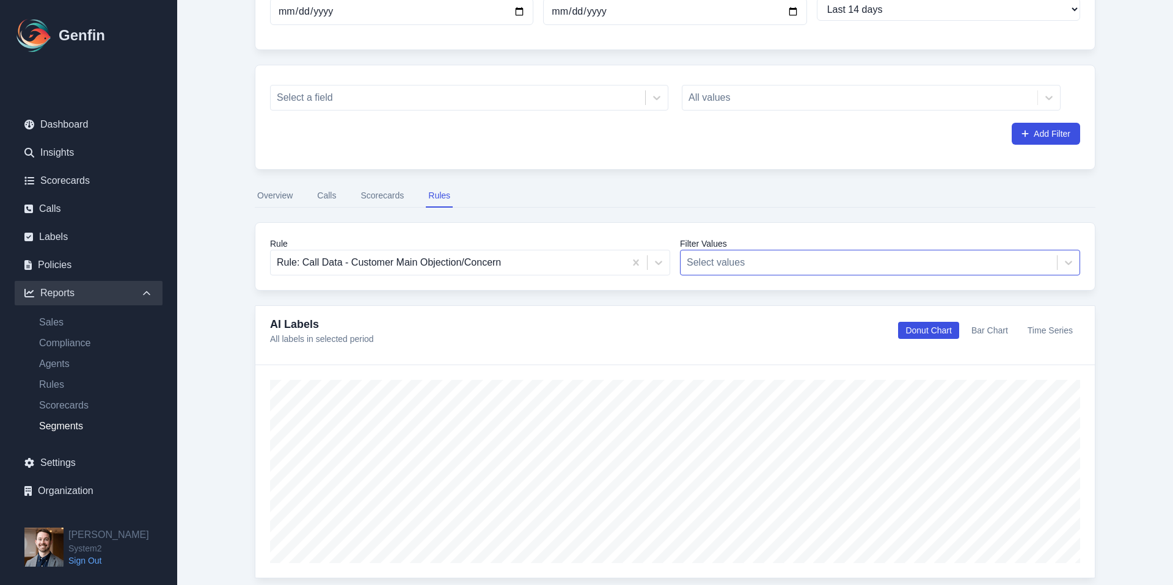
click at [801, 263] on div at bounding box center [869, 262] width 364 height 17
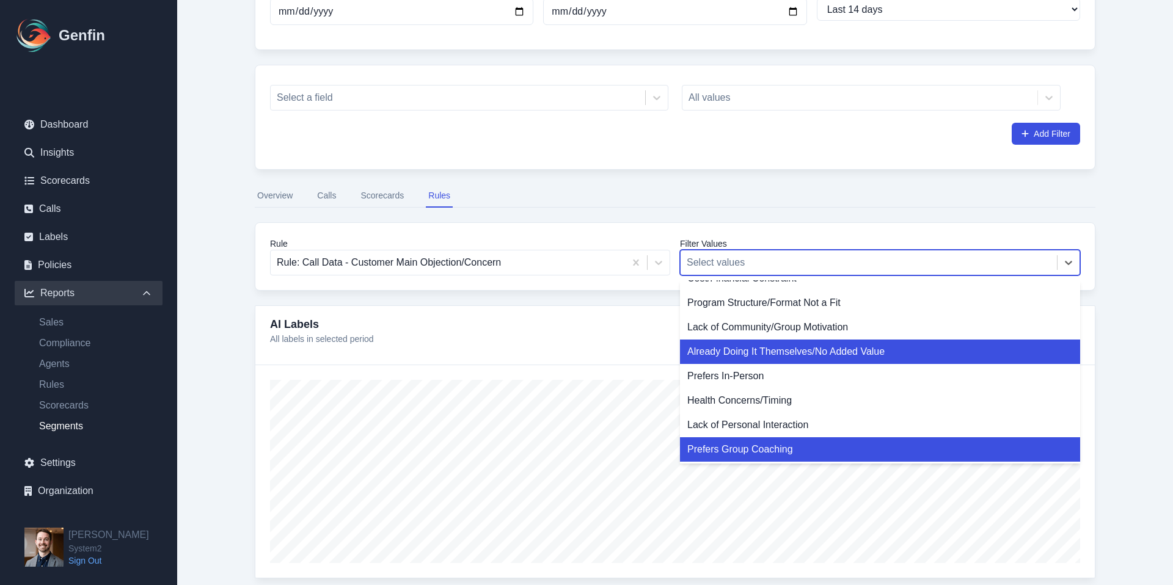
scroll to position [0, 0]
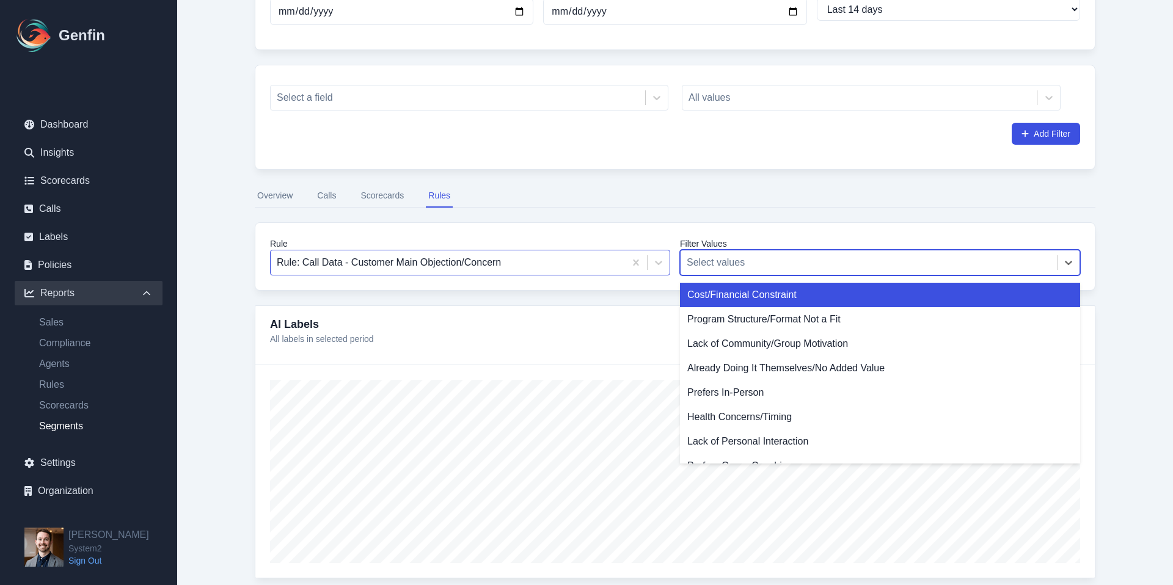
click at [611, 260] on div at bounding box center [448, 262] width 342 height 17
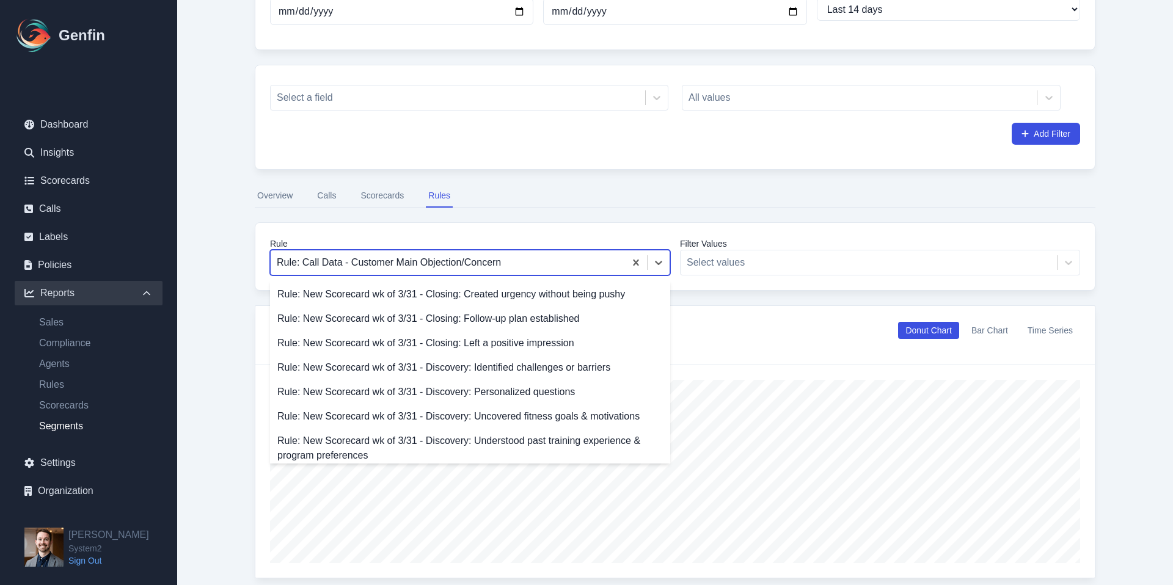
scroll to position [148, 0]
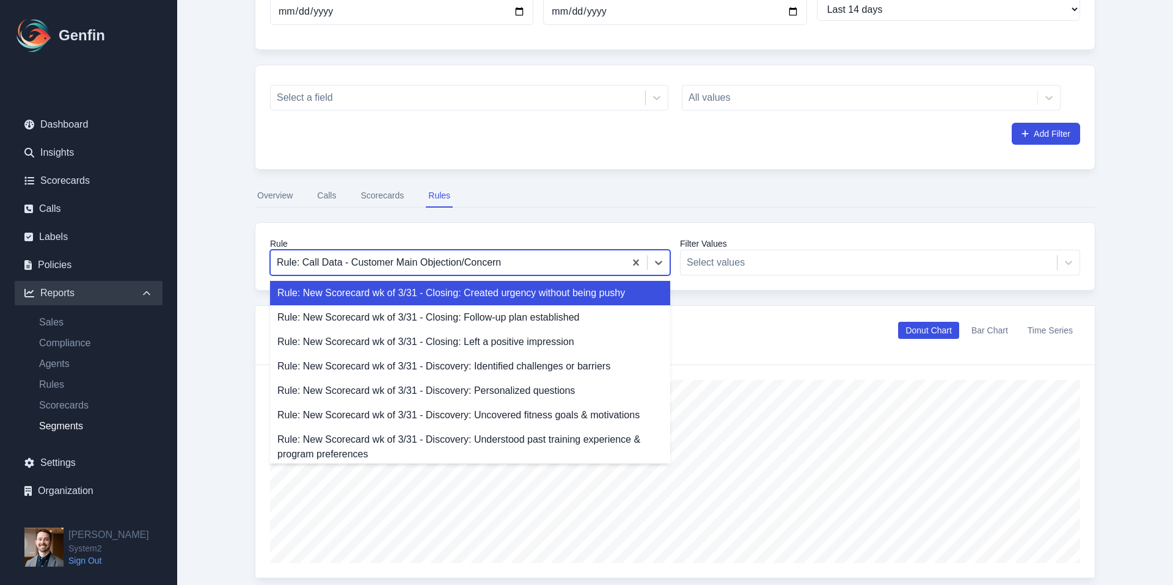
click at [549, 295] on div "Rule: New Scorecard wk of 3/31 - Closing: Created urgency without being pushy" at bounding box center [470, 293] width 400 height 24
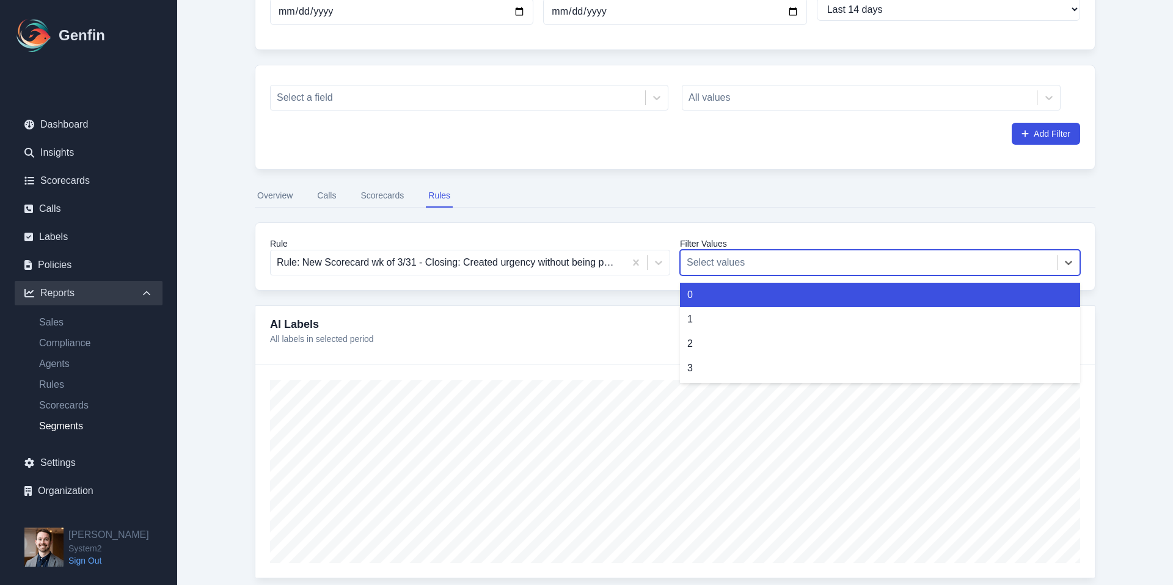
click at [697, 267] on div at bounding box center [869, 262] width 364 height 17
click at [615, 258] on div at bounding box center [448, 262] width 342 height 17
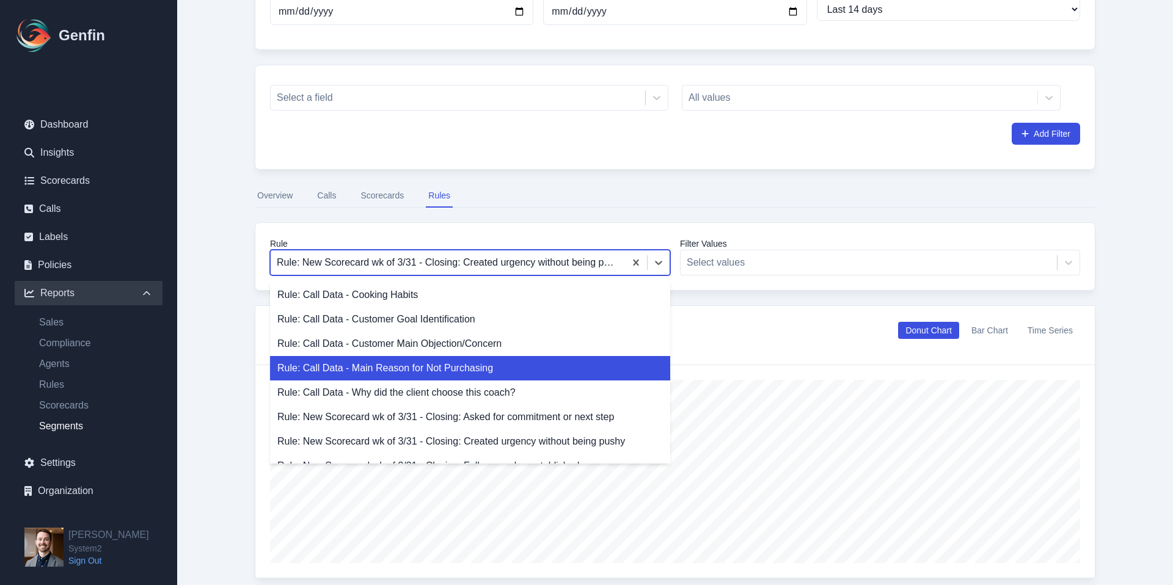
click at [474, 372] on div "Rule: Call Data - Main Reason for Not Purchasing" at bounding box center [470, 368] width 400 height 24
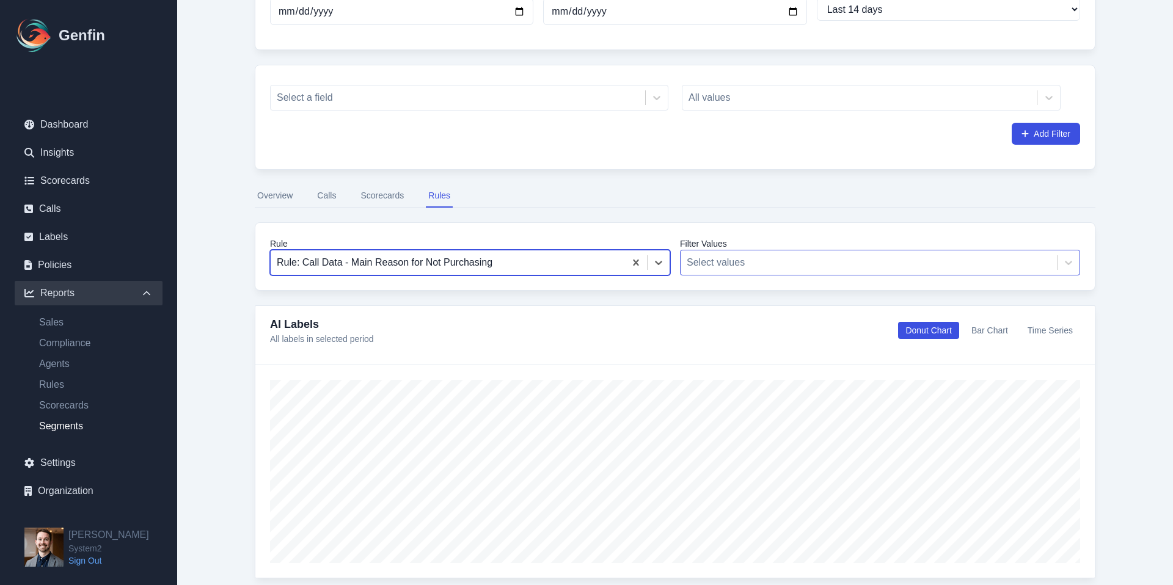
click at [707, 263] on div at bounding box center [869, 262] width 364 height 17
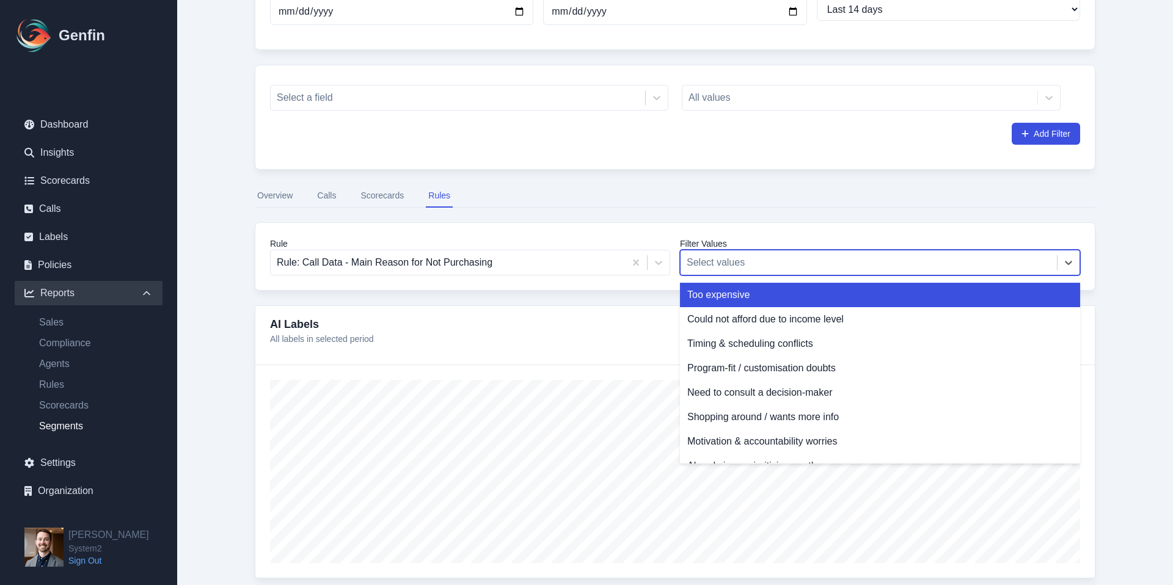
click at [707, 263] on div at bounding box center [869, 262] width 364 height 17
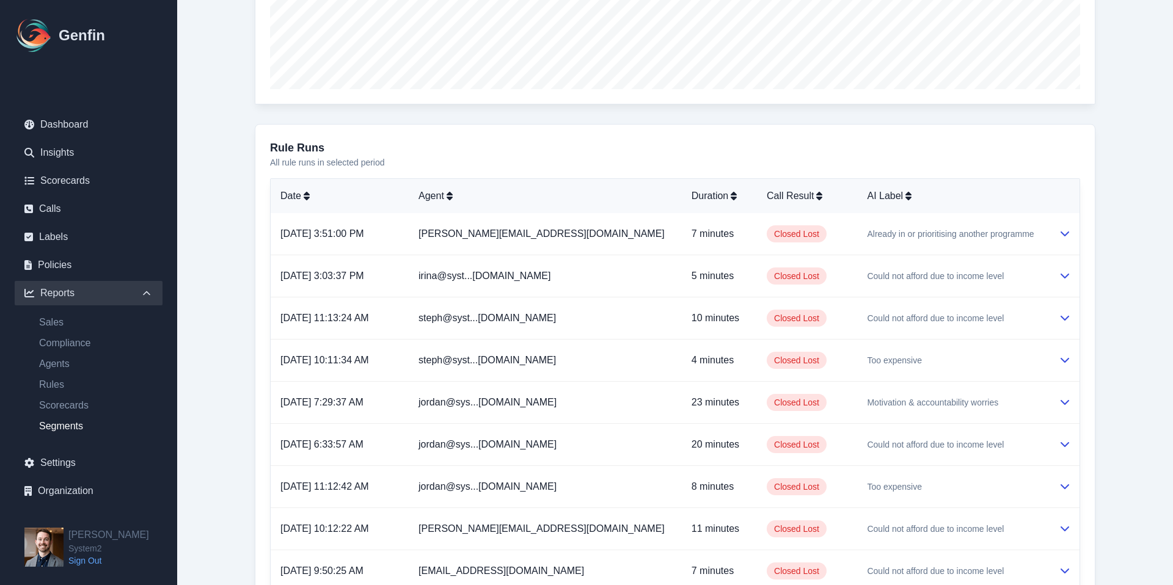
scroll to position [617, 0]
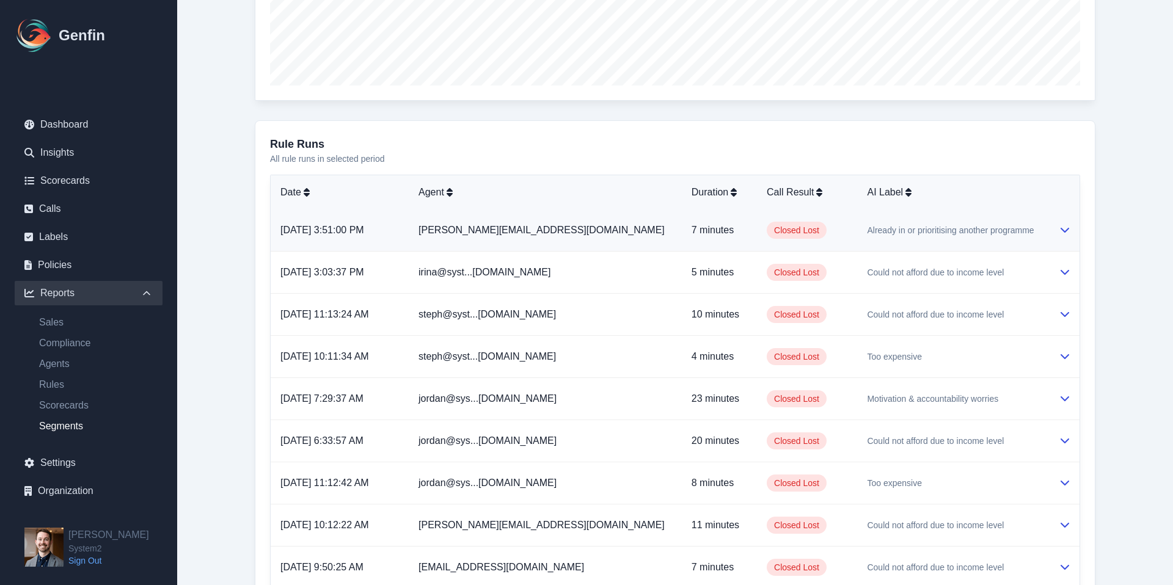
click at [894, 232] on span "Already in or prioritising another programme" at bounding box center [950, 230] width 167 height 12
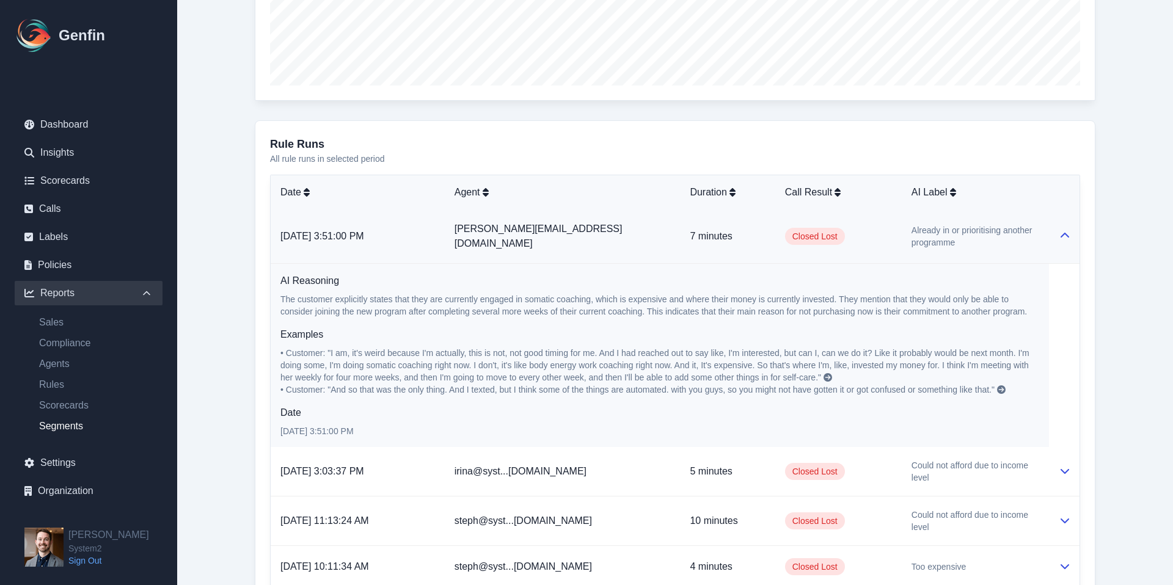
click at [824, 373] on icon at bounding box center [828, 377] width 9 height 9
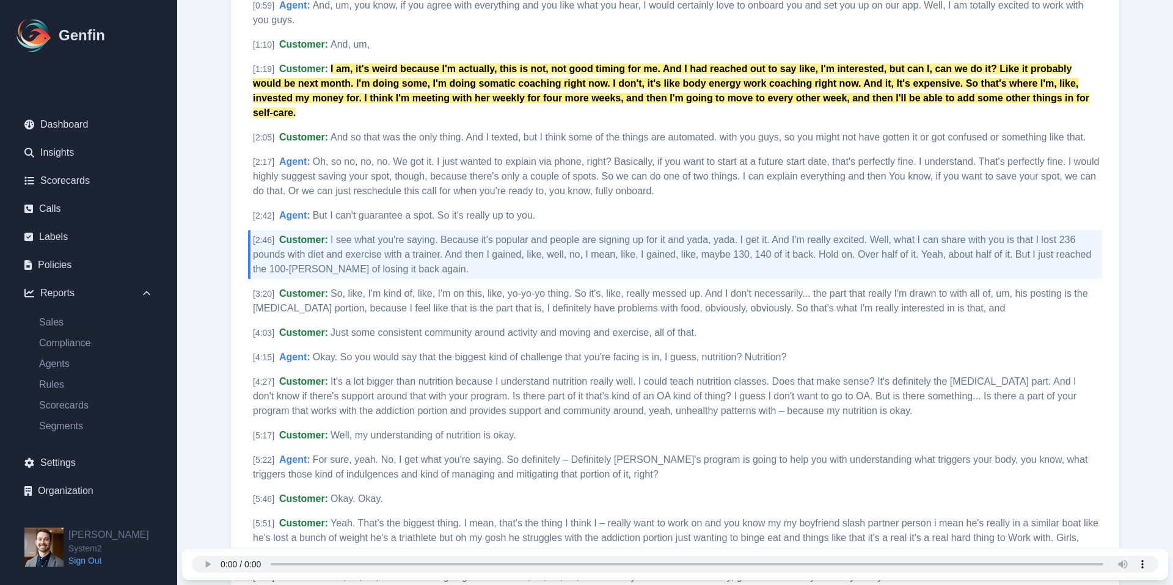
scroll to position [503, 0]
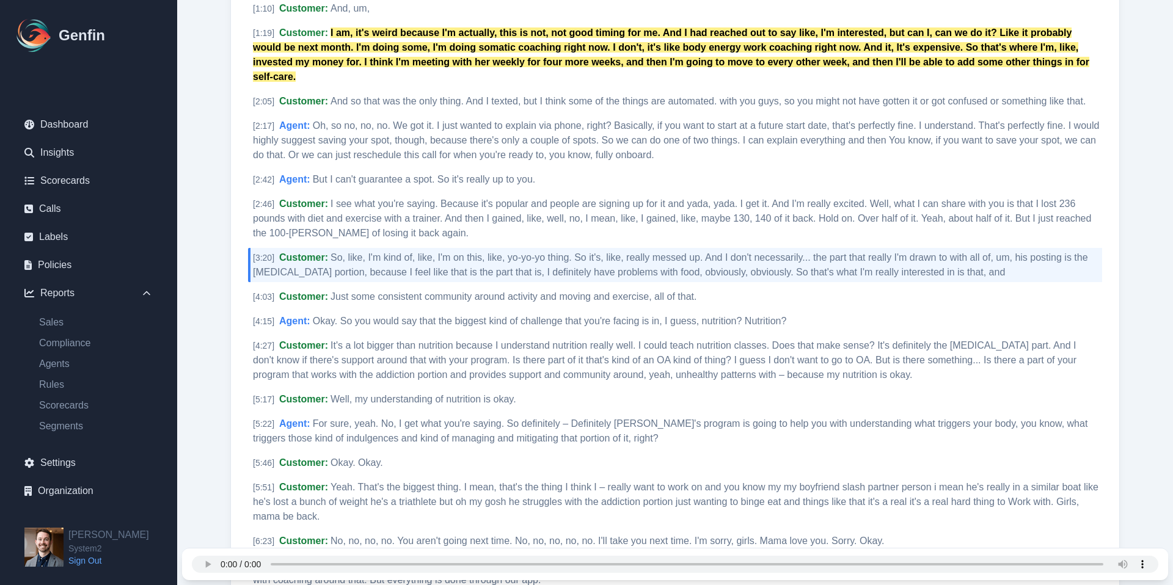
select select "14"
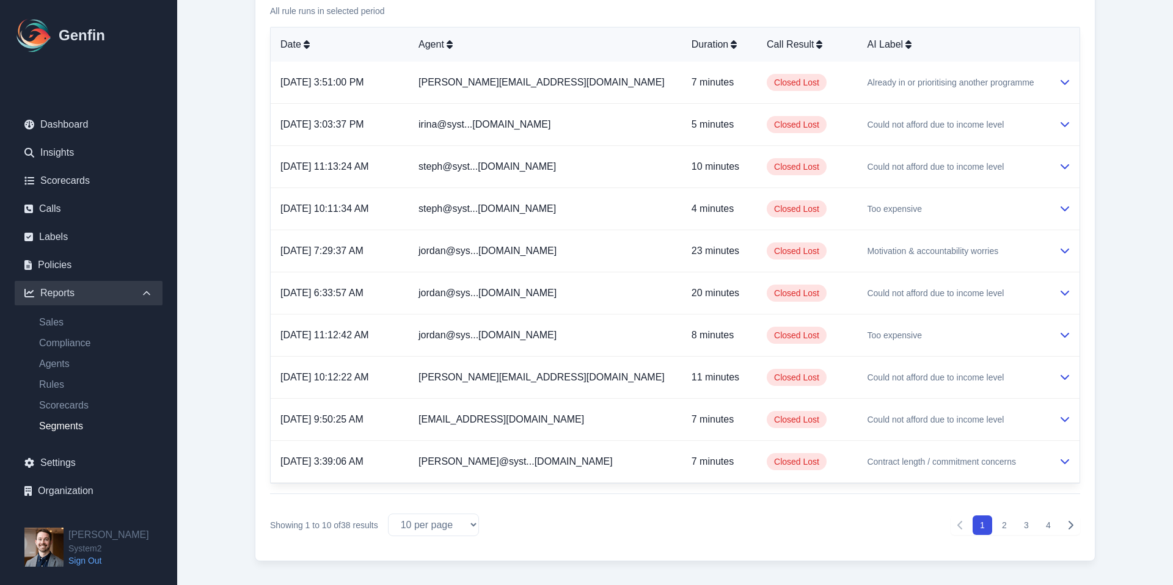
scroll to position [765, 0]
click at [515, 291] on link "jordan@sys...[DOMAIN_NAME]" at bounding box center [488, 292] width 138 height 10
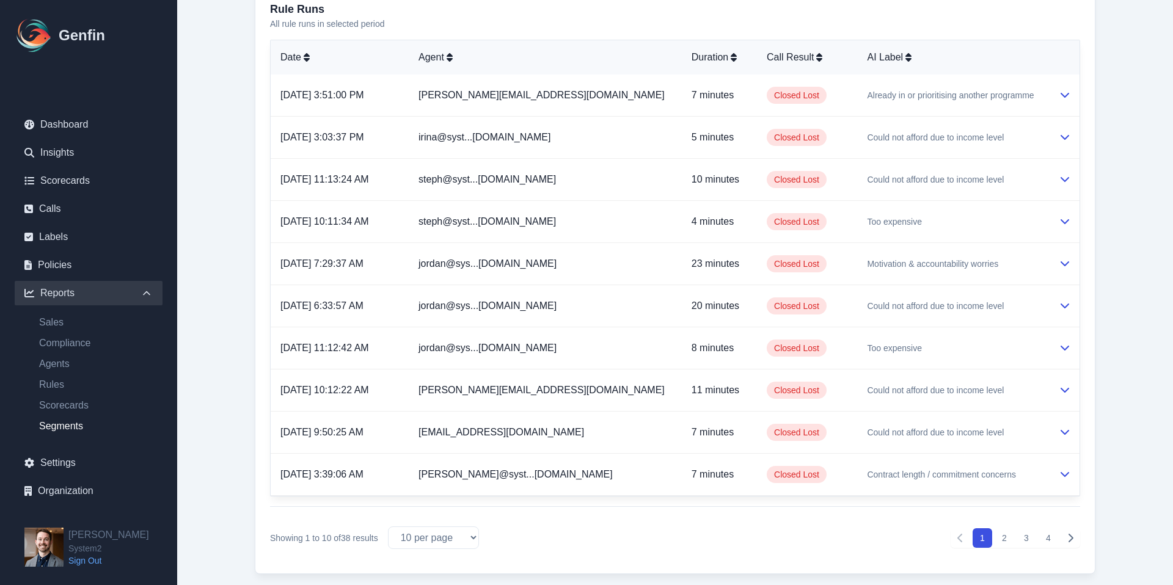
scroll to position [790, 0]
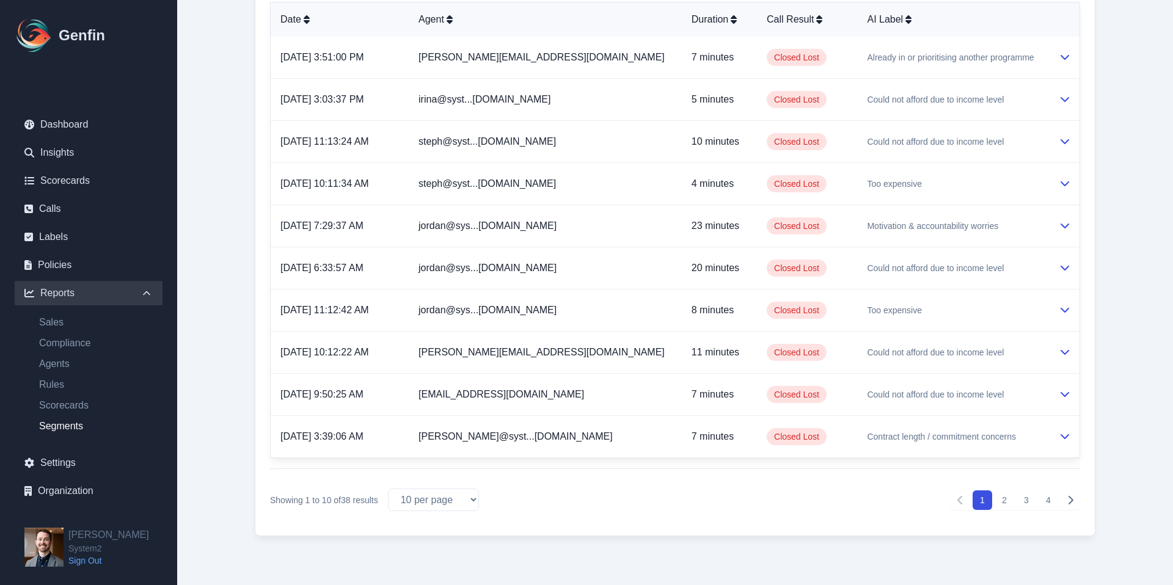
select select "14"
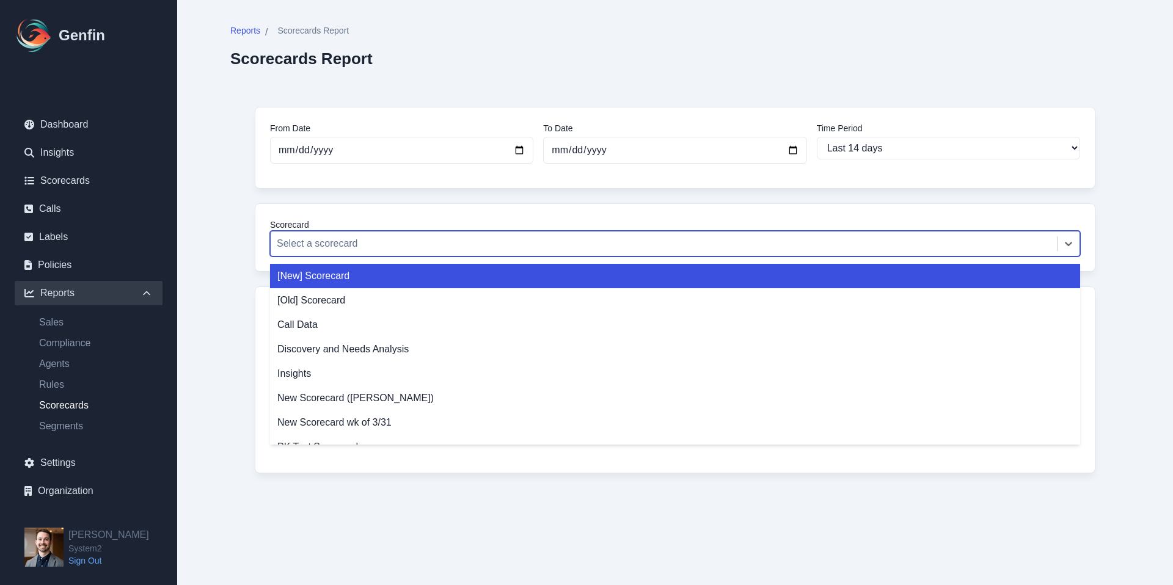
click at [612, 246] on div at bounding box center [664, 243] width 774 height 17
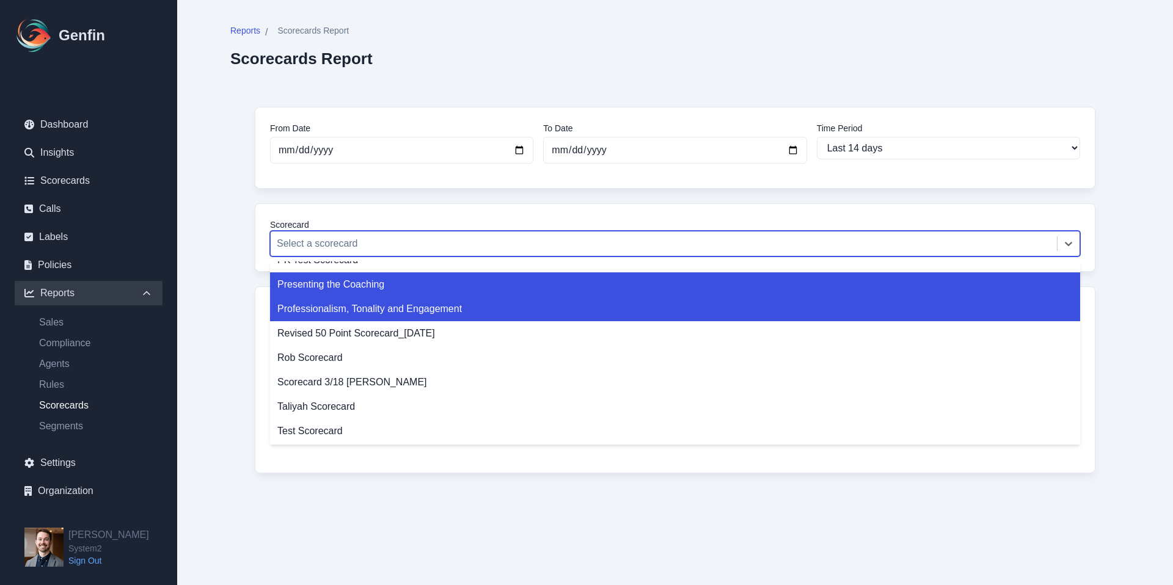
scroll to position [188, 0]
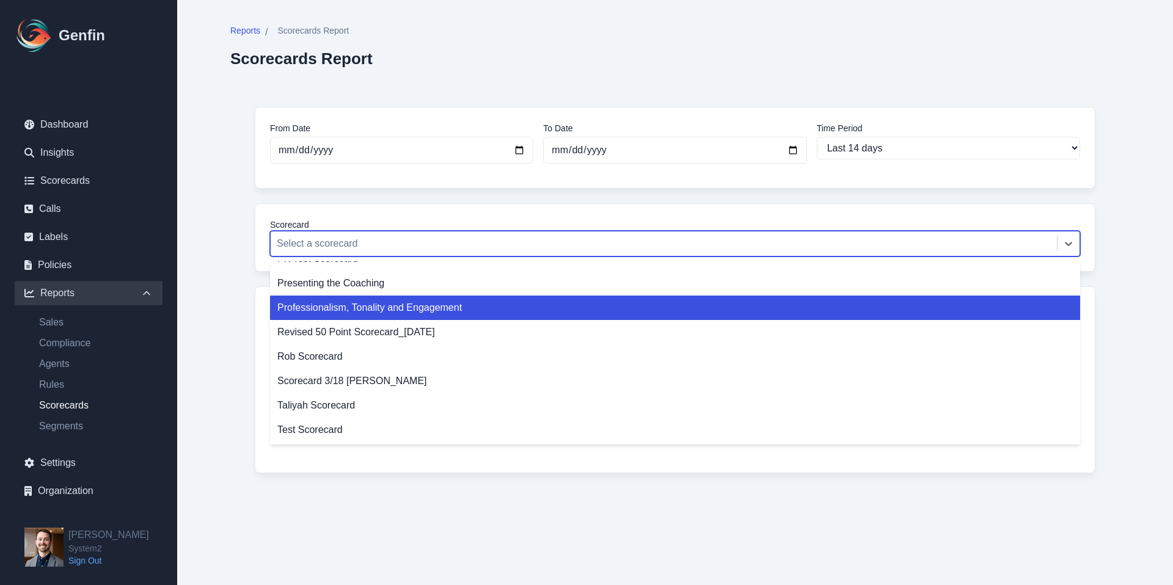
click at [378, 301] on div "Professionalism, Tonality and Engagement" at bounding box center [675, 308] width 810 height 24
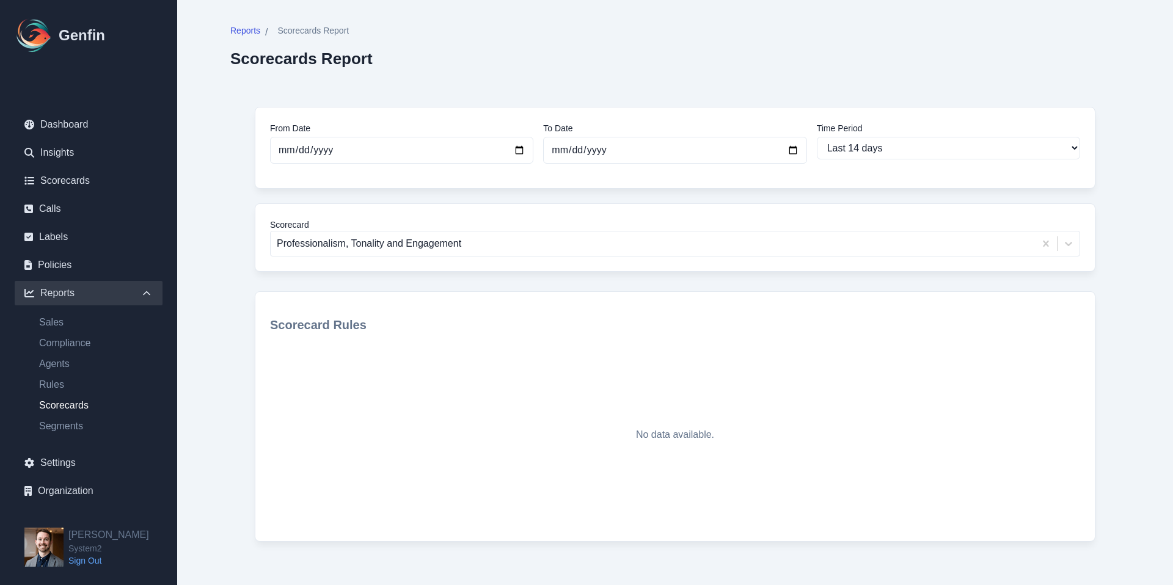
click at [79, 416] on ul "Sales Compliance Agents Rules Scorecards Segments" at bounding box center [89, 374] width 148 height 119
click at [73, 421] on link "Segments" at bounding box center [95, 426] width 133 height 15
select select "14"
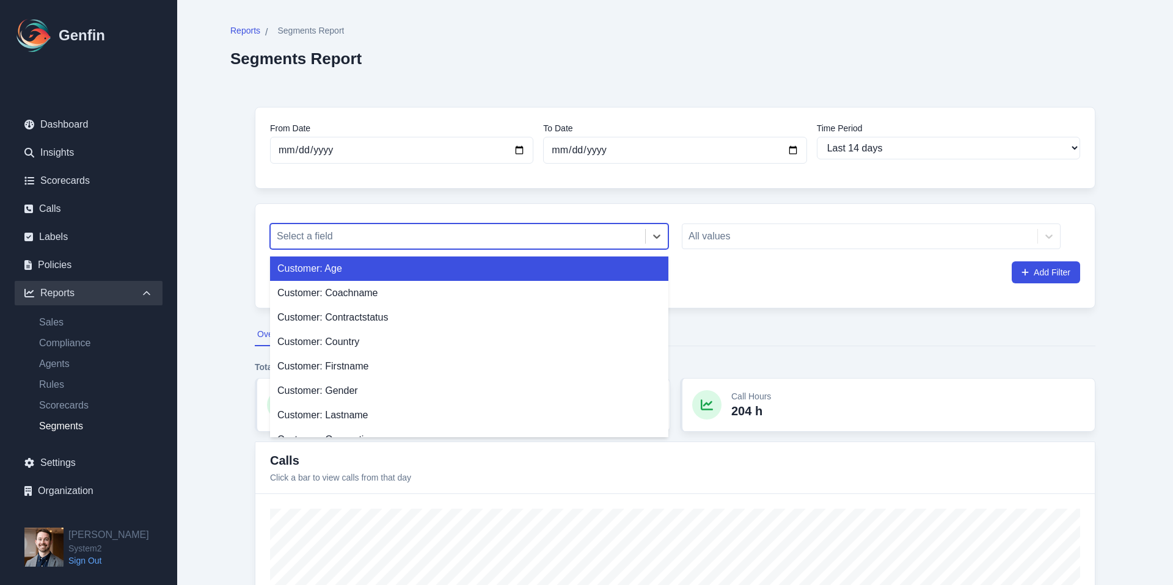
click at [596, 230] on div at bounding box center [458, 236] width 362 height 17
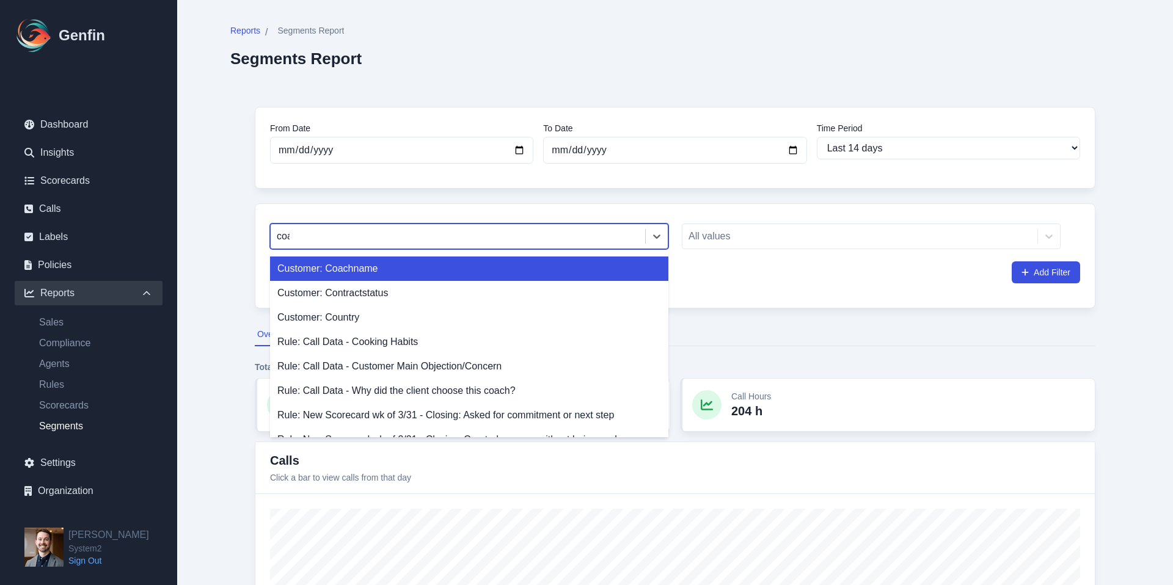
type input "coach"
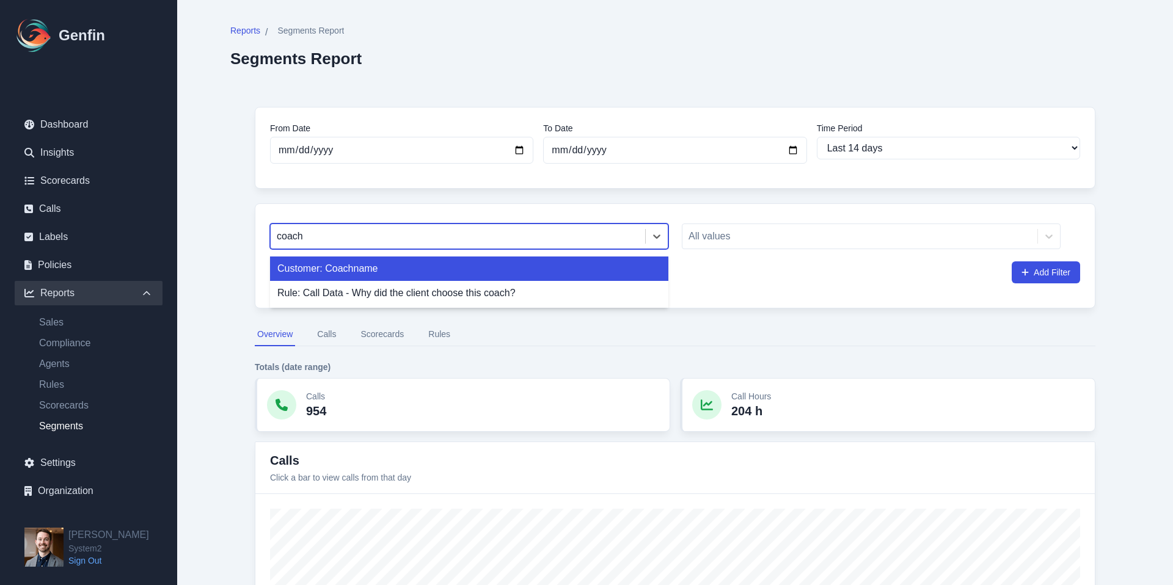
click at [378, 265] on div "Customer: Coachname" at bounding box center [469, 269] width 398 height 24
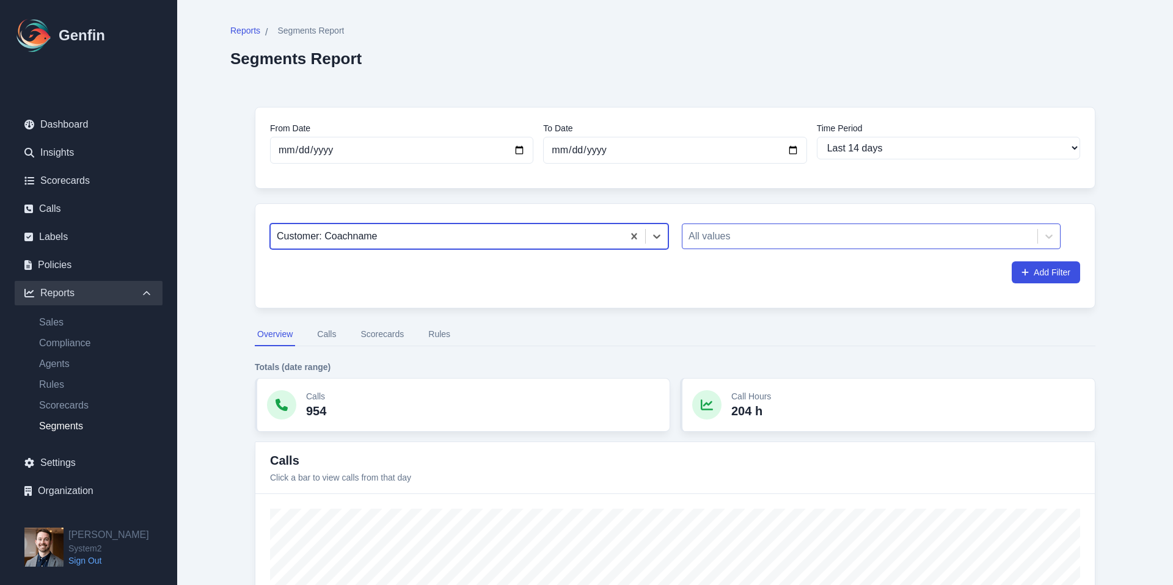
click at [808, 230] on div at bounding box center [860, 236] width 343 height 17
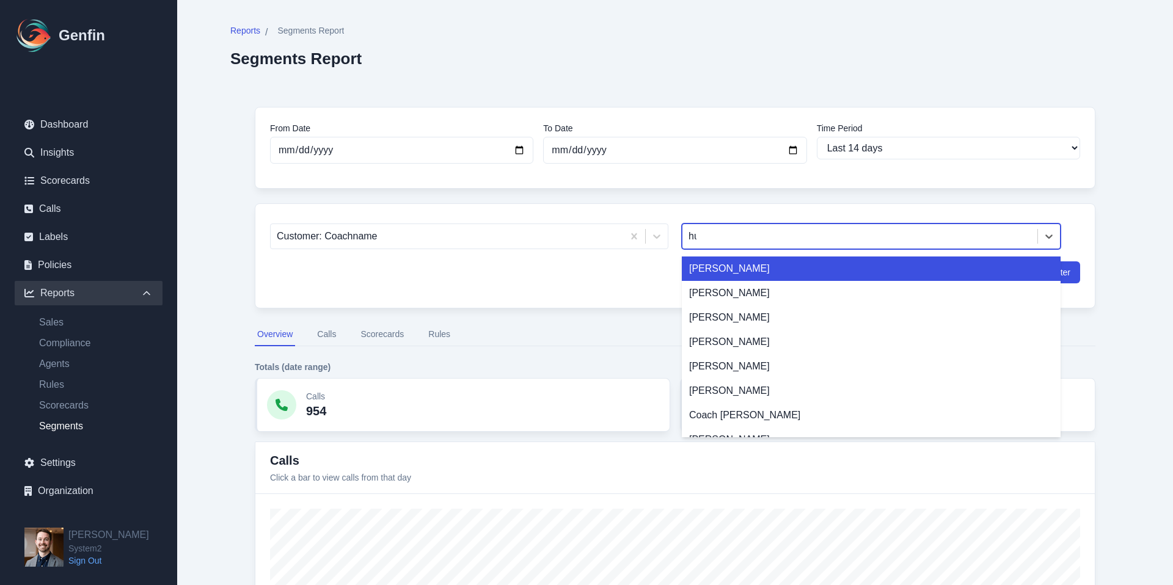
type input "huda"
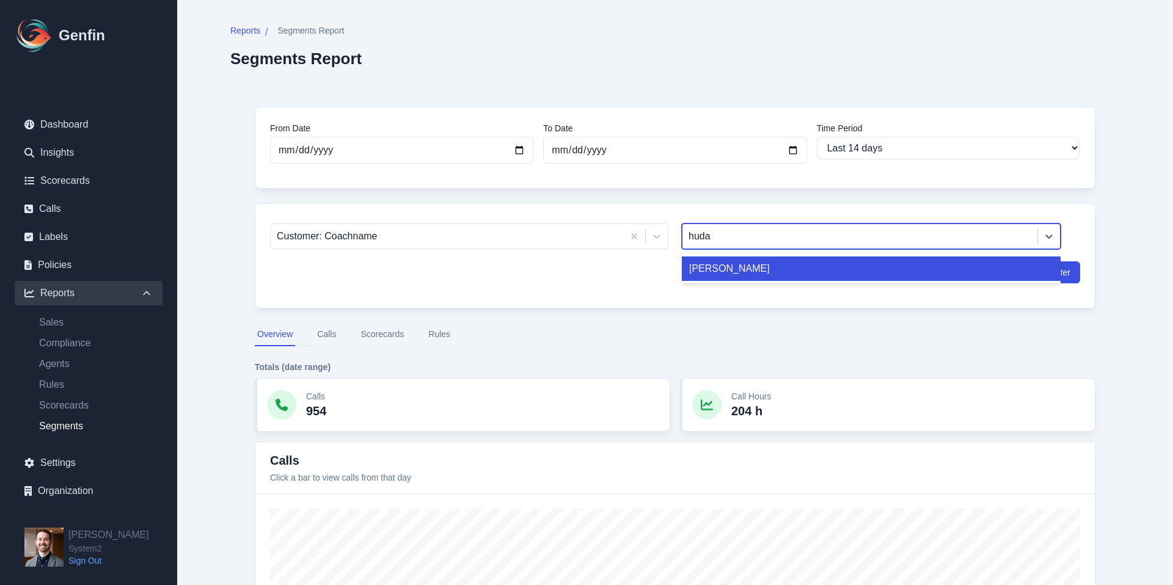
click at [743, 271] on div "[PERSON_NAME]" at bounding box center [871, 269] width 379 height 24
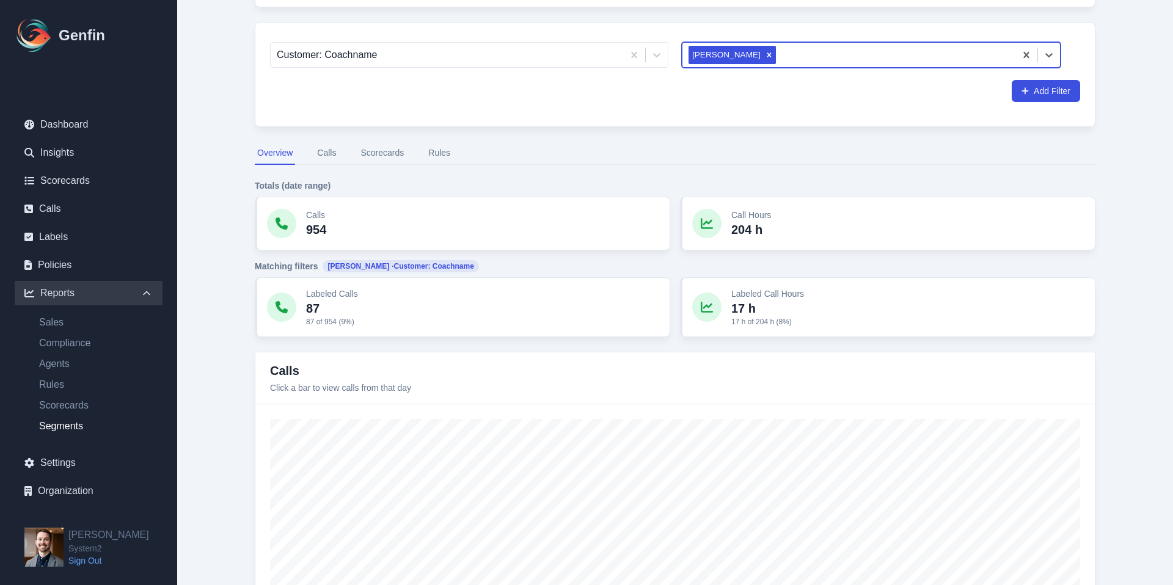
scroll to position [182, 0]
click at [331, 156] on button "Calls" at bounding box center [327, 152] width 24 height 23
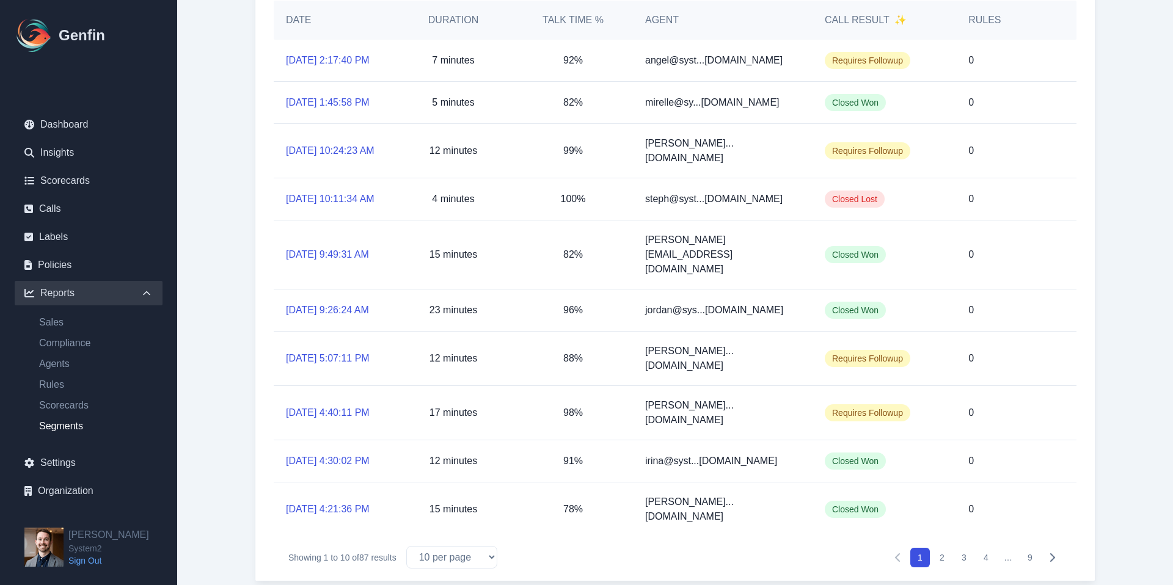
scroll to position [368, 0]
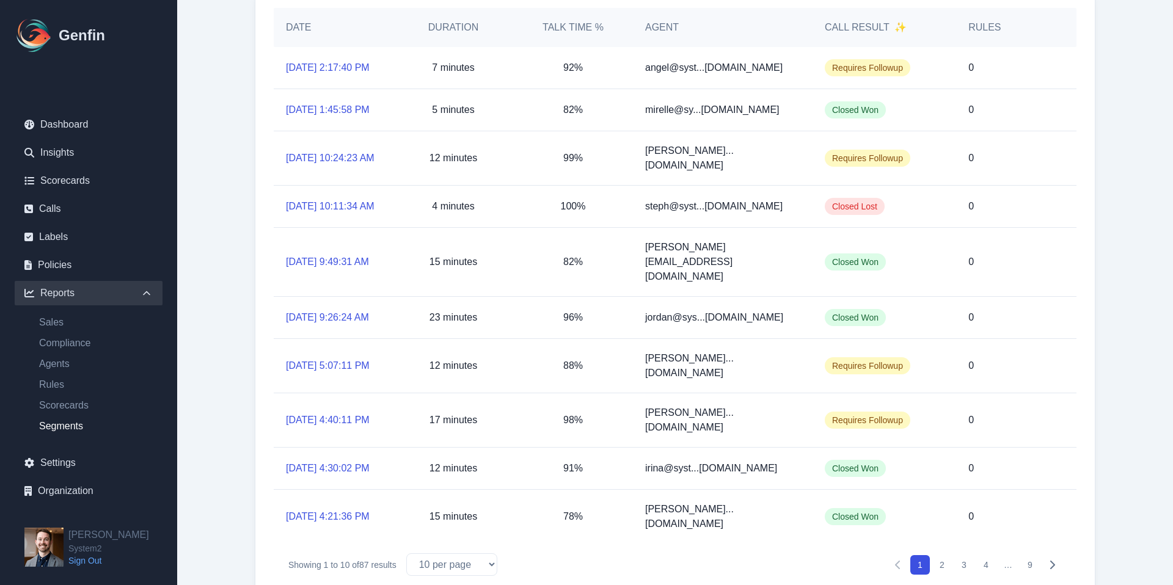
click at [662, 169] on div "[PERSON_NAME]...[DOMAIN_NAME]" at bounding box center [723, 158] width 180 height 54
click at [686, 381] on p "[PERSON_NAME]...[DOMAIN_NAME]" at bounding box center [722, 365] width 155 height 29
click at [313, 373] on link "[DATE] 5:07:11 PM" at bounding box center [328, 366] width 84 height 15
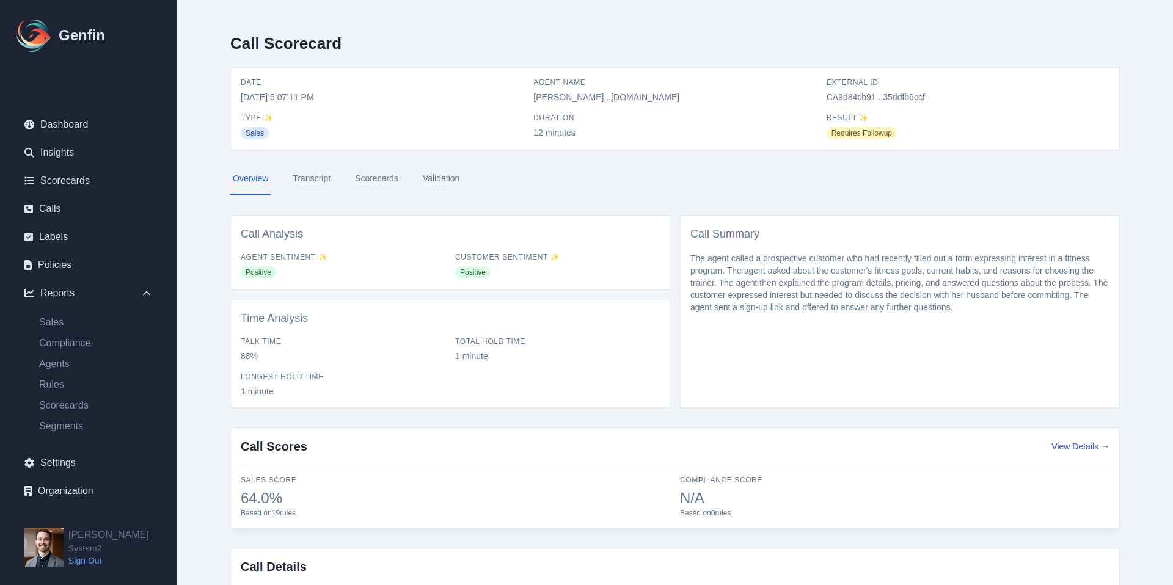
click at [307, 184] on link "Transcript" at bounding box center [311, 179] width 43 height 33
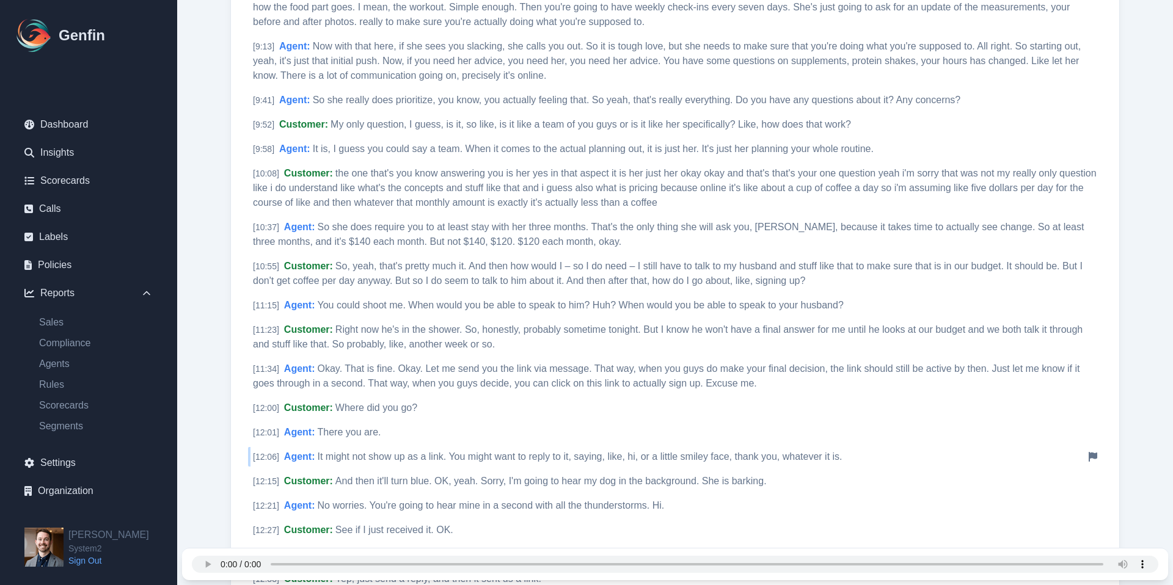
scroll to position [1395, 0]
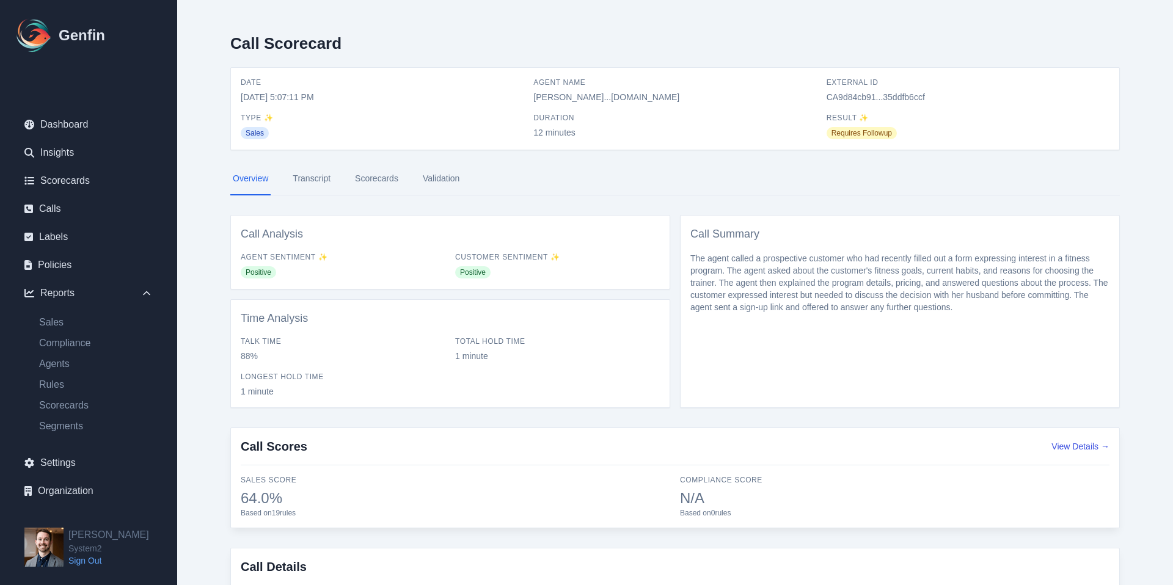
select select "14"
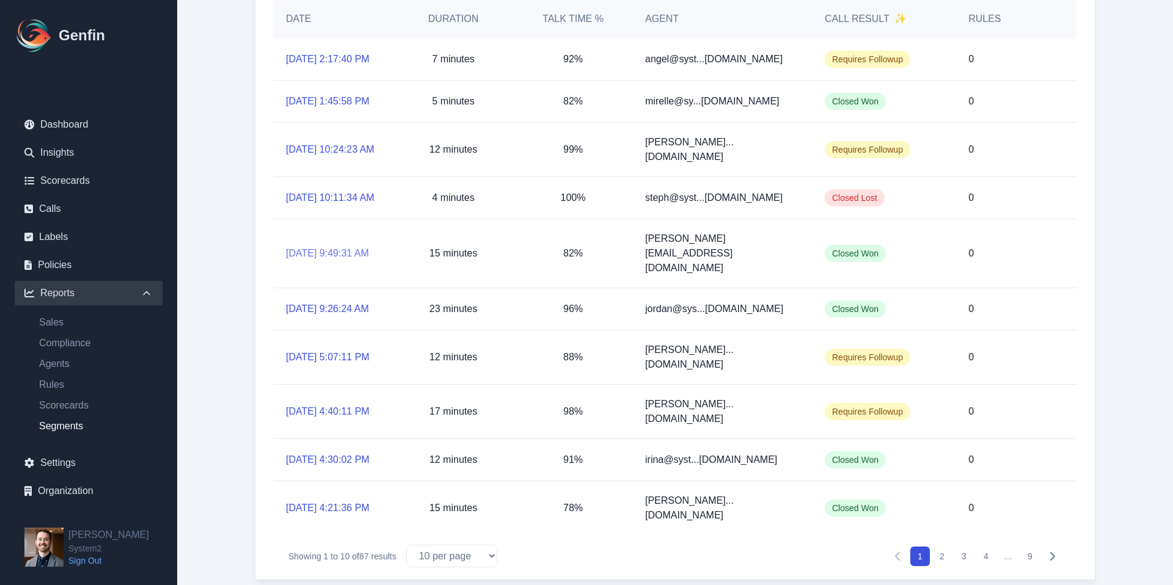
scroll to position [370, 0]
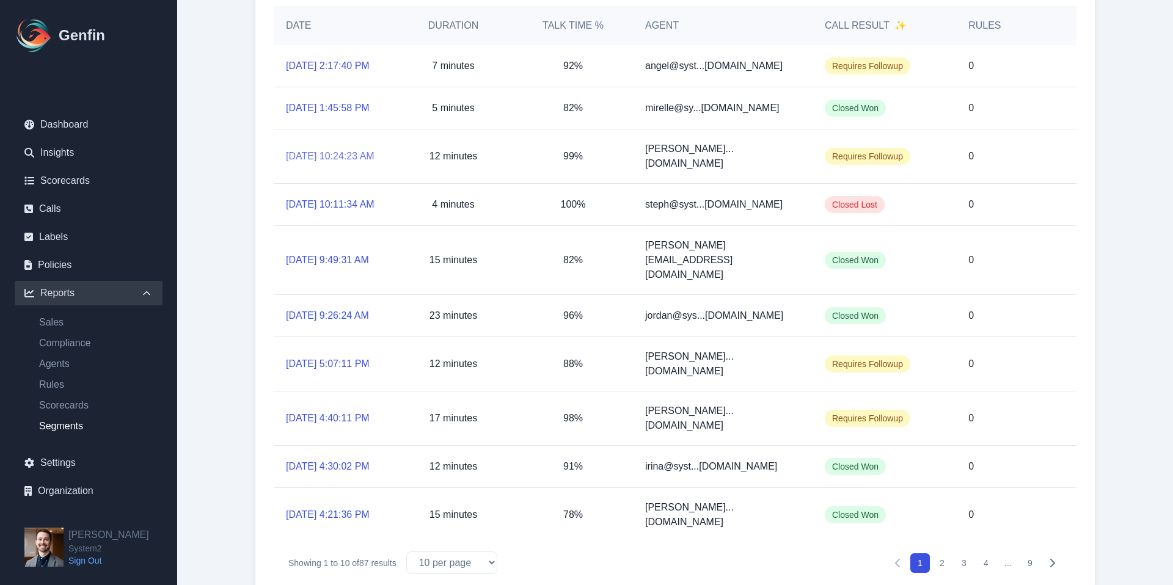
click at [321, 164] on link "[DATE] 10:24:23 AM" at bounding box center [330, 156] width 89 height 15
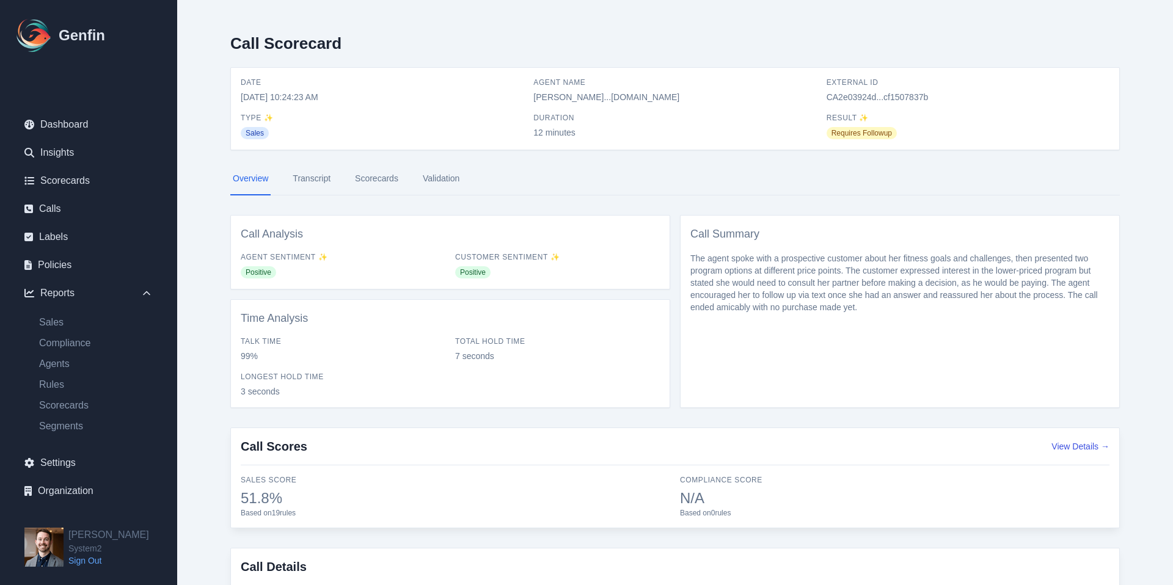
click at [367, 182] on link "Scorecards" at bounding box center [377, 179] width 48 height 33
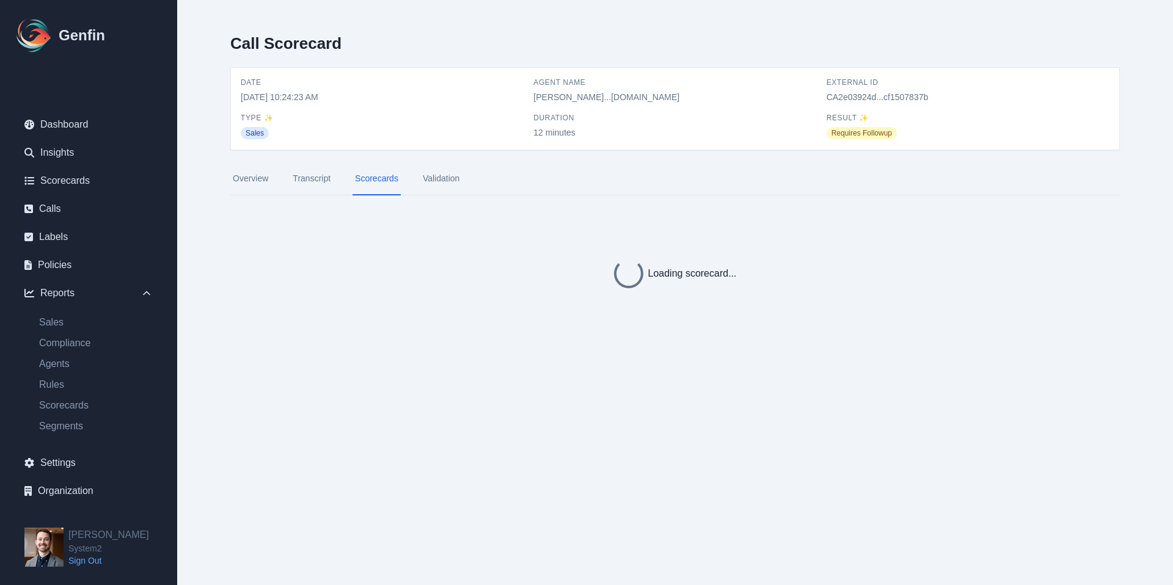
click at [312, 181] on link "Transcript" at bounding box center [311, 179] width 43 height 33
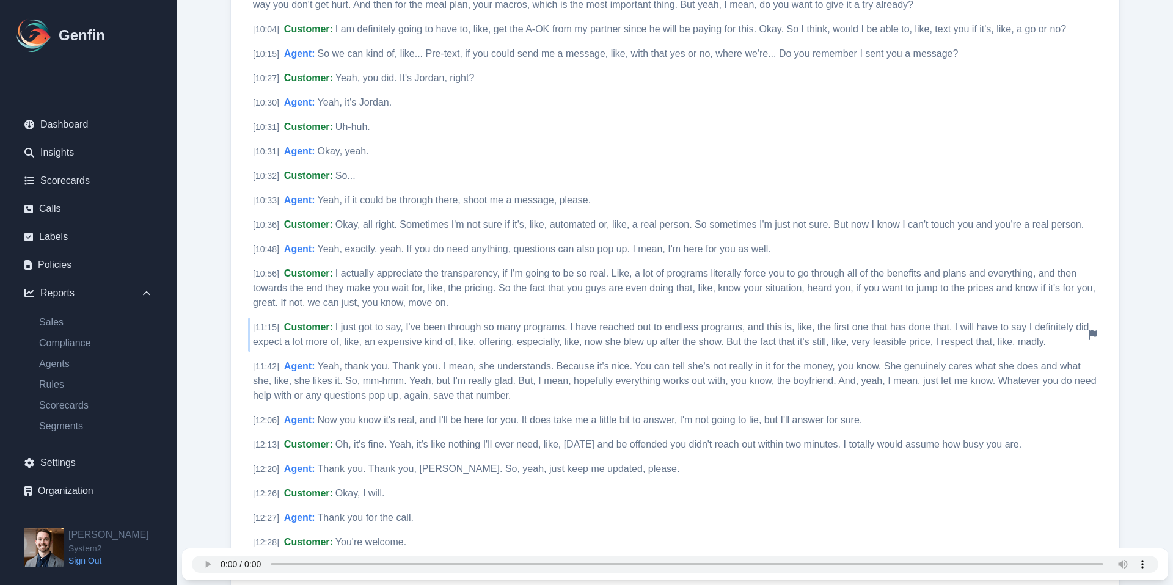
scroll to position [1794, 0]
click at [265, 56] on span "[ 10:15 ]" at bounding box center [266, 57] width 26 height 10
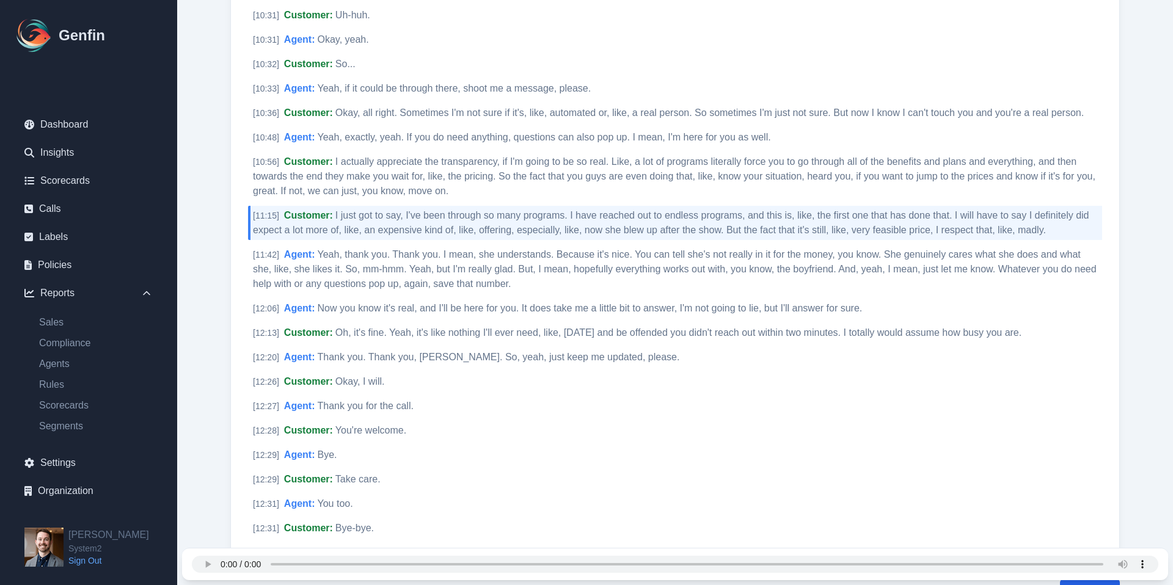
scroll to position [2011, 0]
